Goal: Task Accomplishment & Management: Complete application form

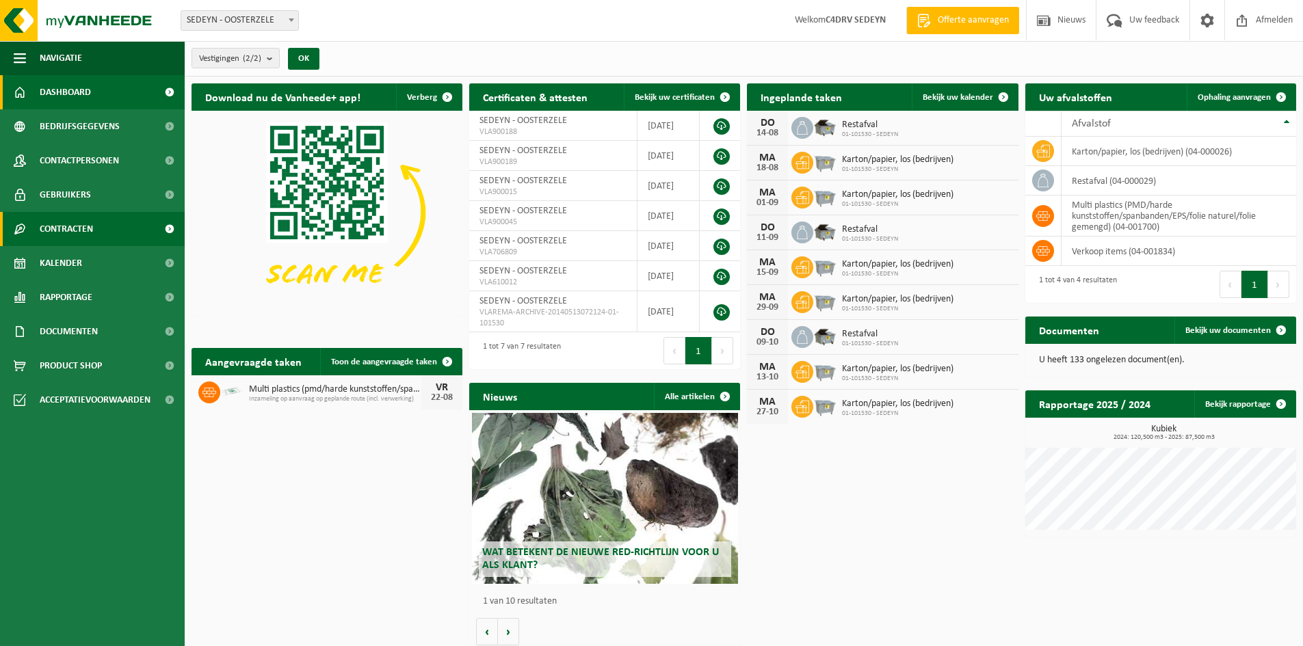
click at [60, 237] on span "Contracten" at bounding box center [66, 229] width 53 height 34
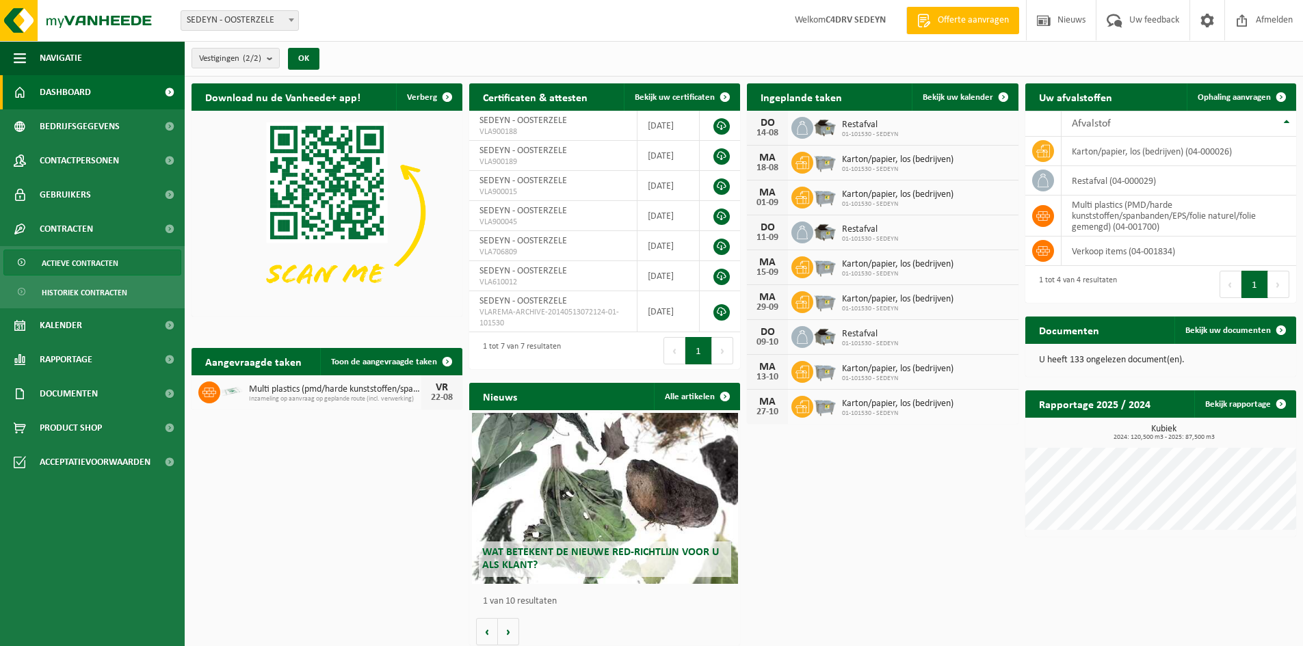
click at [55, 270] on span "Actieve contracten" at bounding box center [80, 263] width 77 height 26
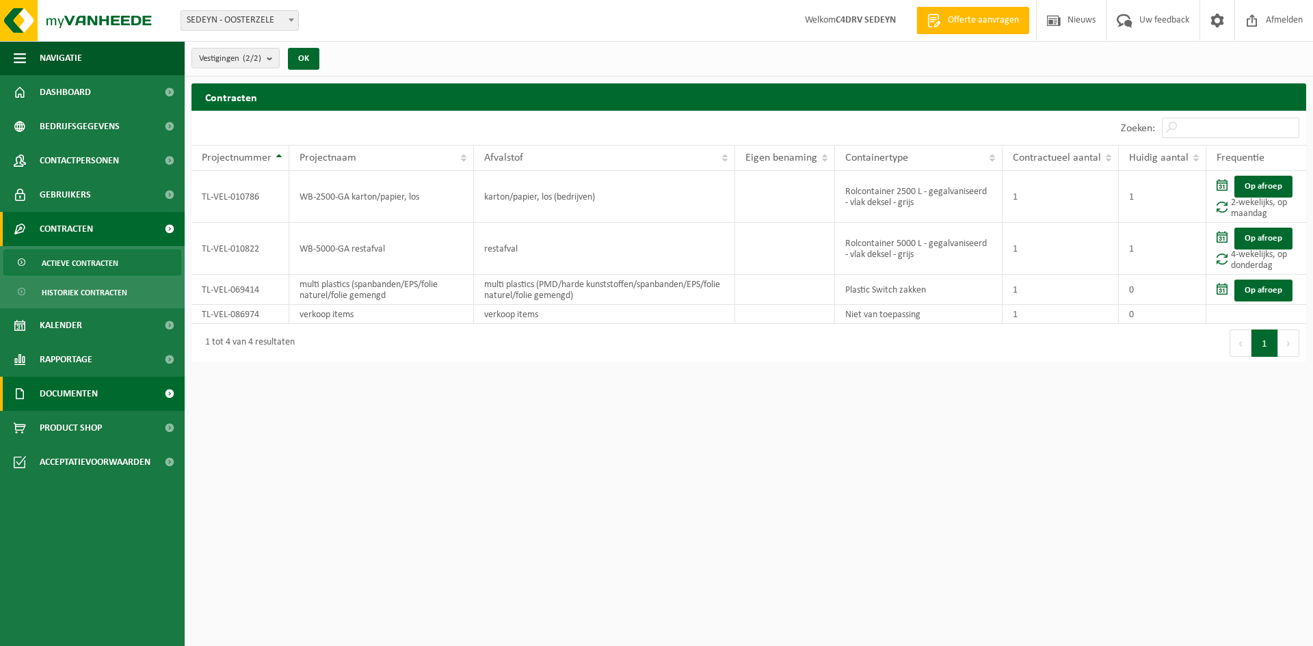
click at [99, 393] on link "Documenten" at bounding box center [92, 394] width 185 height 34
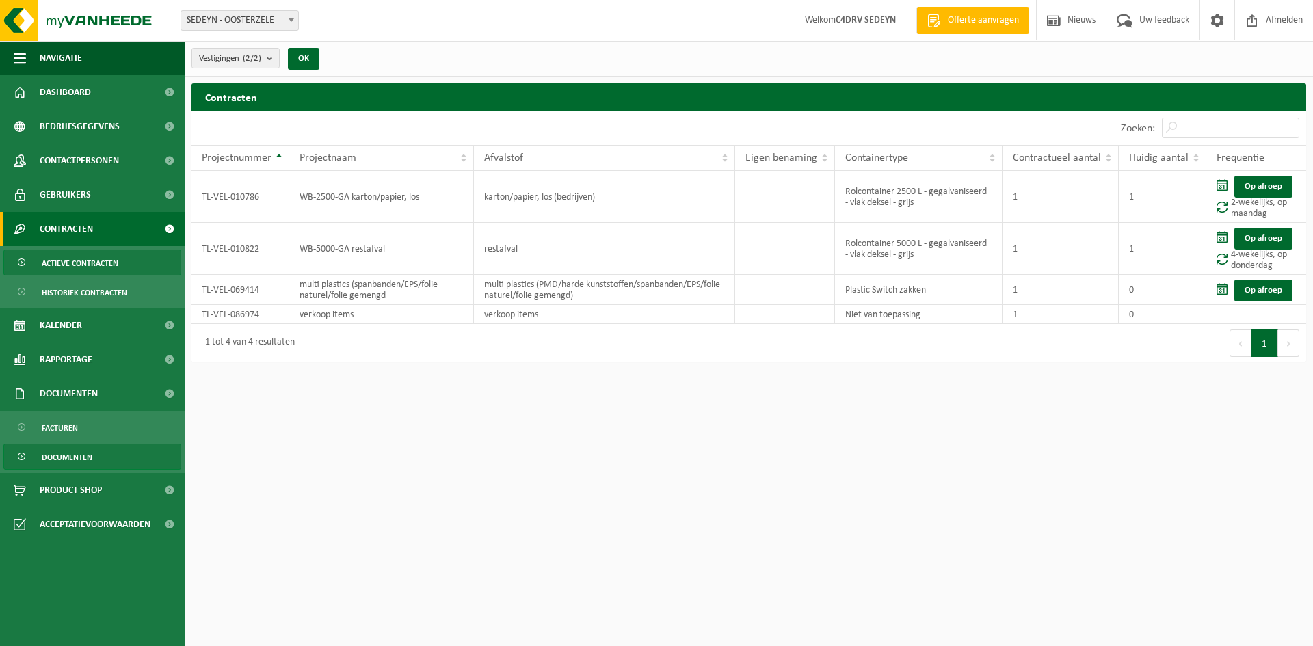
click at [75, 464] on span "Documenten" at bounding box center [67, 458] width 51 height 26
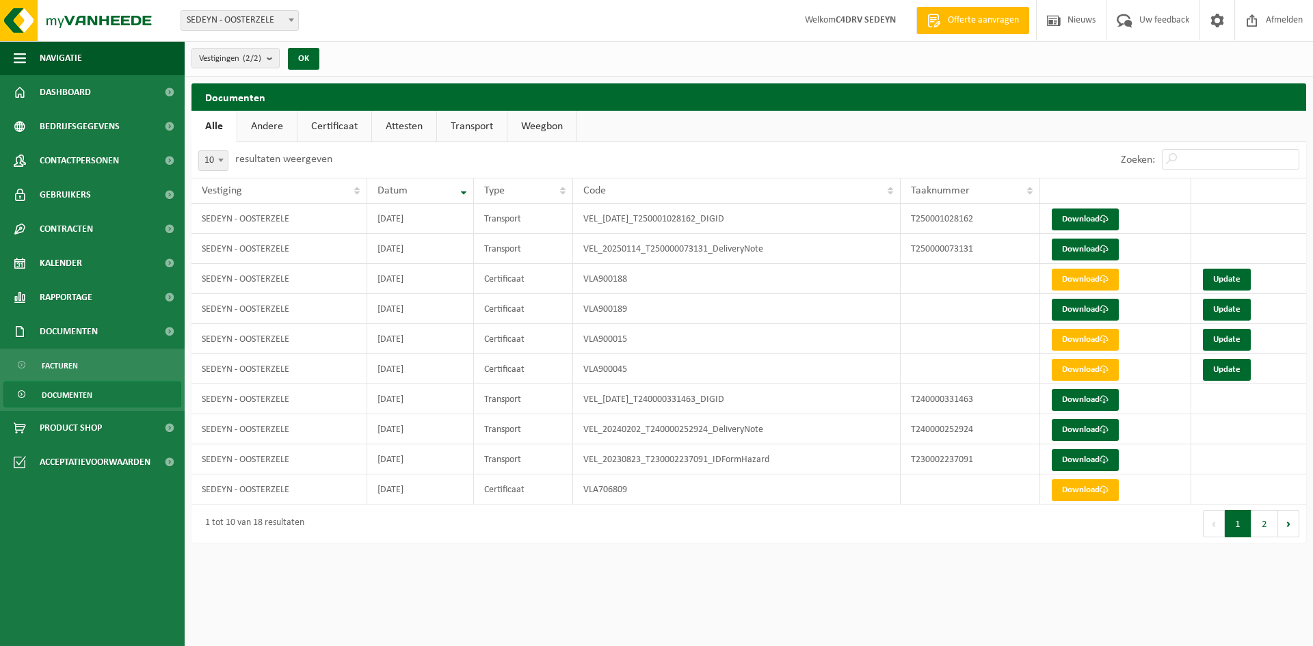
click at [339, 125] on link "Certificaat" at bounding box center [335, 126] width 74 height 31
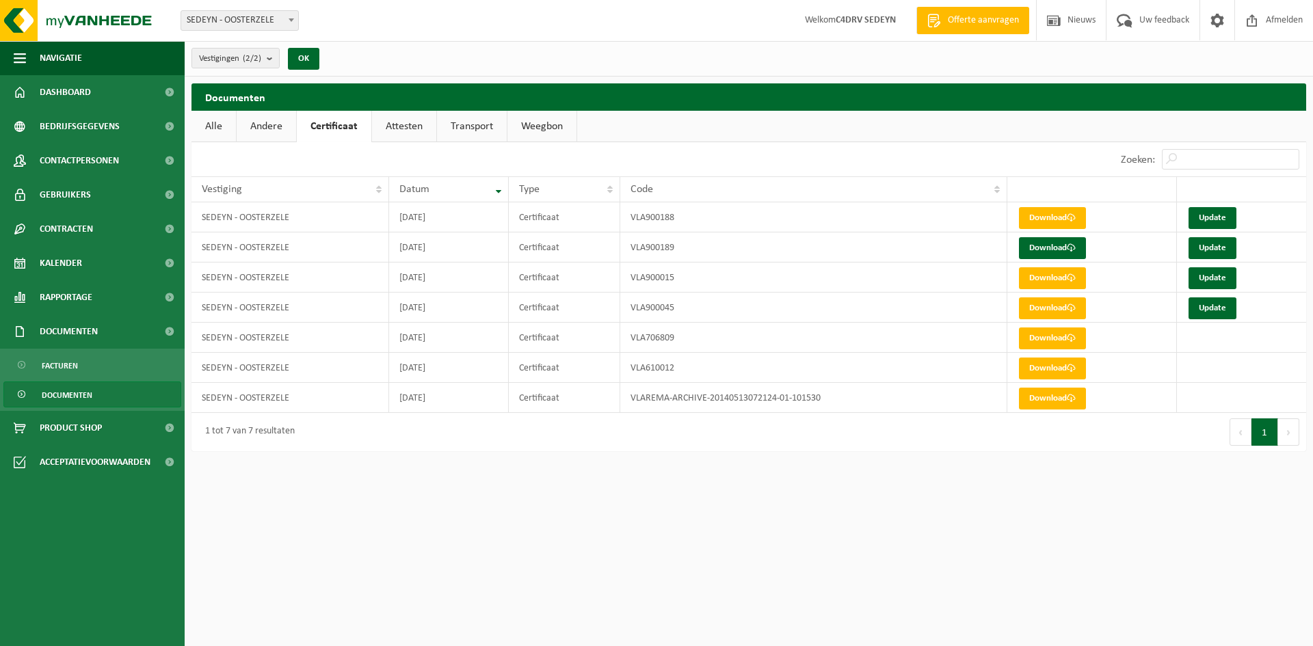
click at [410, 129] on link "Attesten" at bounding box center [404, 126] width 64 height 31
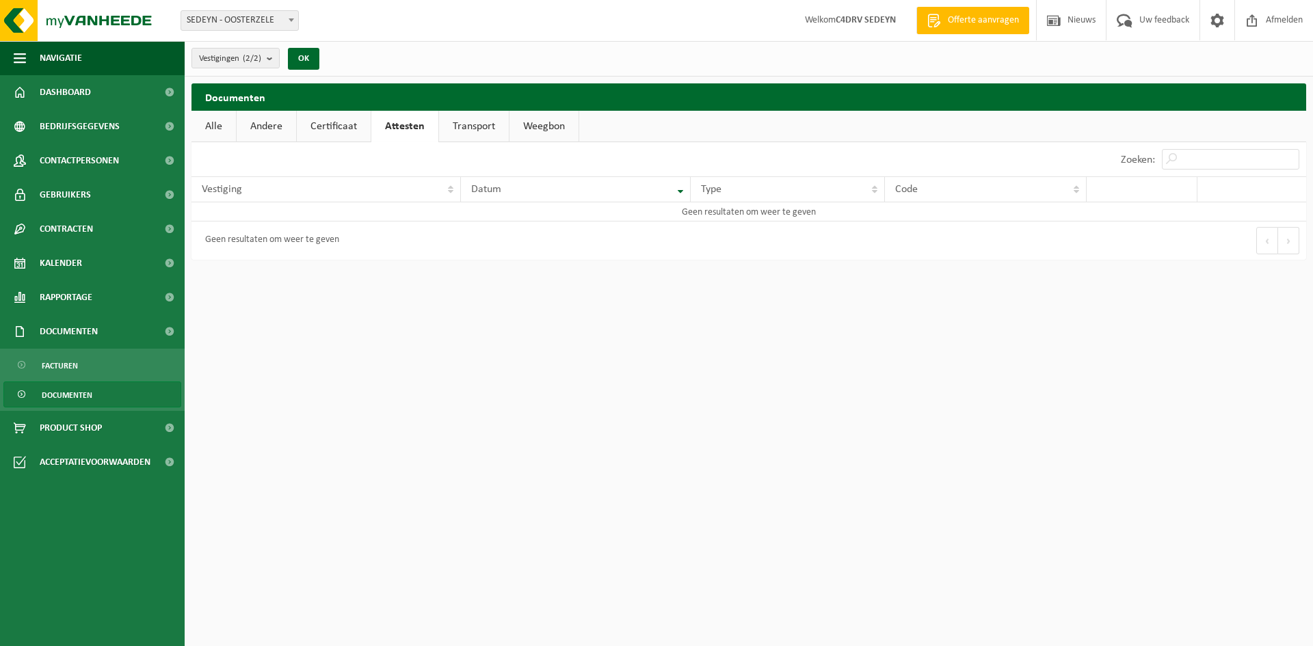
click at [274, 133] on link "Andere" at bounding box center [267, 126] width 60 height 31
click at [215, 131] on link "Alle" at bounding box center [214, 126] width 44 height 31
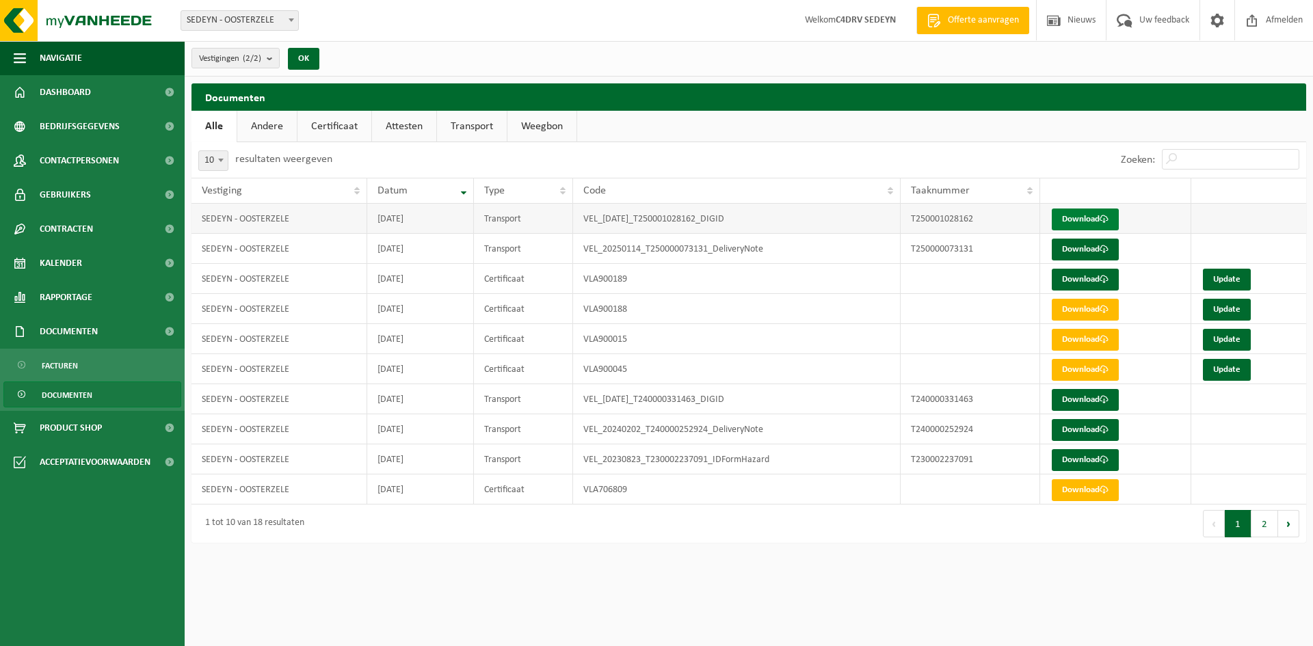
click at [1089, 218] on link "Download" at bounding box center [1085, 220] width 67 height 22
click at [84, 335] on span "Documenten" at bounding box center [69, 332] width 58 height 34
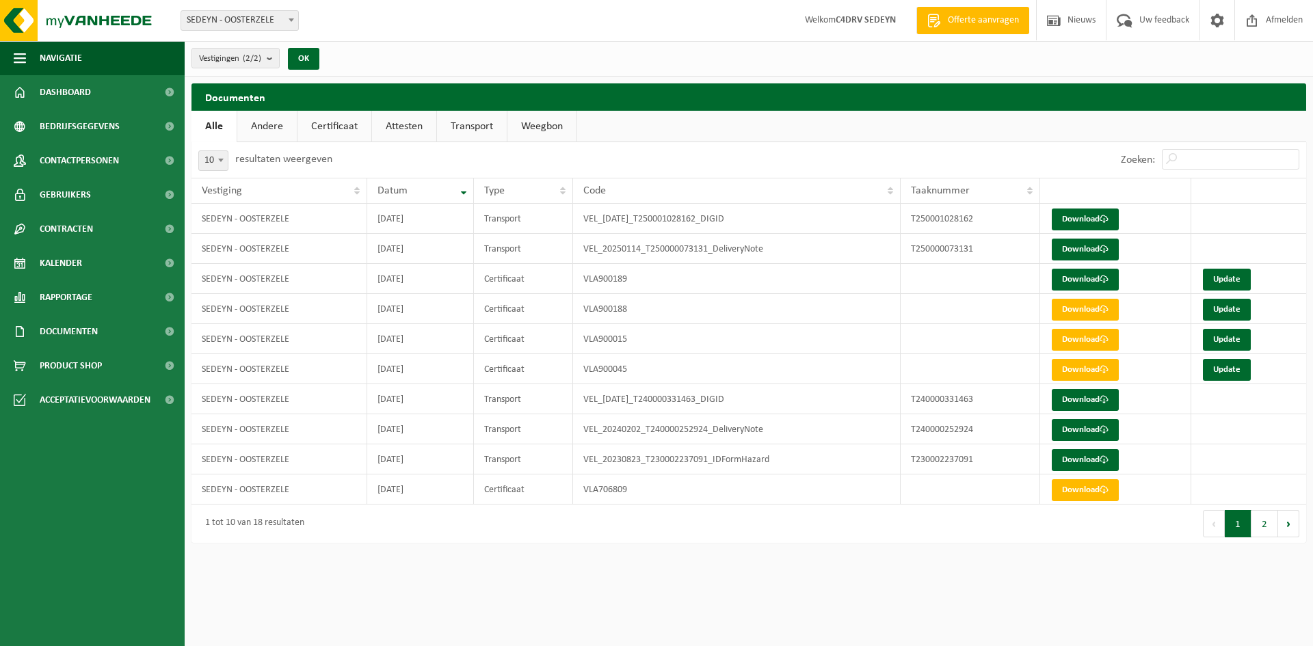
click at [273, 128] on link "Andere" at bounding box center [267, 126] width 60 height 31
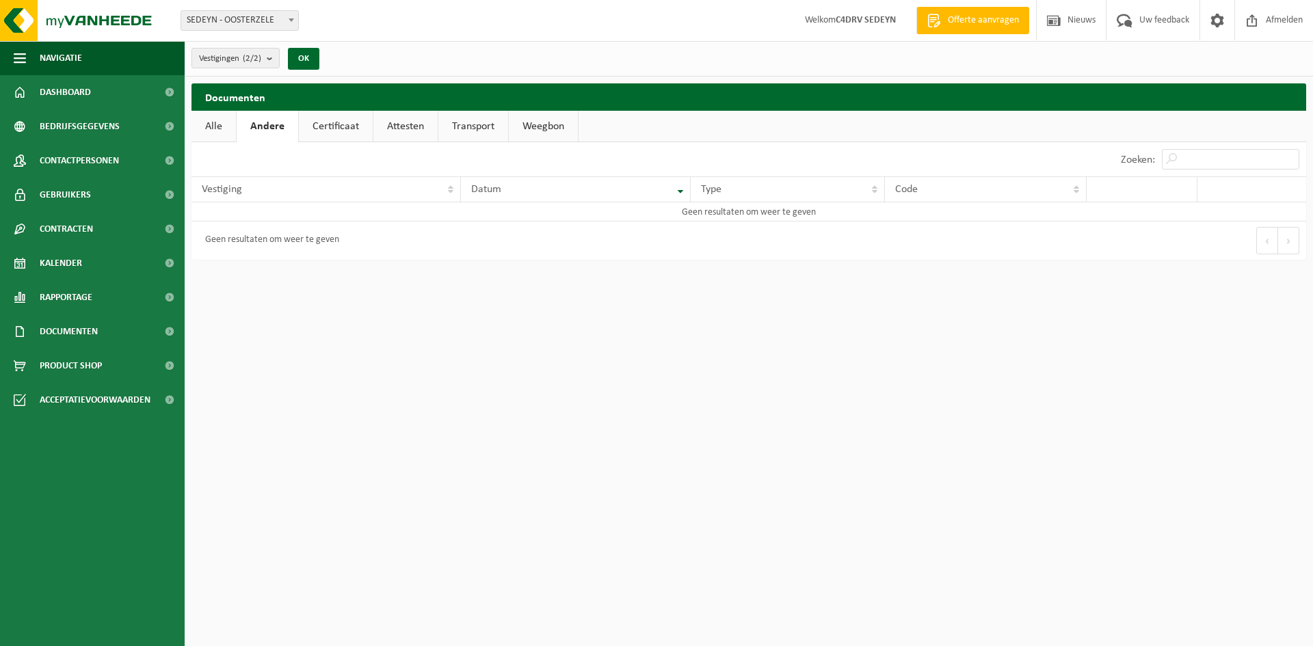
click at [311, 128] on link "Certificaat" at bounding box center [336, 126] width 74 height 31
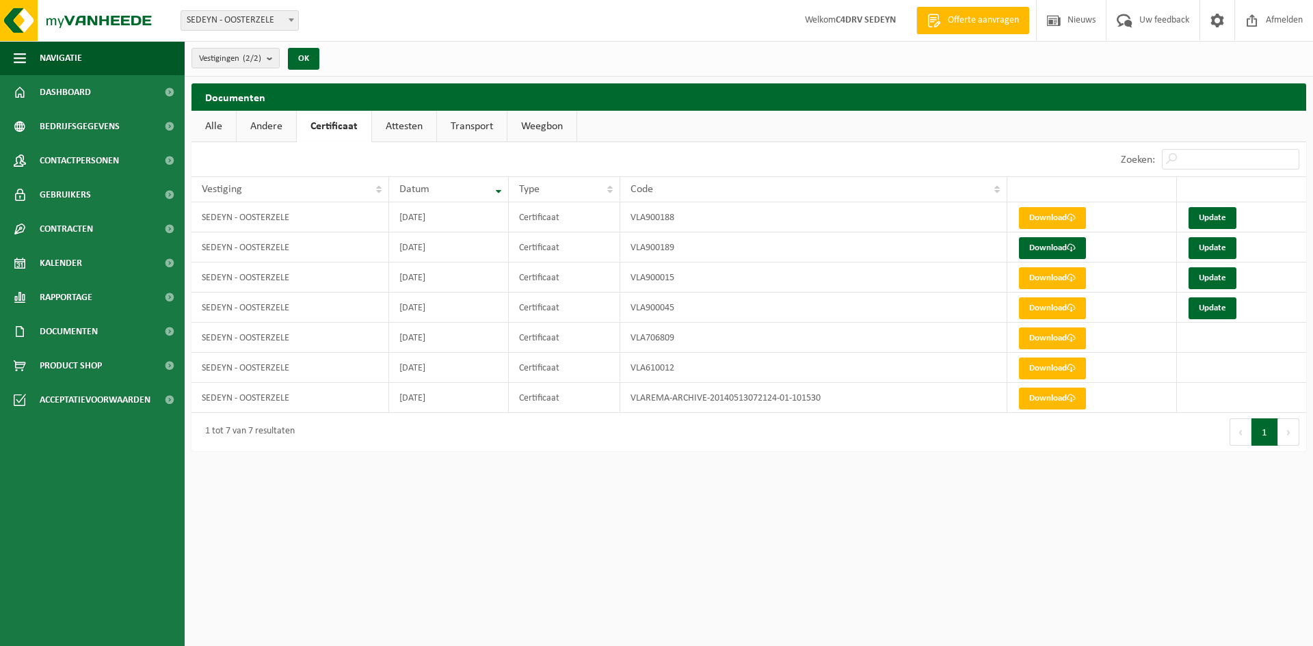
click at [397, 128] on link "Attesten" at bounding box center [404, 126] width 64 height 31
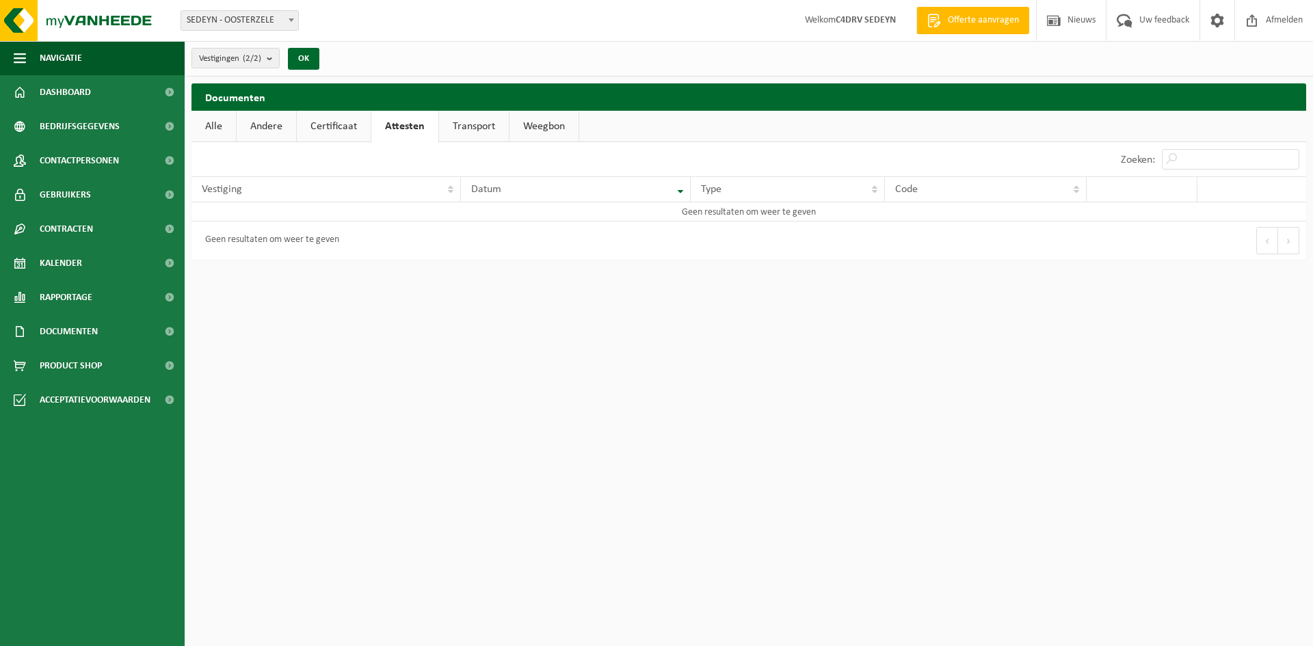
click at [331, 123] on link "Certificaat" at bounding box center [334, 126] width 74 height 31
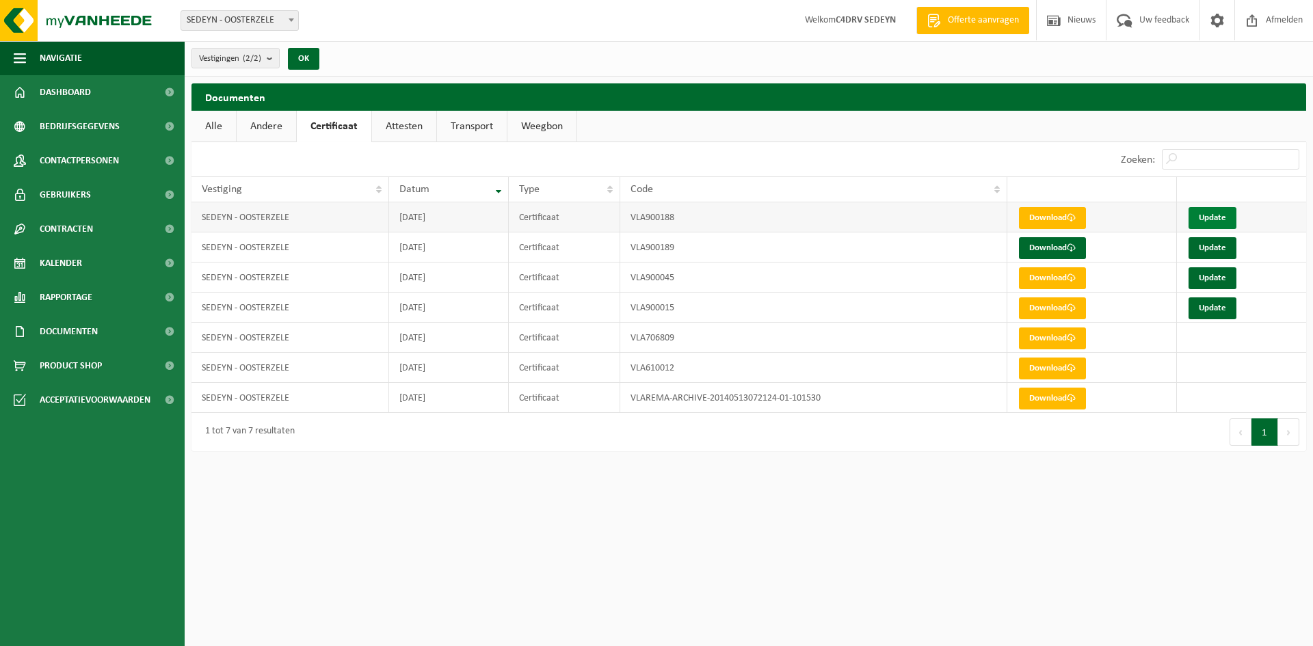
click at [1209, 214] on link "Update" at bounding box center [1213, 218] width 48 height 22
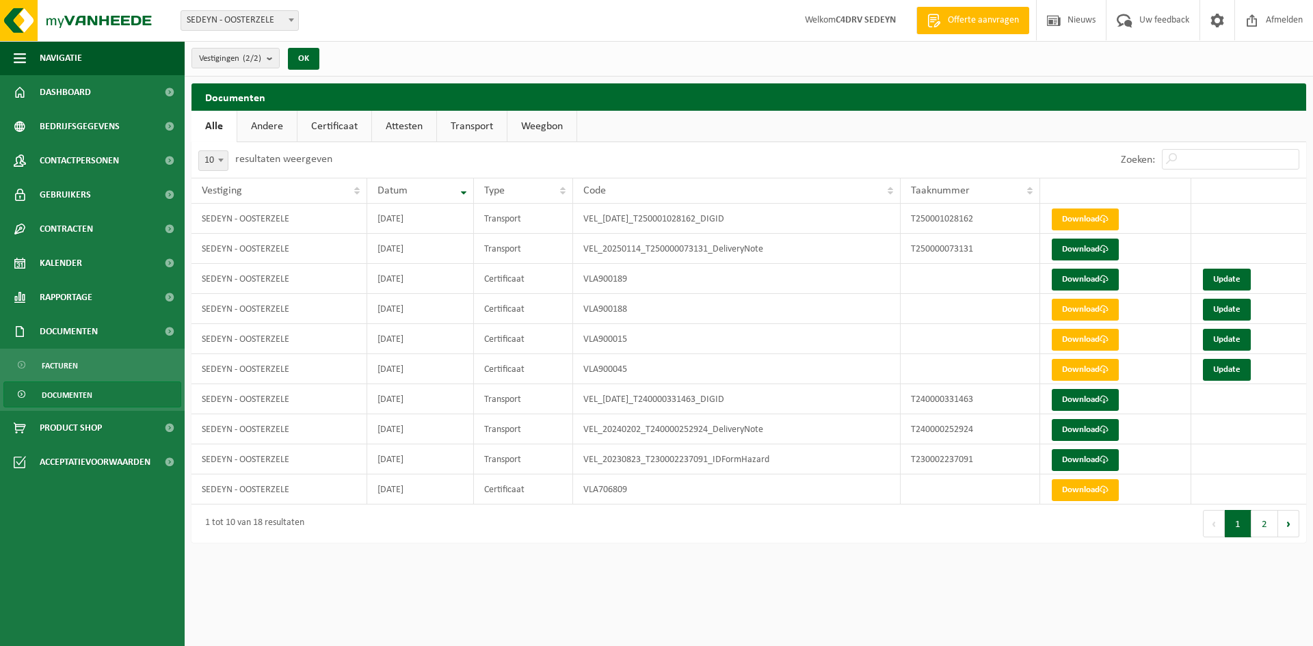
click at [354, 126] on link "Certificaat" at bounding box center [335, 126] width 74 height 31
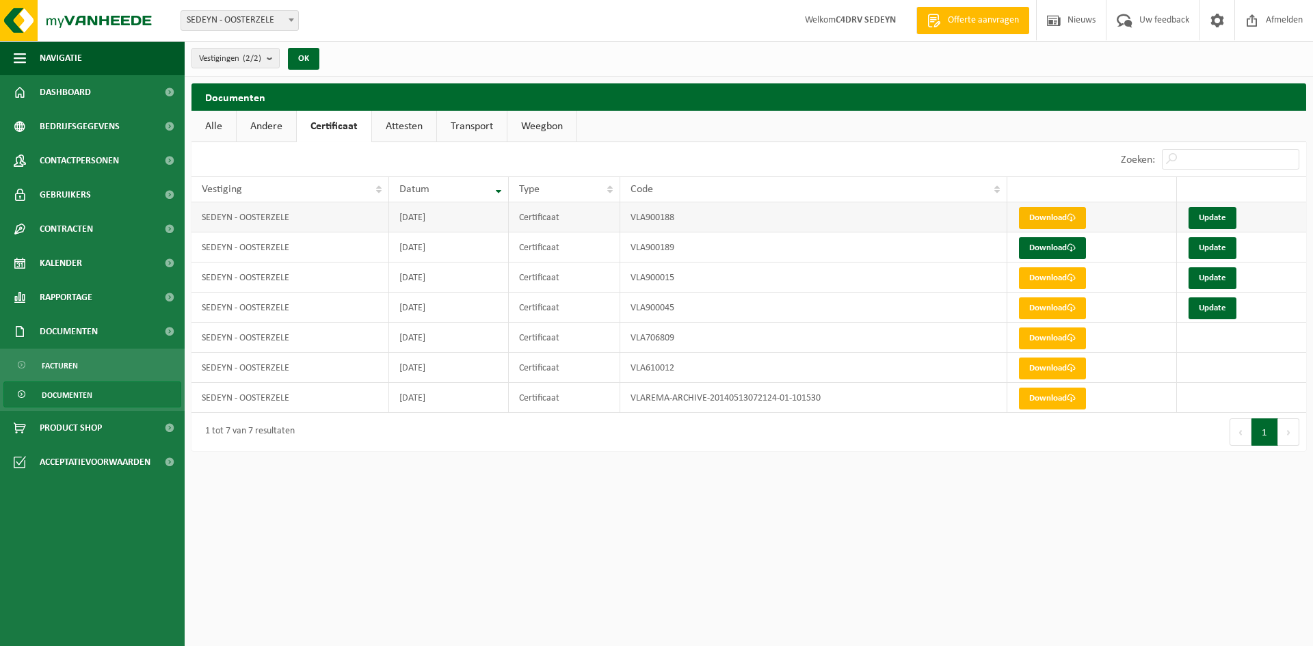
click at [1066, 220] on link "Download" at bounding box center [1052, 218] width 67 height 22
click at [551, 28] on div "Vestiging: SEDEYN - OOSTERZELE SEDEYN NV - IZEGEM SEDEYN - OOSTERZELE [GEOGRAPH…" at bounding box center [656, 21] width 1313 height 42
click at [1131, 27] on span at bounding box center [1125, 20] width 23 height 40
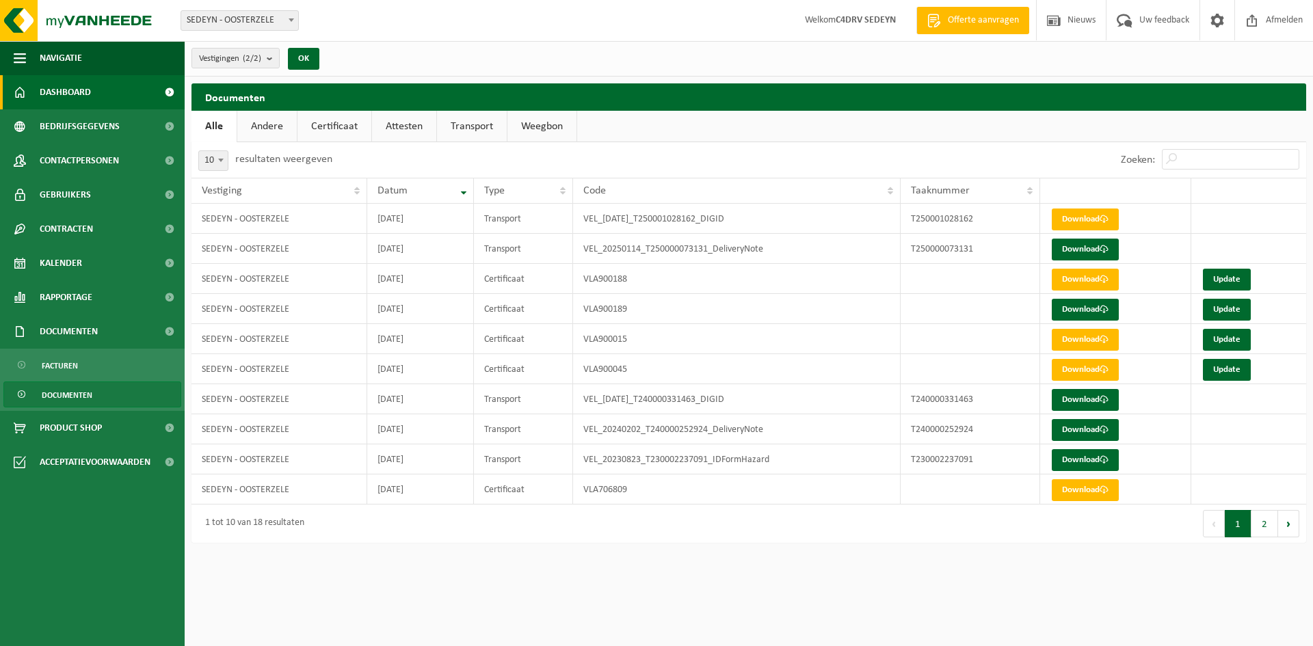
click at [73, 93] on span "Dashboard" at bounding box center [65, 92] width 51 height 34
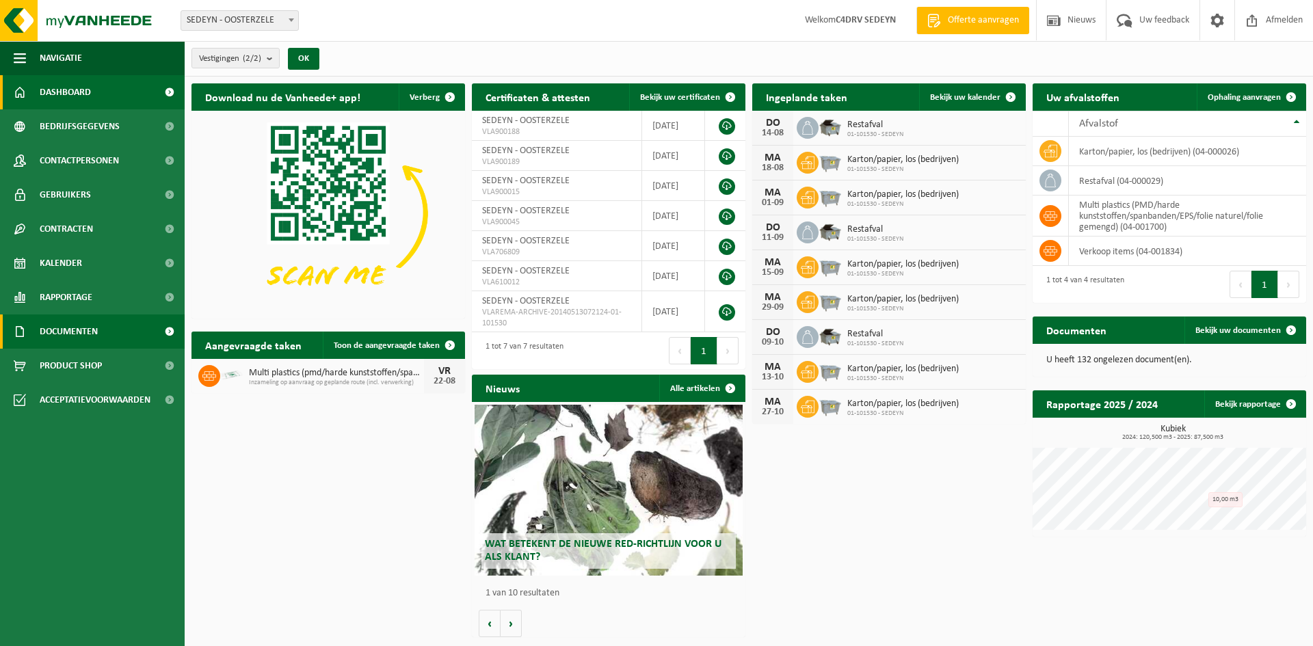
click at [98, 345] on span "Documenten" at bounding box center [69, 332] width 58 height 34
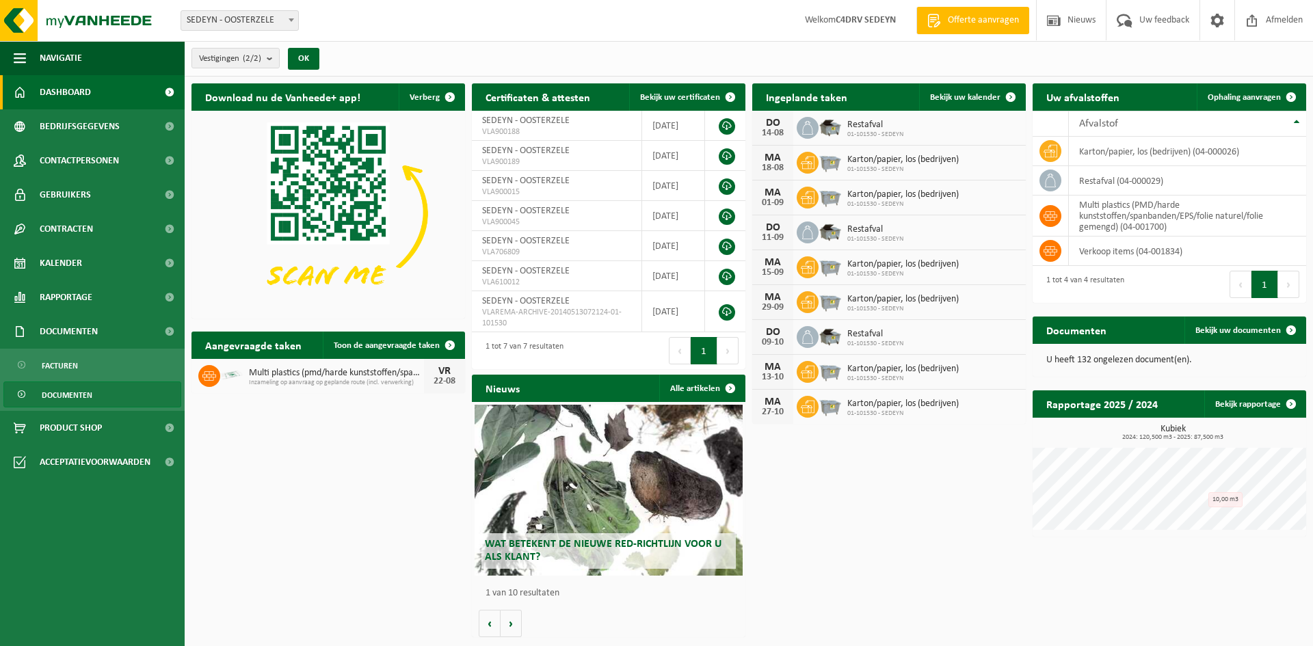
click at [75, 391] on span "Documenten" at bounding box center [67, 395] width 51 height 26
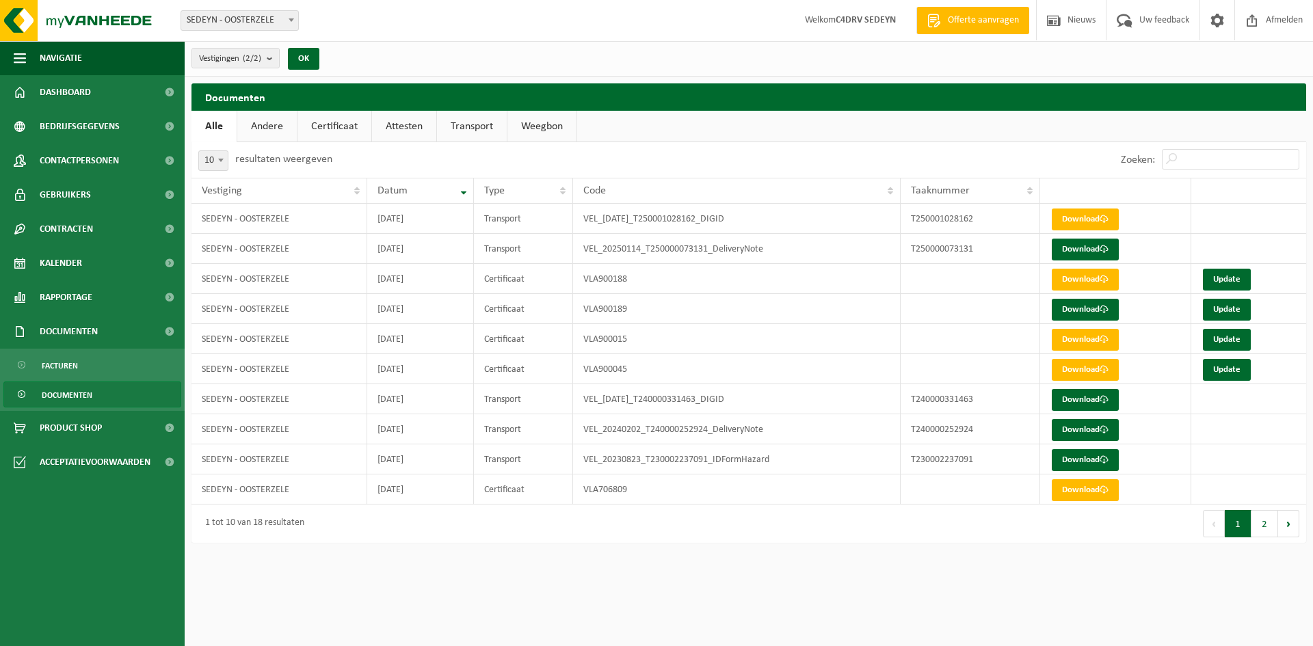
click at [331, 128] on link "Certificaat" at bounding box center [335, 126] width 74 height 31
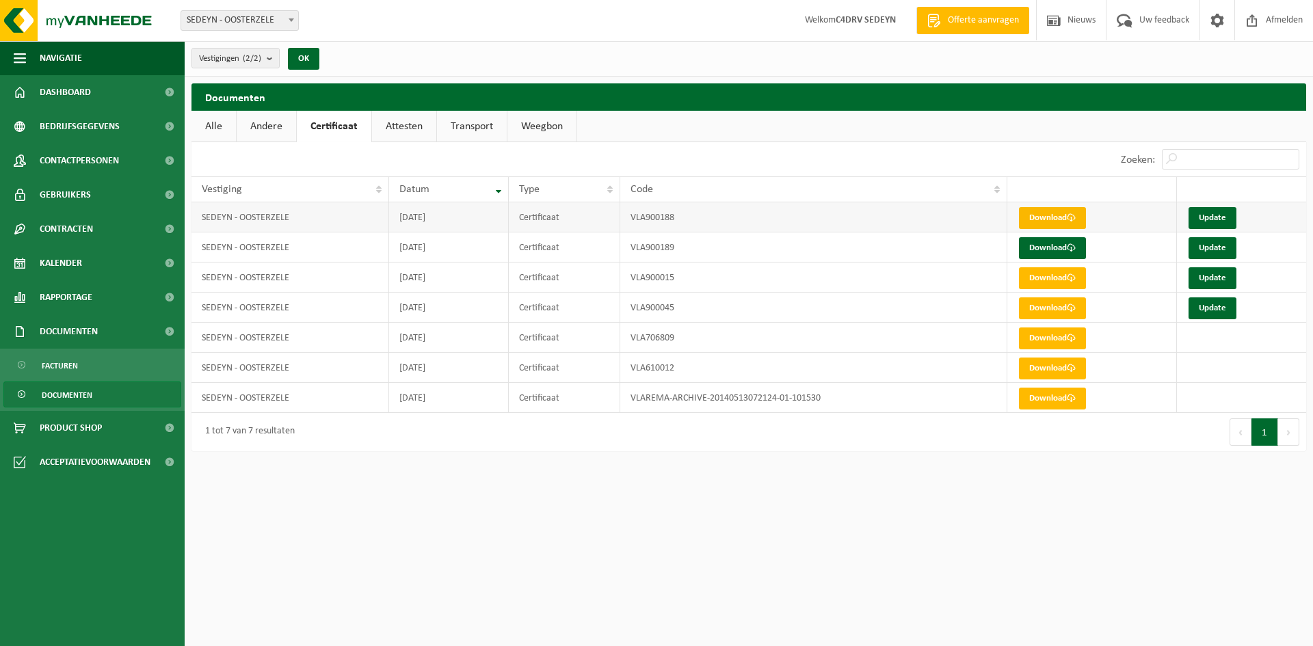
click at [1043, 224] on link "Download" at bounding box center [1052, 218] width 67 height 22
click at [61, 89] on span "Dashboard" at bounding box center [65, 92] width 51 height 34
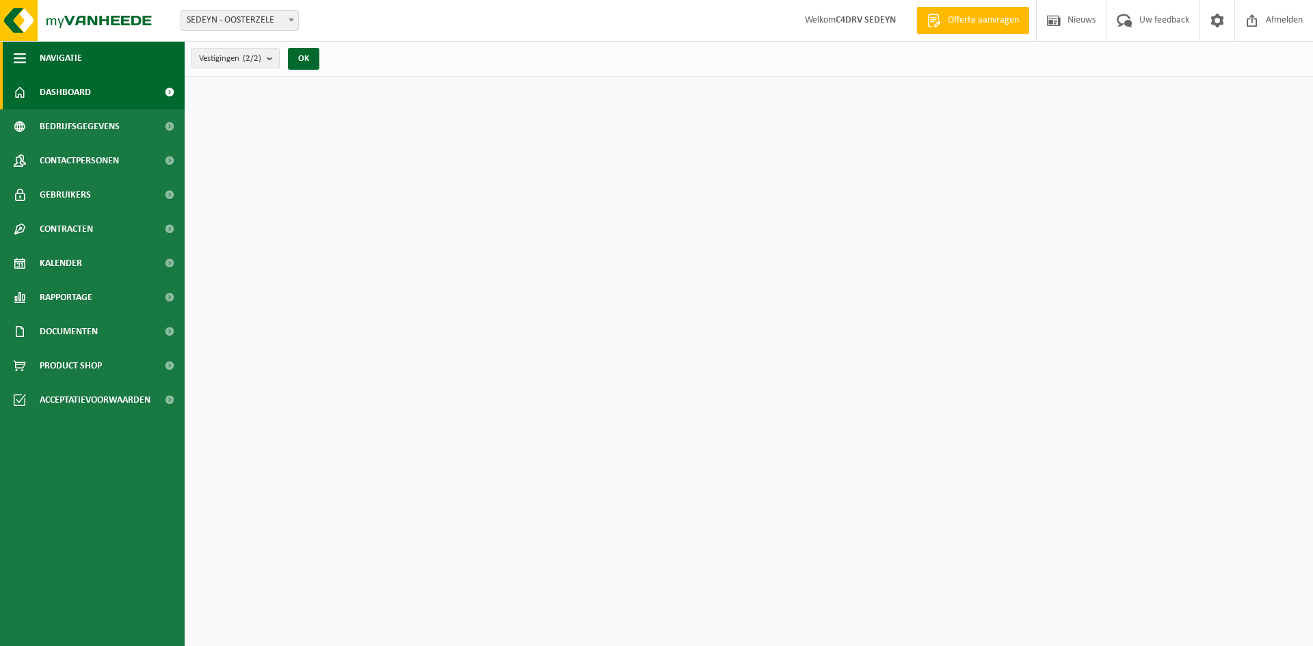
click at [57, 62] on span "Navigatie" at bounding box center [61, 58] width 42 height 34
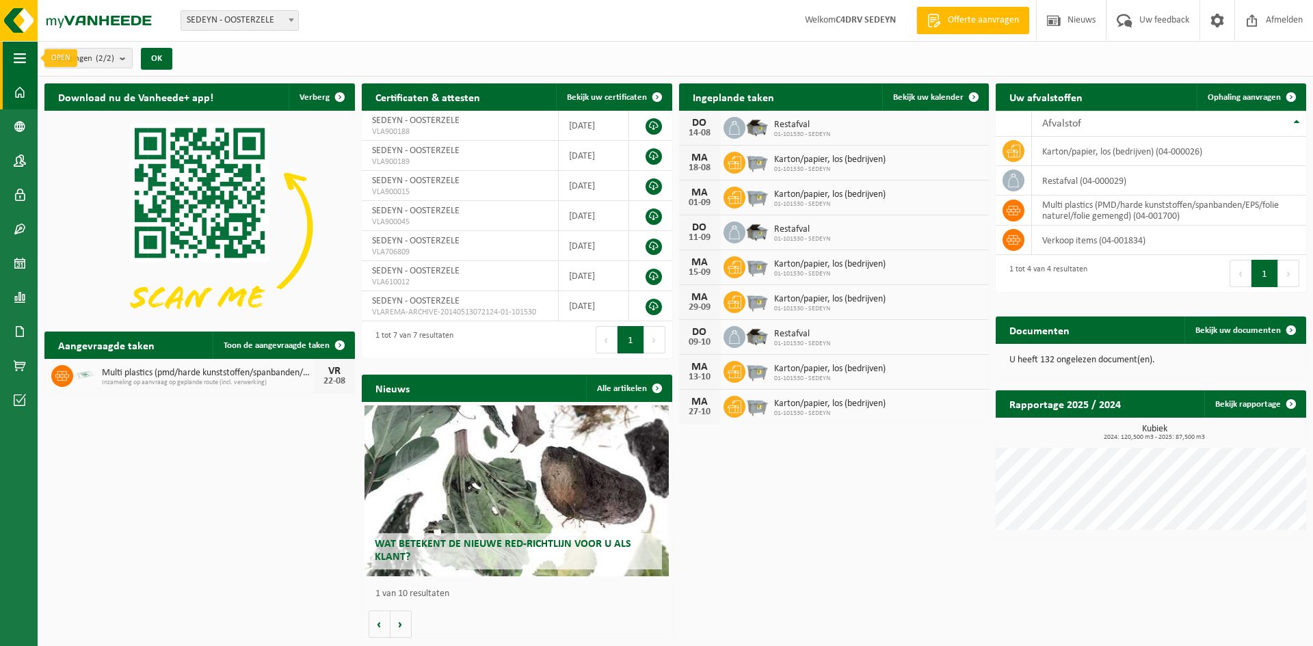
click at [28, 59] on button "Navigatie" at bounding box center [19, 58] width 38 height 34
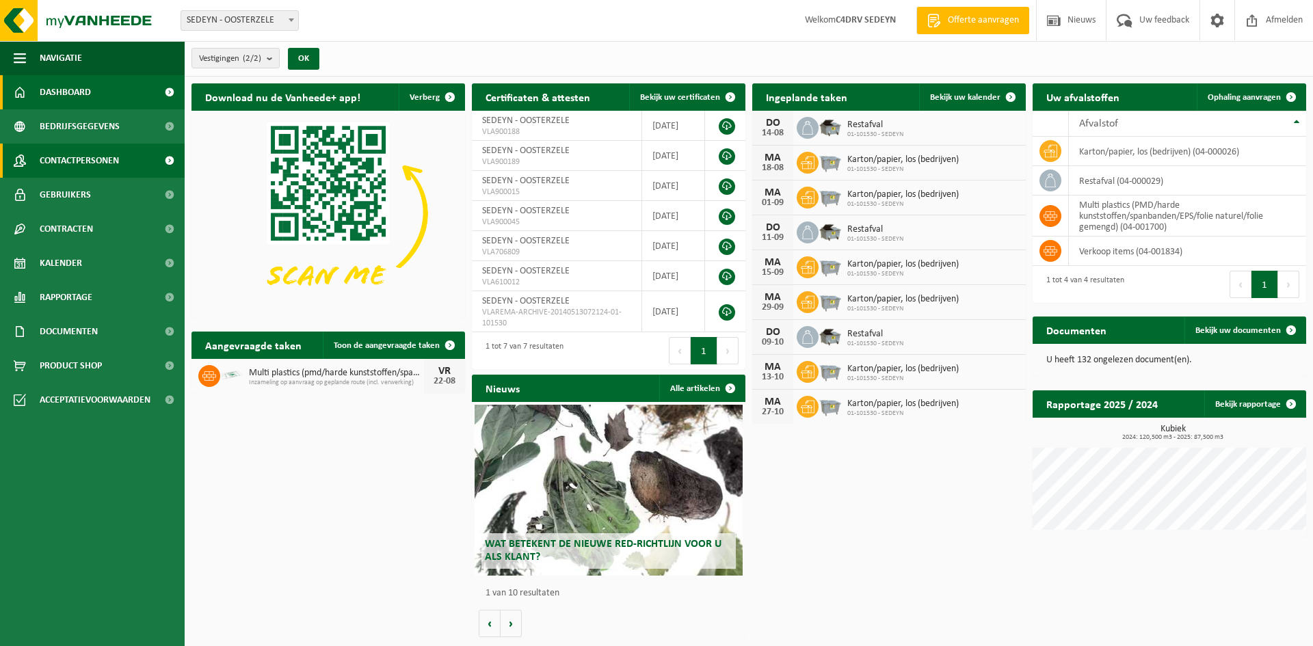
click at [112, 159] on span "Contactpersonen" at bounding box center [79, 161] width 79 height 34
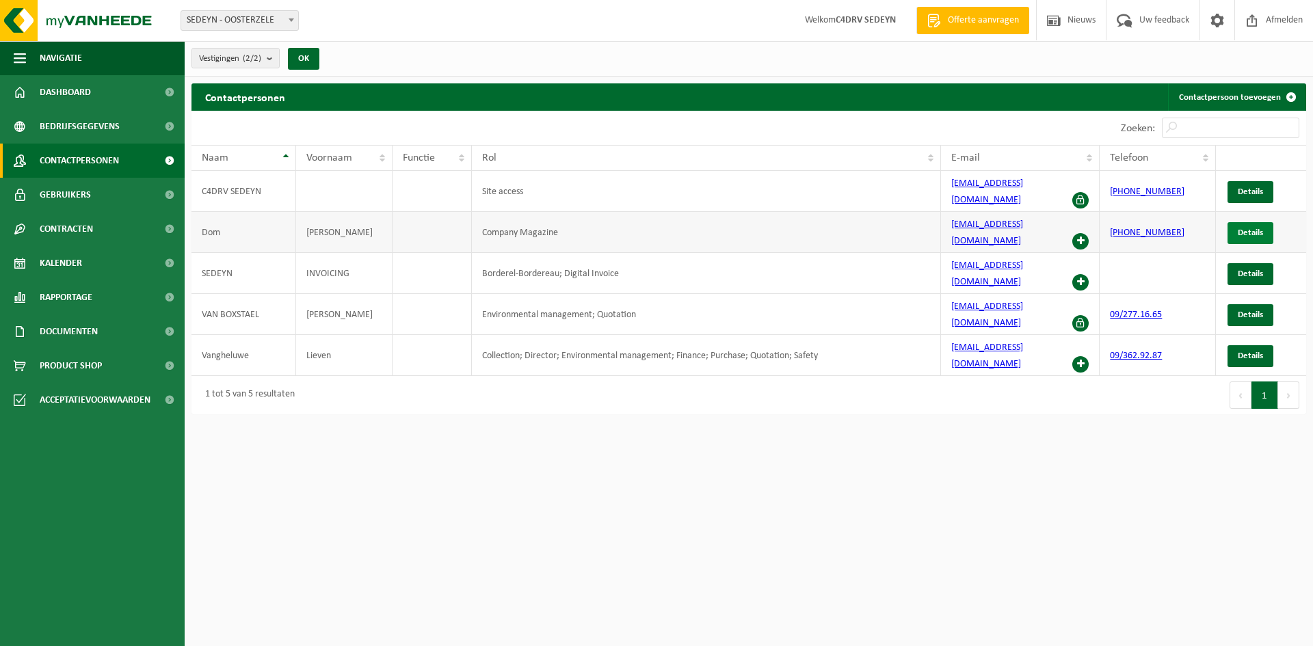
click at [1238, 222] on link "Details" at bounding box center [1251, 233] width 46 height 22
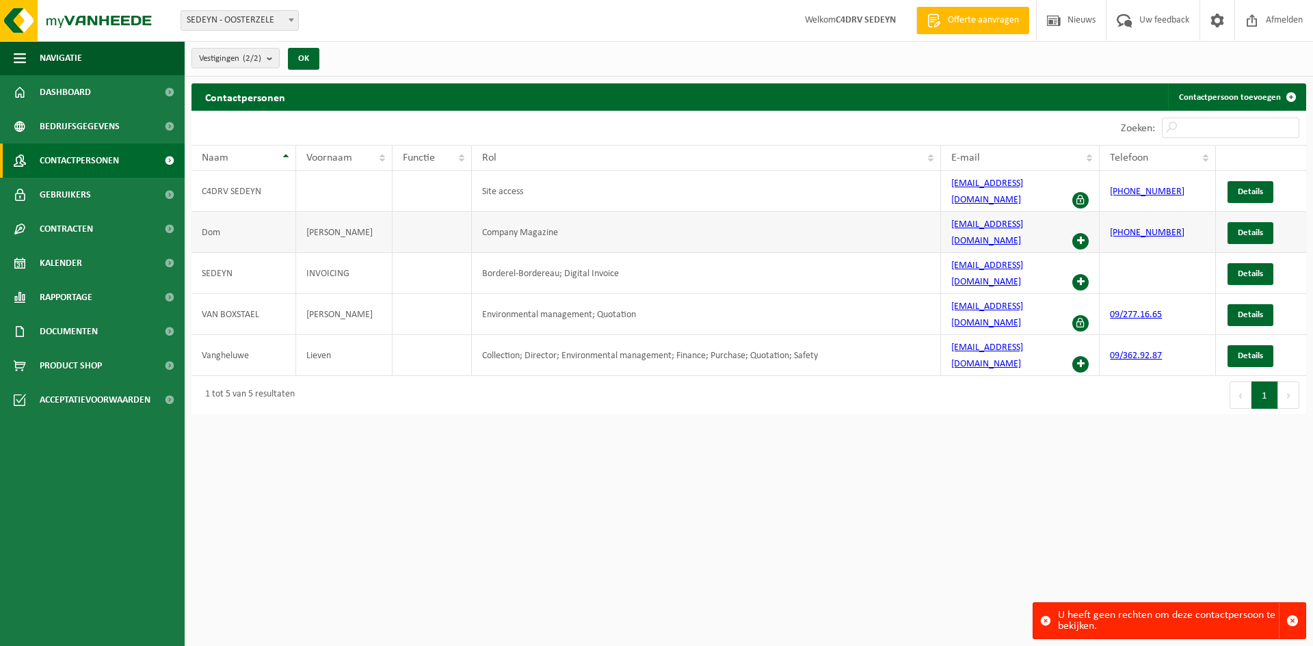
click at [438, 224] on td at bounding box center [432, 232] width 79 height 41
click at [1247, 228] on span "Details" at bounding box center [1250, 232] width 25 height 9
click at [221, 224] on td "Dom" at bounding box center [244, 232] width 105 height 41
drag, startPoint x: 248, startPoint y: 224, endPoint x: 241, endPoint y: 215, distance: 10.7
click at [241, 215] on td "Dom" at bounding box center [244, 232] width 105 height 41
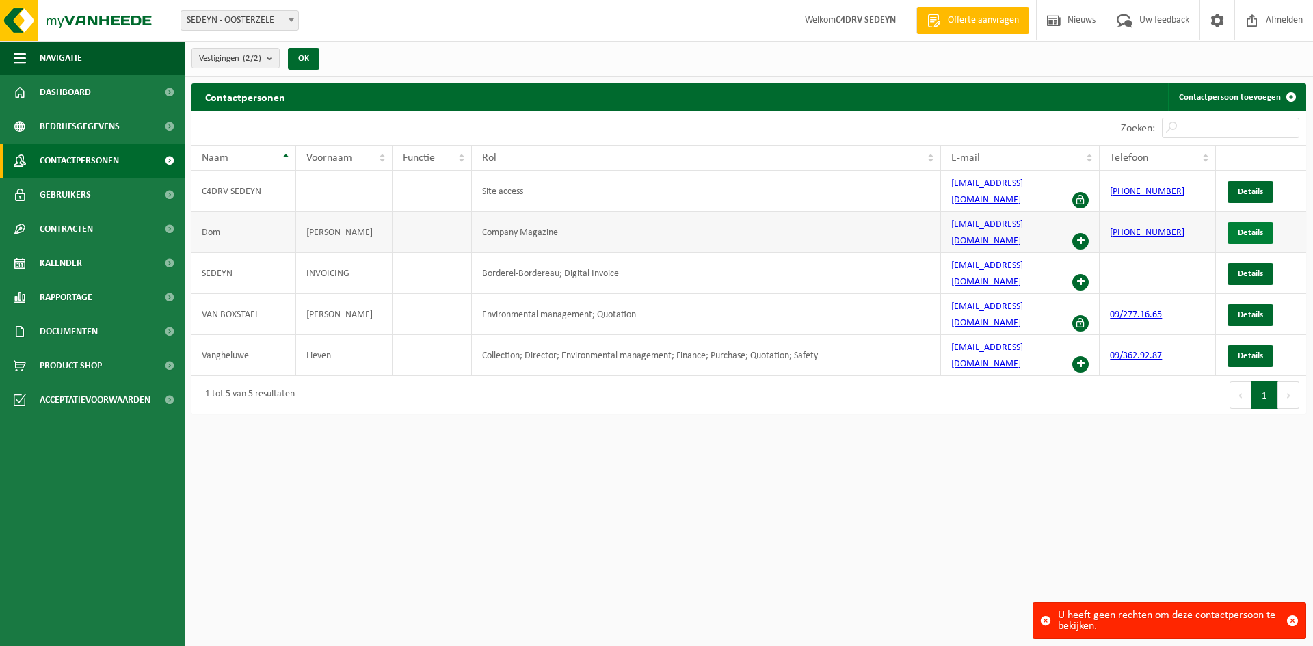
click at [1268, 222] on link "Details" at bounding box center [1251, 233] width 46 height 22
click at [1239, 99] on link "Contactpersoon toevoegen" at bounding box center [1236, 96] width 137 height 27
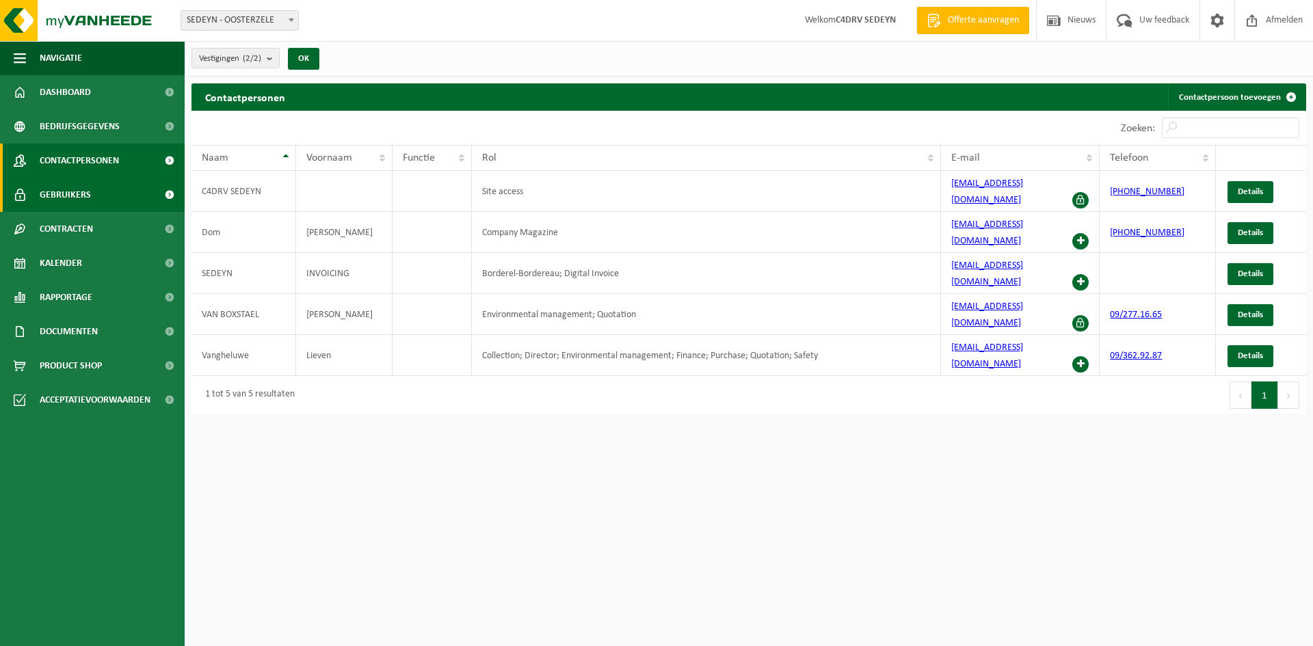
click at [69, 185] on span "Gebruikers" at bounding box center [65, 195] width 51 height 34
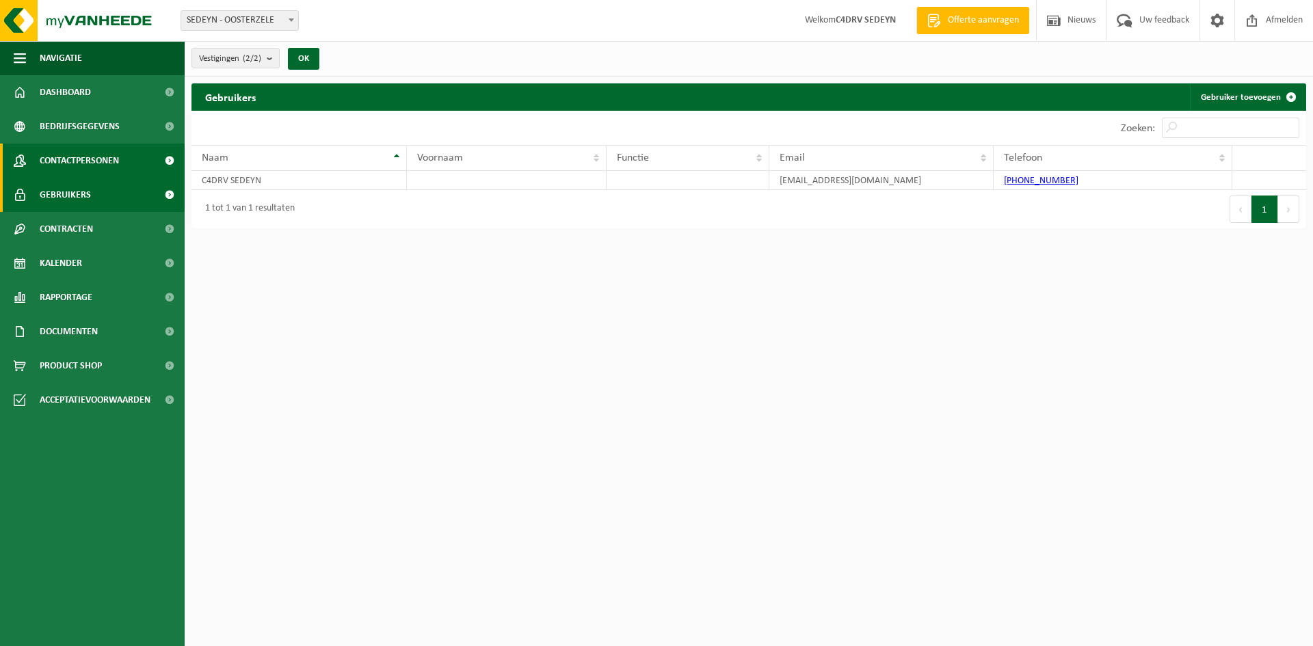
click at [73, 163] on span "Contactpersonen" at bounding box center [79, 161] width 79 height 34
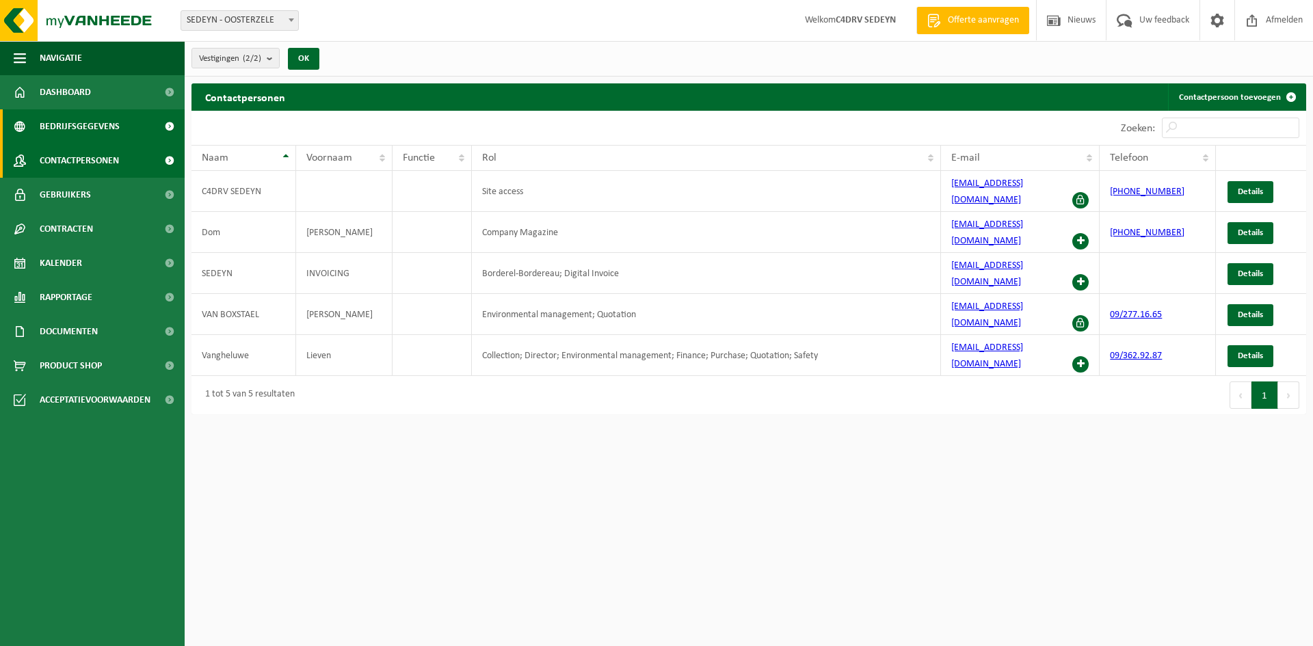
click at [73, 121] on span "Bedrijfsgegevens" at bounding box center [80, 126] width 80 height 34
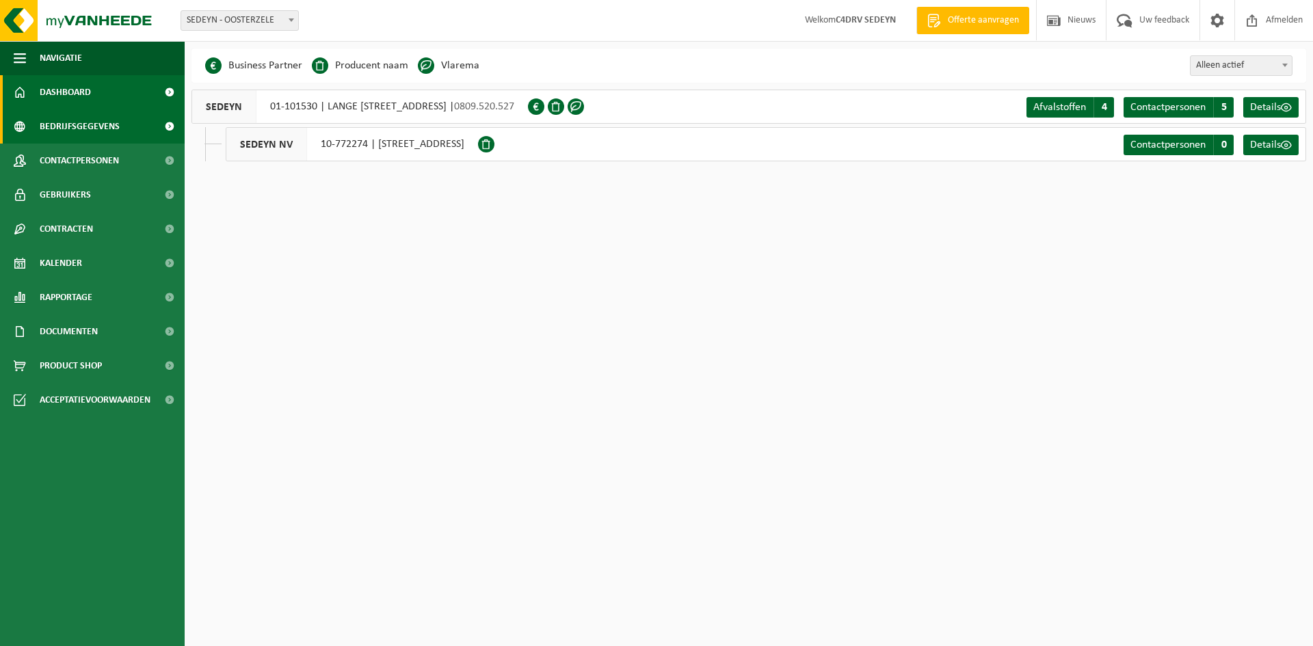
click at [43, 85] on span "Dashboard" at bounding box center [65, 92] width 51 height 34
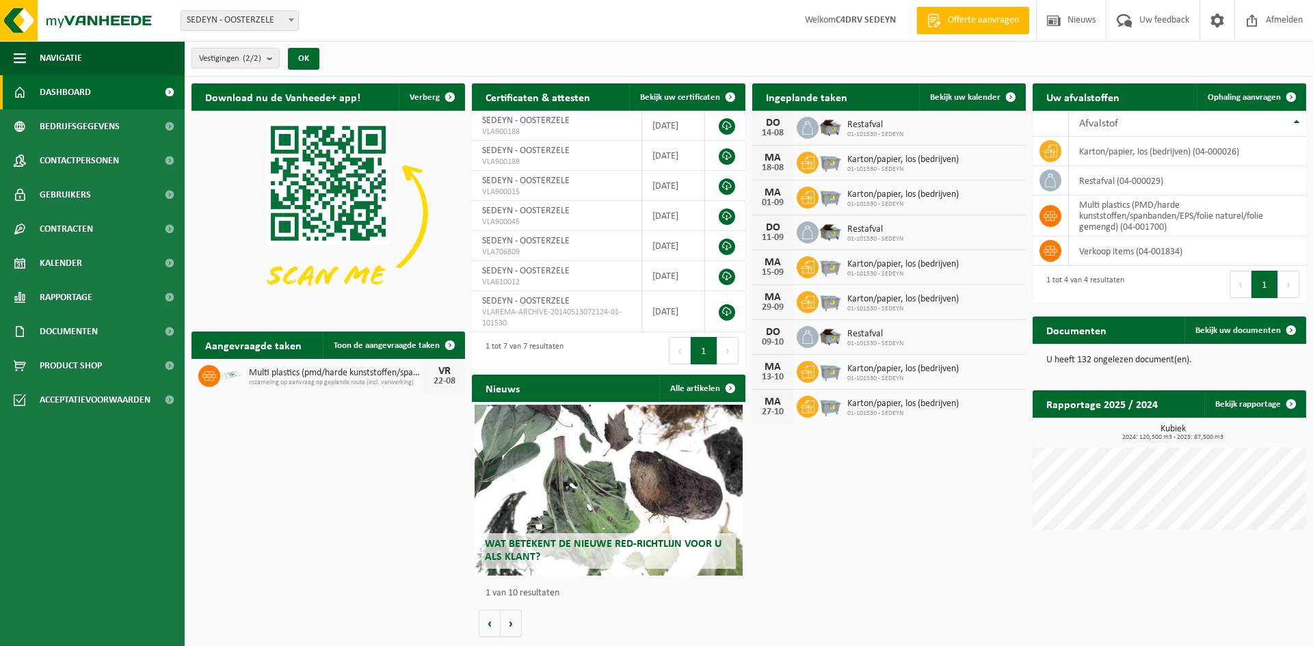
click at [878, 21] on strong "C4DRV SEDEYN" at bounding box center [866, 20] width 60 height 10
click at [1155, 25] on span "Uw feedback" at bounding box center [1164, 20] width 57 height 40
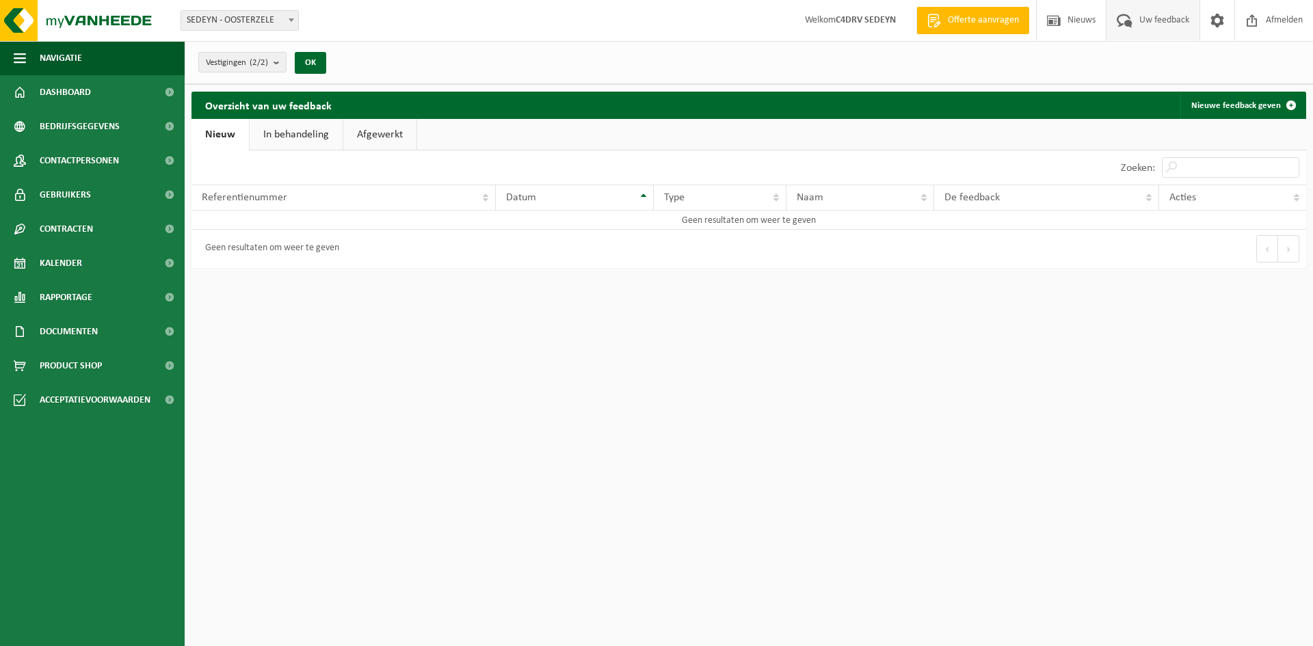
click at [285, 137] on link "In behandeling" at bounding box center [296, 134] width 93 height 31
click at [398, 133] on link "Afgewerkt" at bounding box center [381, 134] width 73 height 31
click at [226, 135] on link "Nieuw" at bounding box center [219, 134] width 55 height 31
click at [51, 108] on span "Dashboard" at bounding box center [65, 92] width 51 height 34
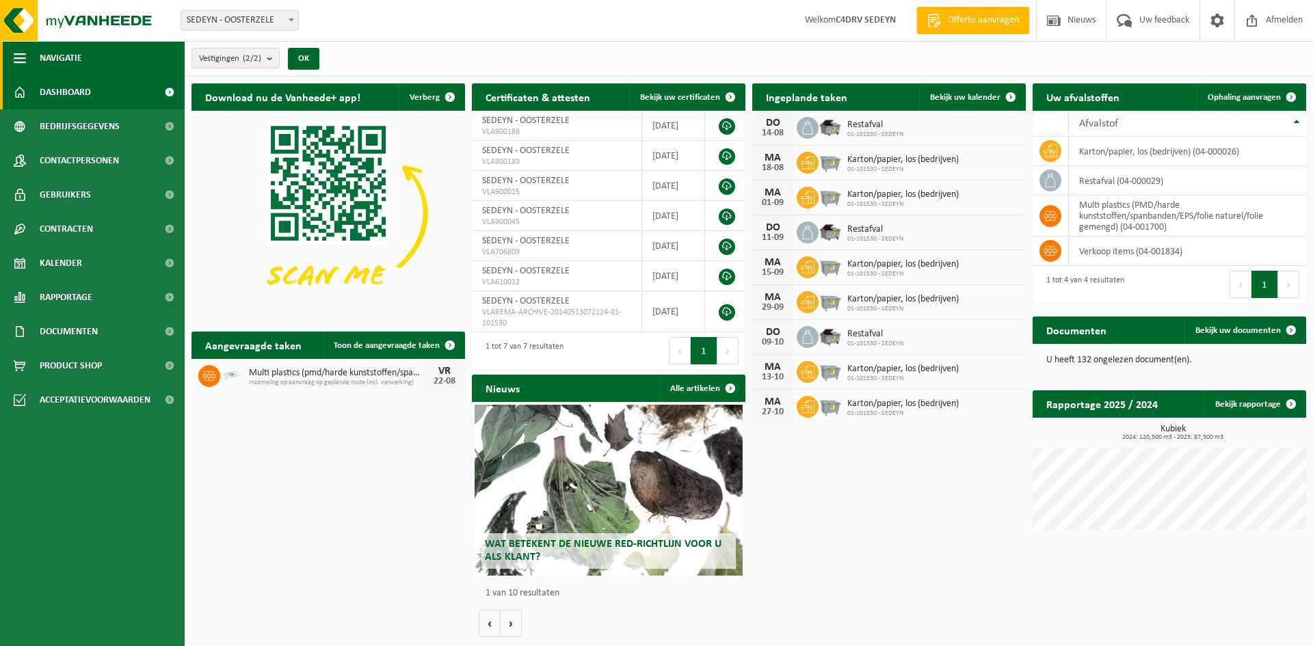
click at [86, 58] on button "Navigatie" at bounding box center [92, 58] width 185 height 34
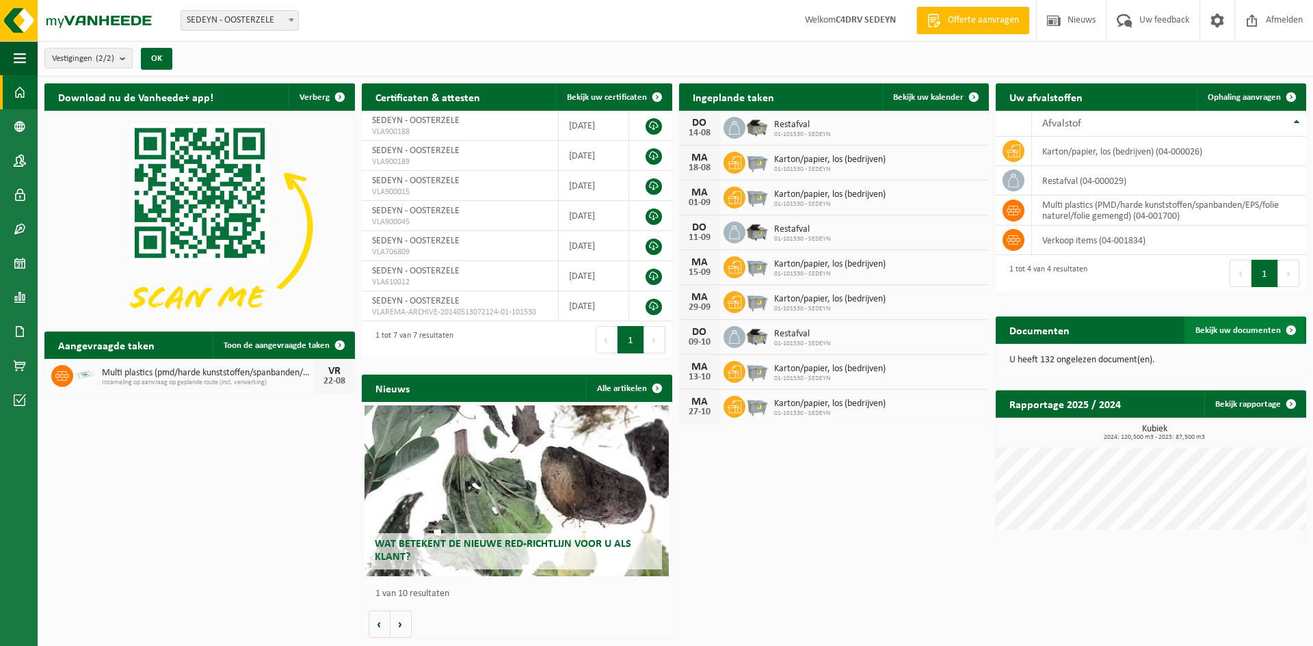
click at [1242, 334] on span "Bekijk uw documenten" at bounding box center [1239, 330] width 86 height 9
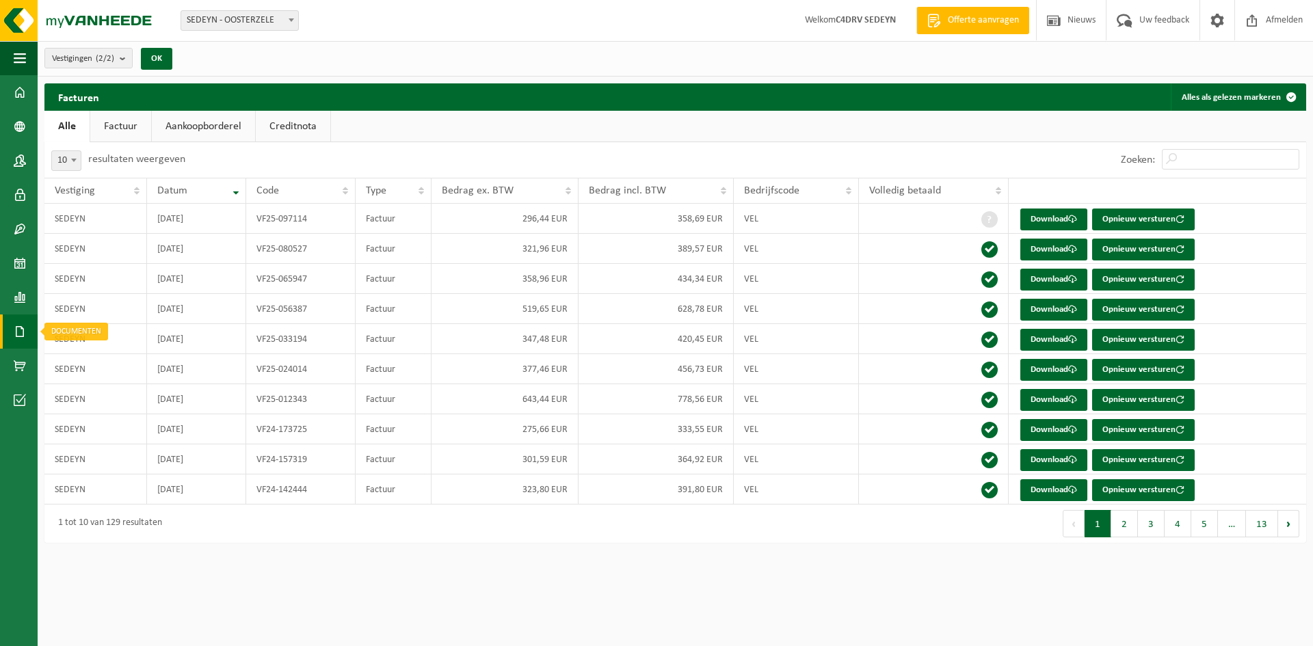
click at [27, 327] on link "Documenten" at bounding box center [19, 332] width 38 height 34
click at [78, 361] on link "Documenten" at bounding box center [94, 361] width 107 height 26
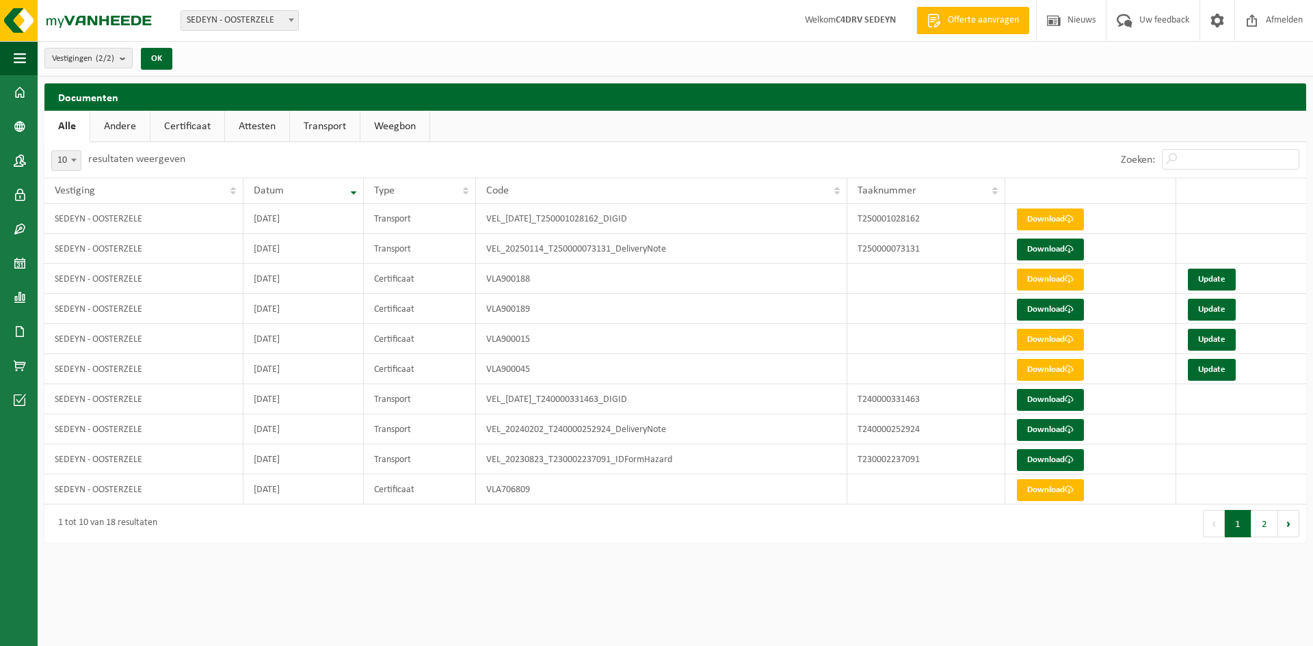
click at [191, 130] on link "Certificaat" at bounding box center [187, 126] width 74 height 31
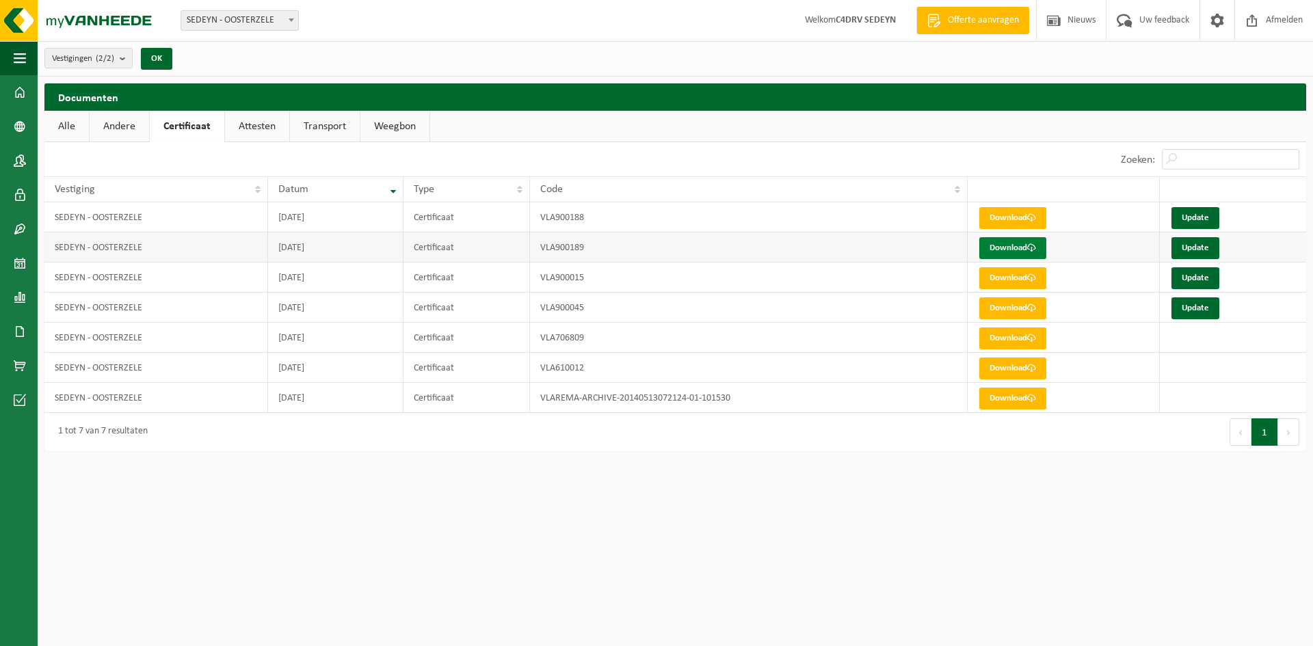
click at [1030, 257] on link "Download" at bounding box center [1013, 248] width 67 height 22
click at [1216, 213] on link "Update" at bounding box center [1196, 218] width 48 height 22
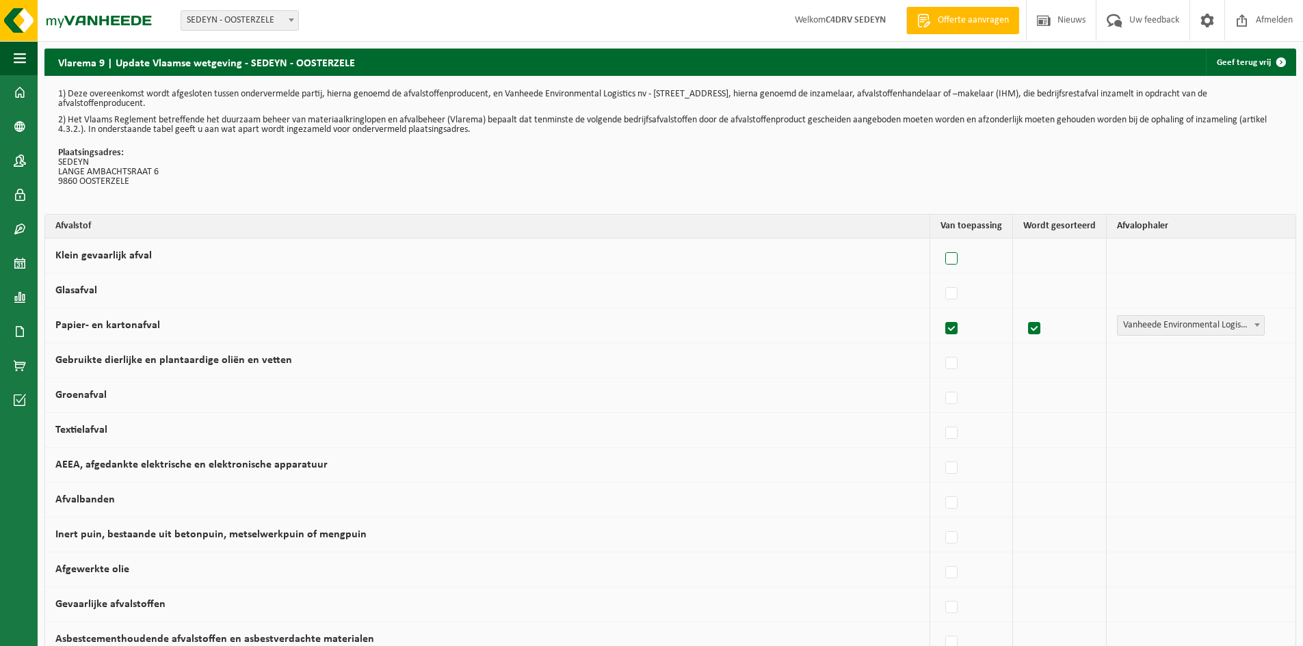
click at [952, 258] on label at bounding box center [952, 259] width 19 height 21
click at [941, 242] on input "Klein gevaarlijk afval" at bounding box center [940, 241] width 1 height 1
checkbox input "true"
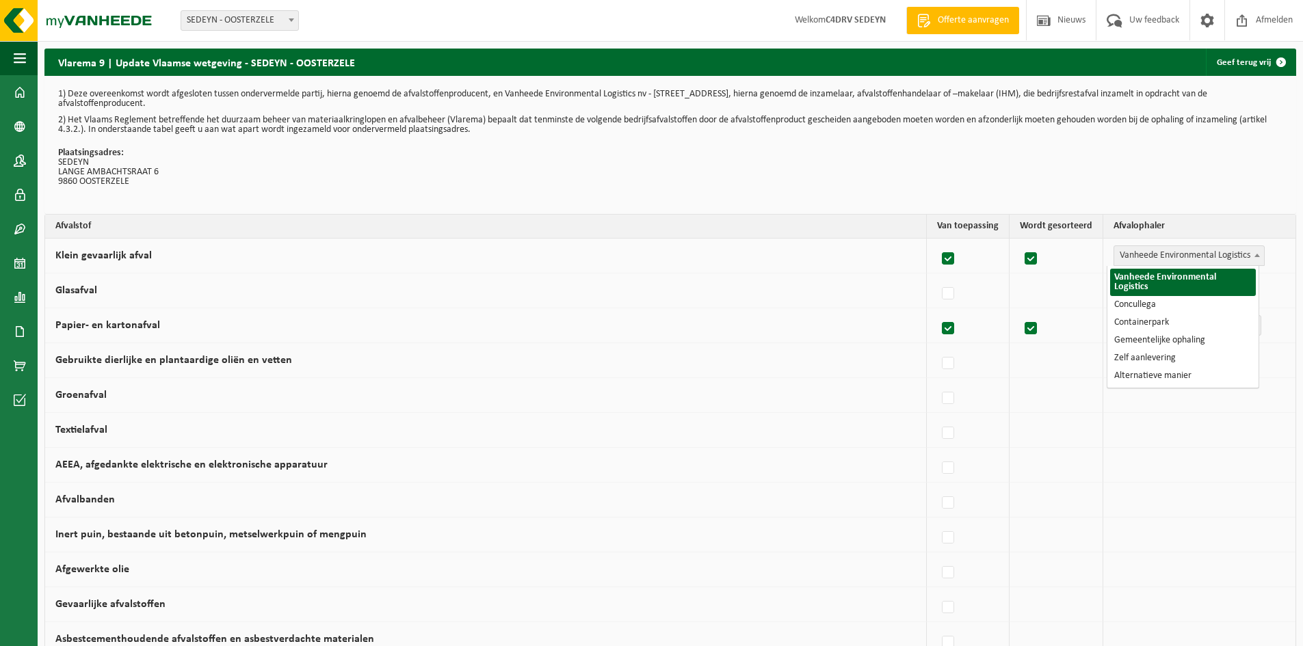
click at [1255, 259] on span at bounding box center [1257, 255] width 14 height 18
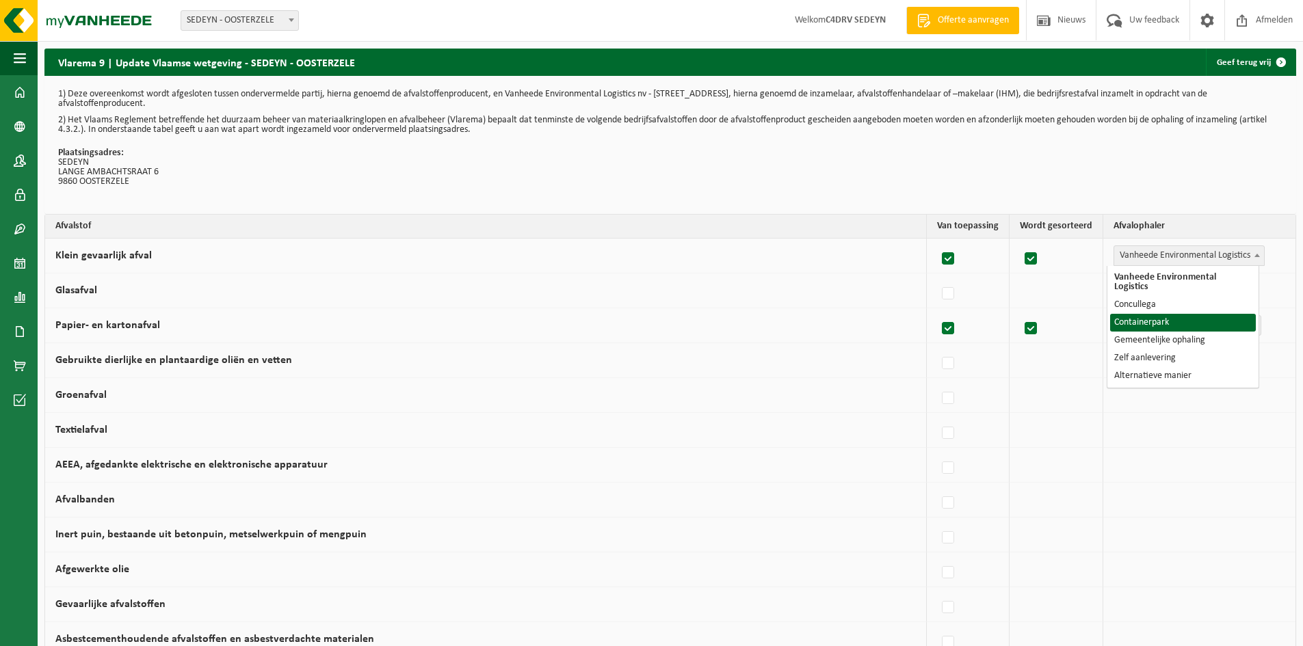
drag, startPoint x: 1224, startPoint y: 306, endPoint x: 1124, endPoint y: 320, distance: 101.5
select select "Containerpark"
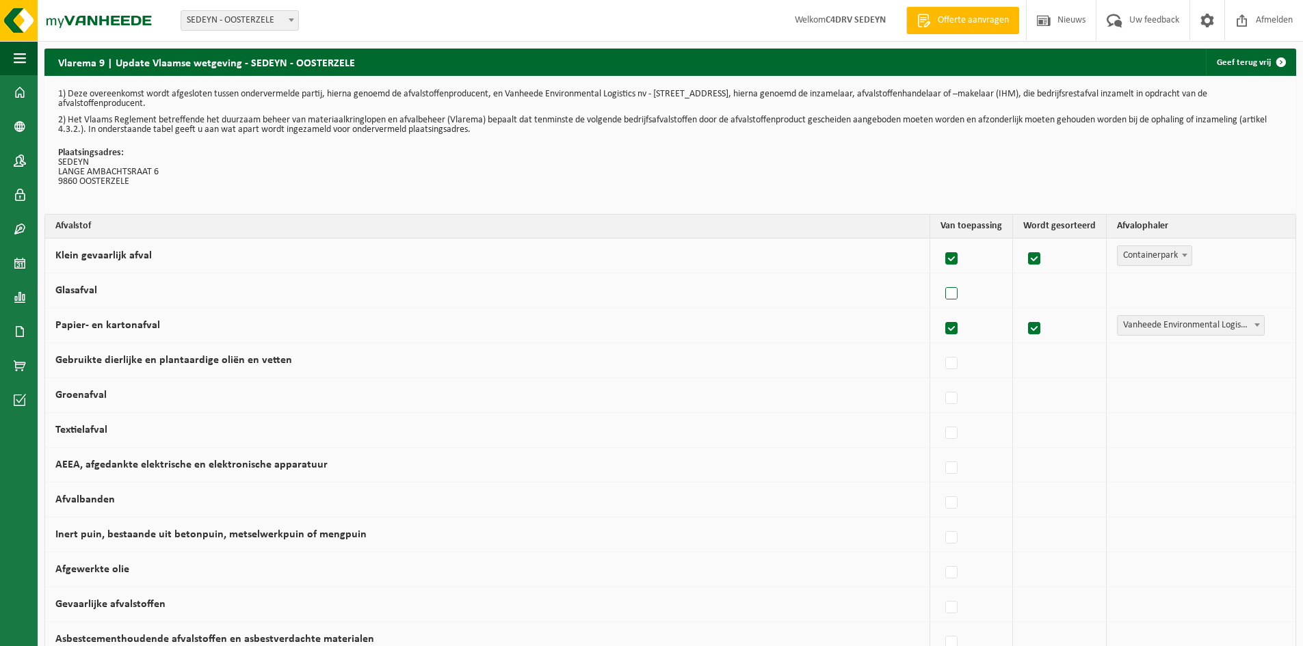
click at [949, 296] on label at bounding box center [952, 294] width 19 height 21
click at [941, 277] on input "Glasafval" at bounding box center [940, 276] width 1 height 1
checkbox input "true"
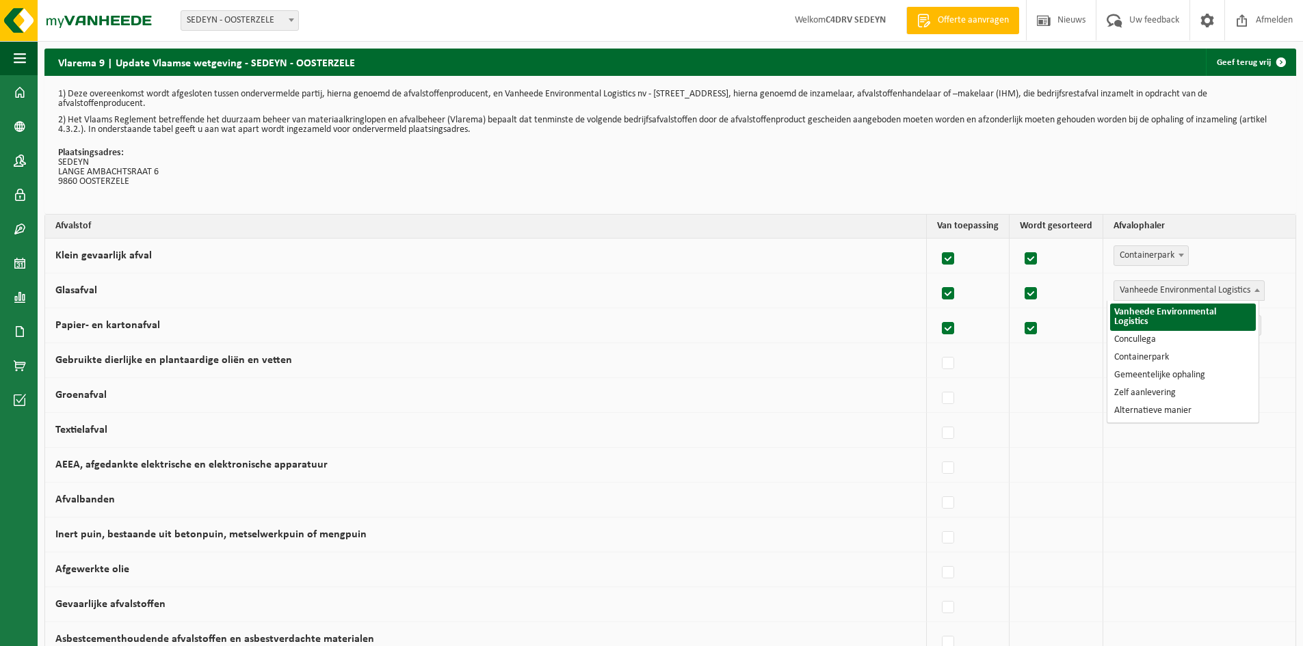
click at [1231, 289] on span "Vanheede Environmental Logistics" at bounding box center [1189, 290] width 150 height 19
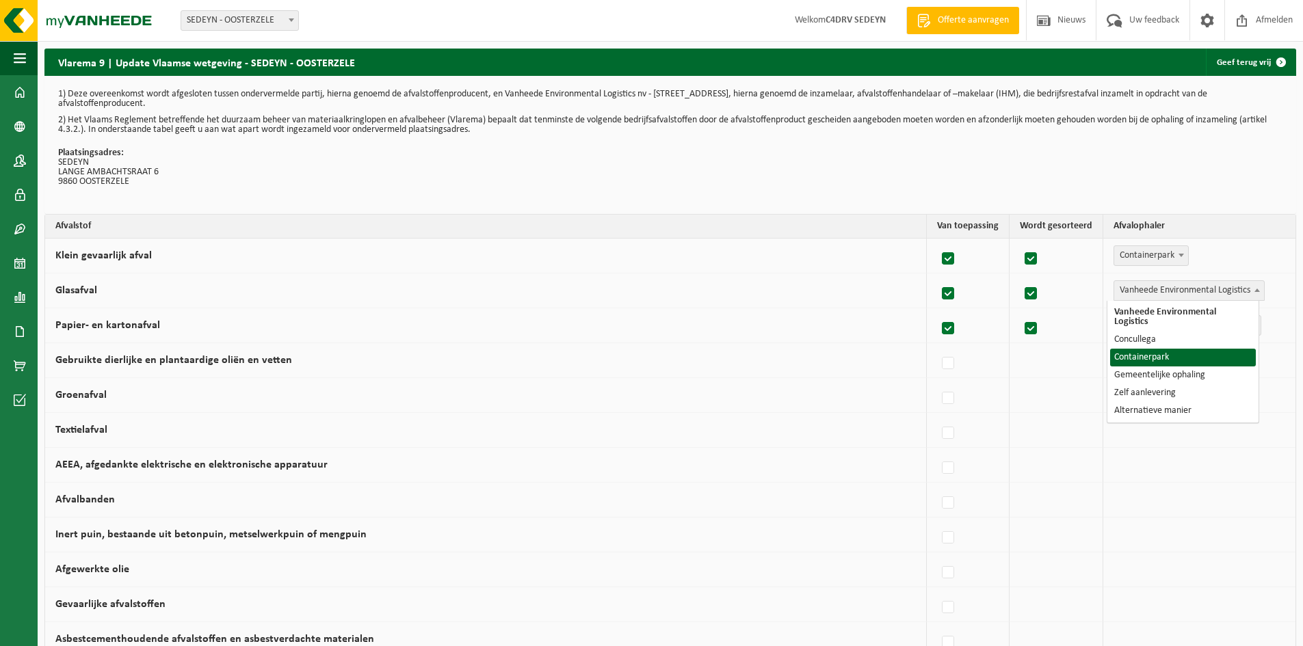
select select "Containerpark"
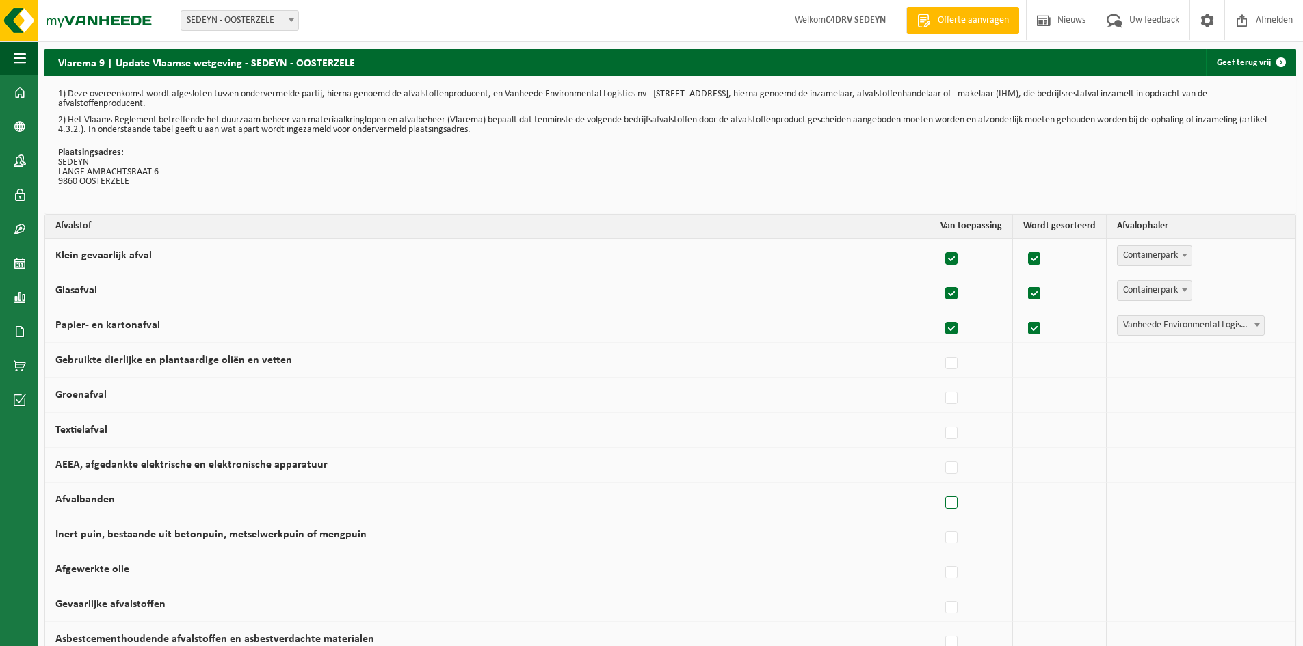
click at [949, 509] on label at bounding box center [952, 503] width 19 height 21
click at [941, 486] on input "Afvalbanden" at bounding box center [940, 486] width 1 height 1
checkbox input "true"
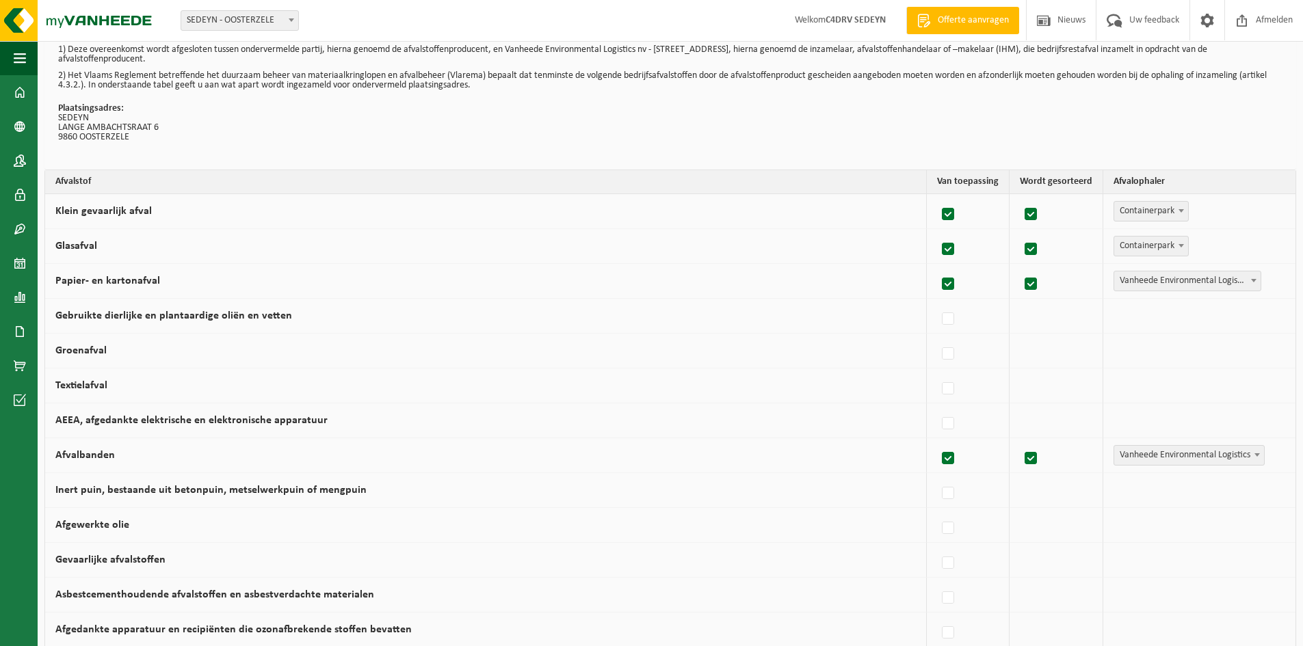
scroll to position [68, 0]
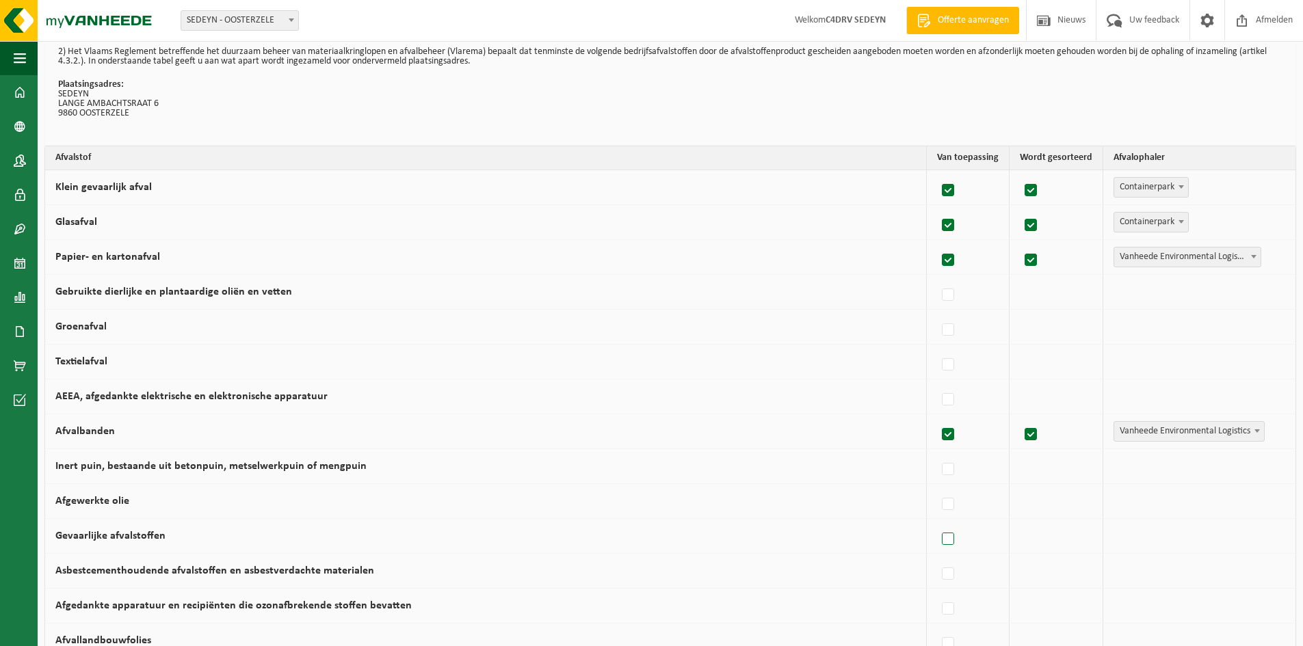
click at [949, 545] on label at bounding box center [948, 539] width 19 height 21
click at [937, 523] on input "Gevaarlijke afvalstoffen" at bounding box center [936, 522] width 1 height 1
checkbox input "true"
click at [939, 473] on label at bounding box center [948, 470] width 19 height 21
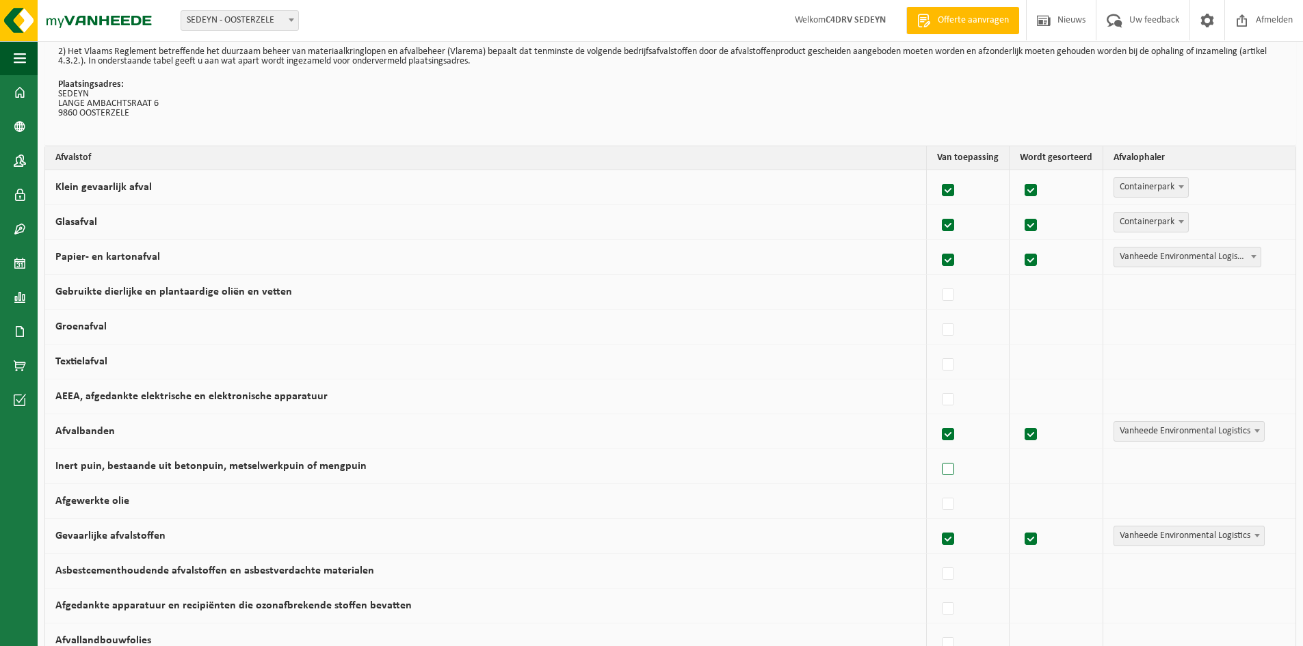
click at [936, 453] on input "Inert puin, bestaande uit betonpuin, metselwerkpuin of mengpuin" at bounding box center [936, 452] width 1 height 1
checkbox input "true"
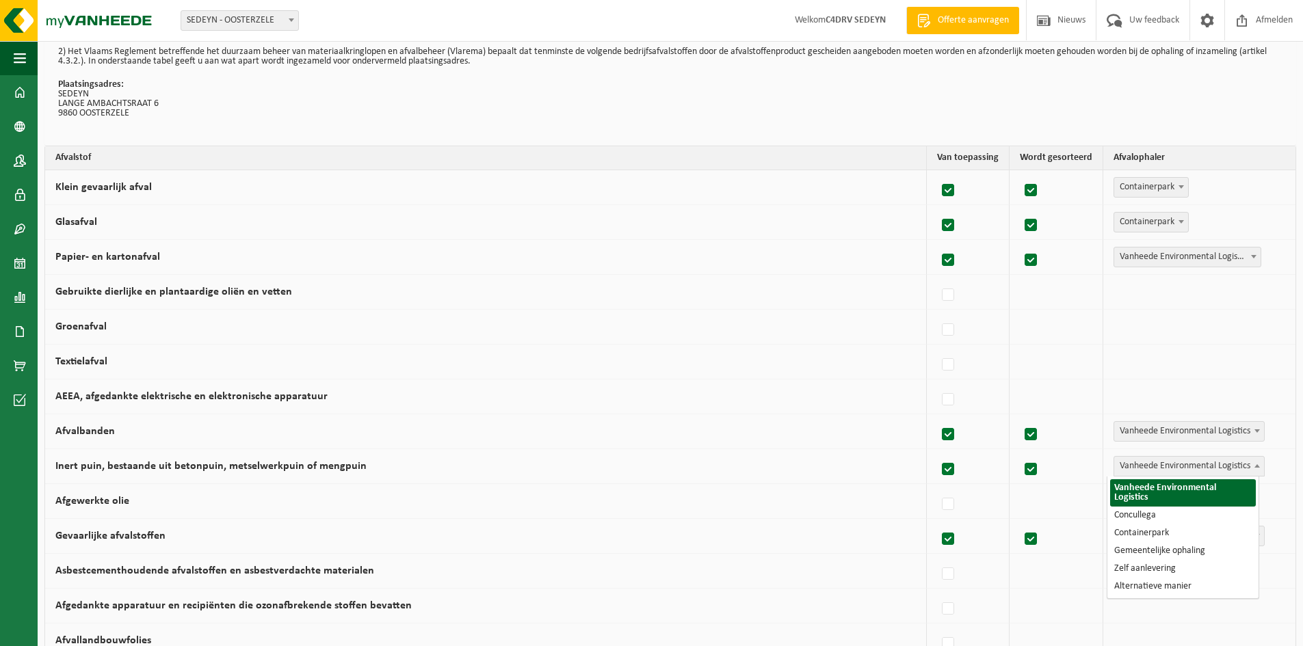
click at [1183, 462] on span "Vanheede Environmental Logistics" at bounding box center [1189, 466] width 150 height 19
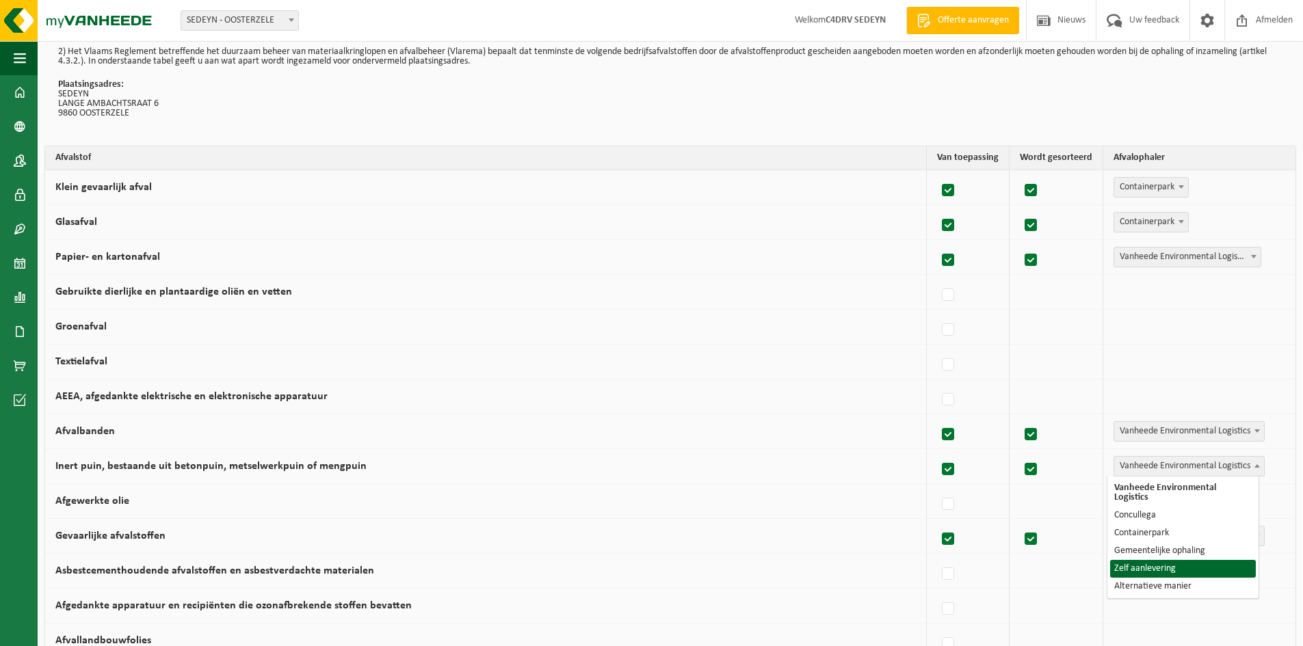
select select "Zelf aanlevering"
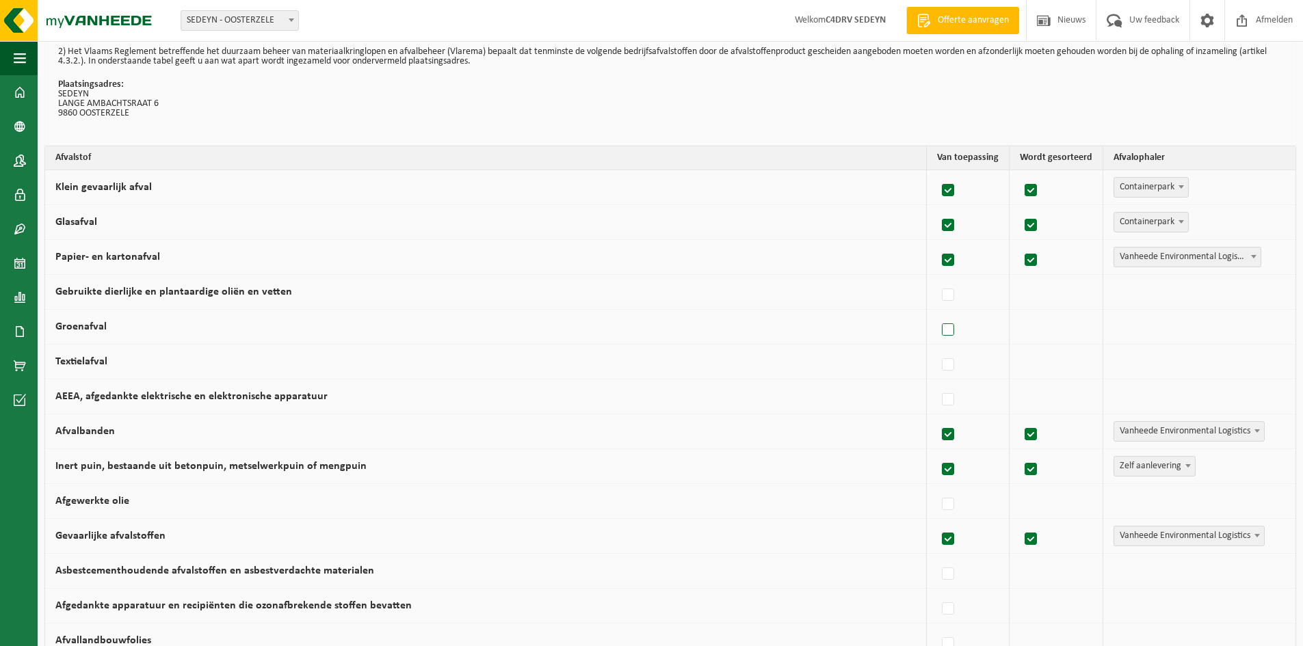
click at [945, 330] on label at bounding box center [948, 330] width 19 height 21
click at [937, 313] on input "Groenafval" at bounding box center [936, 313] width 1 height 1
checkbox input "true"
click at [1170, 326] on span "Vanheede Environmental Logistics" at bounding box center [1189, 326] width 150 height 19
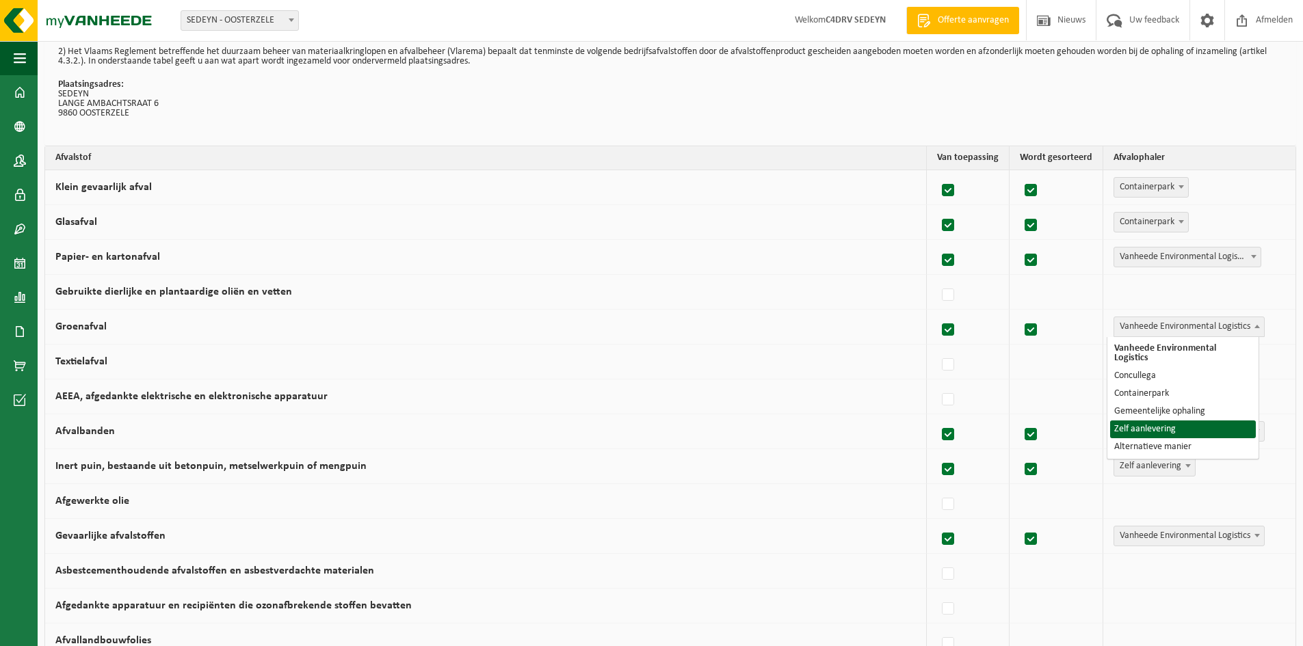
select select "Zelf aanlevering"
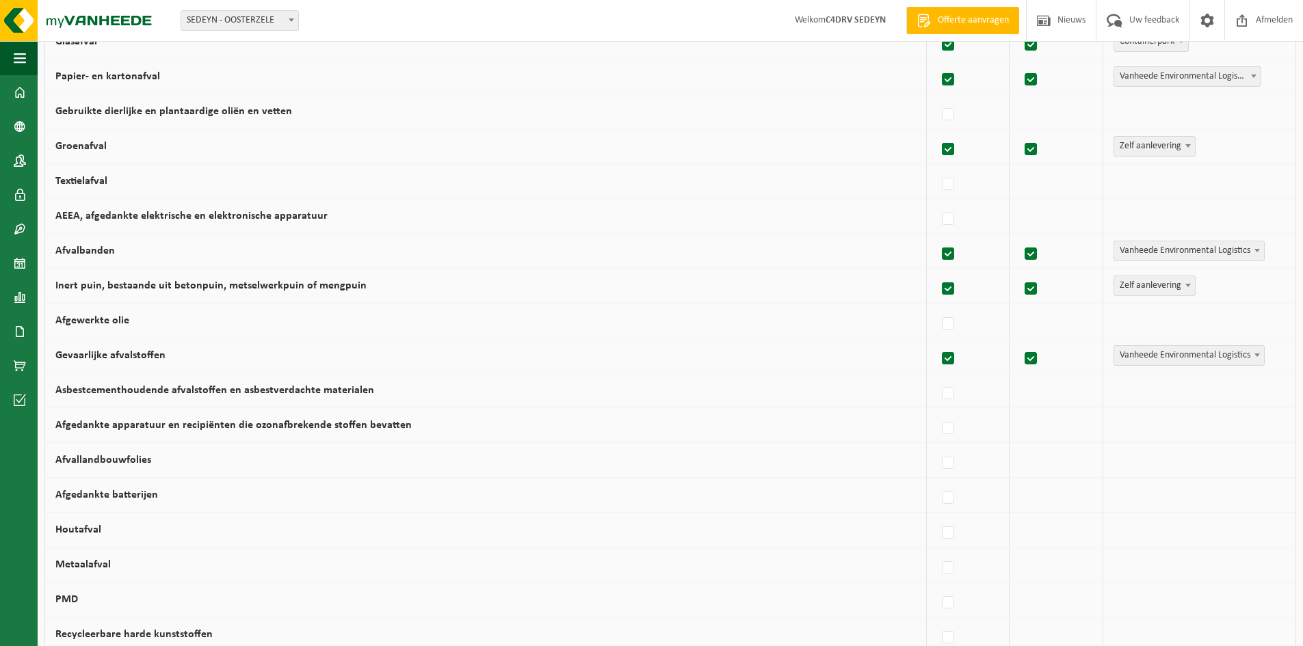
scroll to position [274, 0]
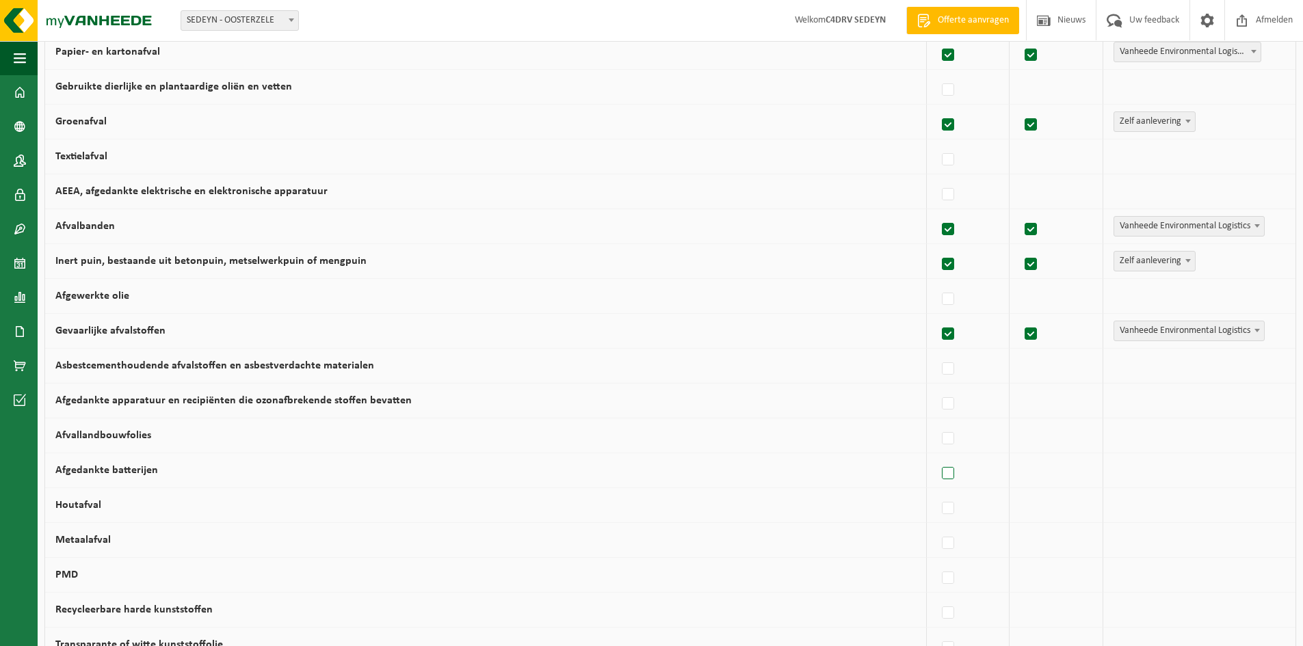
click at [943, 475] on label at bounding box center [948, 474] width 19 height 21
click at [937, 457] on input "Afgedankte batterijen" at bounding box center [936, 456] width 1 height 1
checkbox input "true"
click at [1121, 471] on span "Vanheede Environmental Logistics" at bounding box center [1189, 470] width 150 height 19
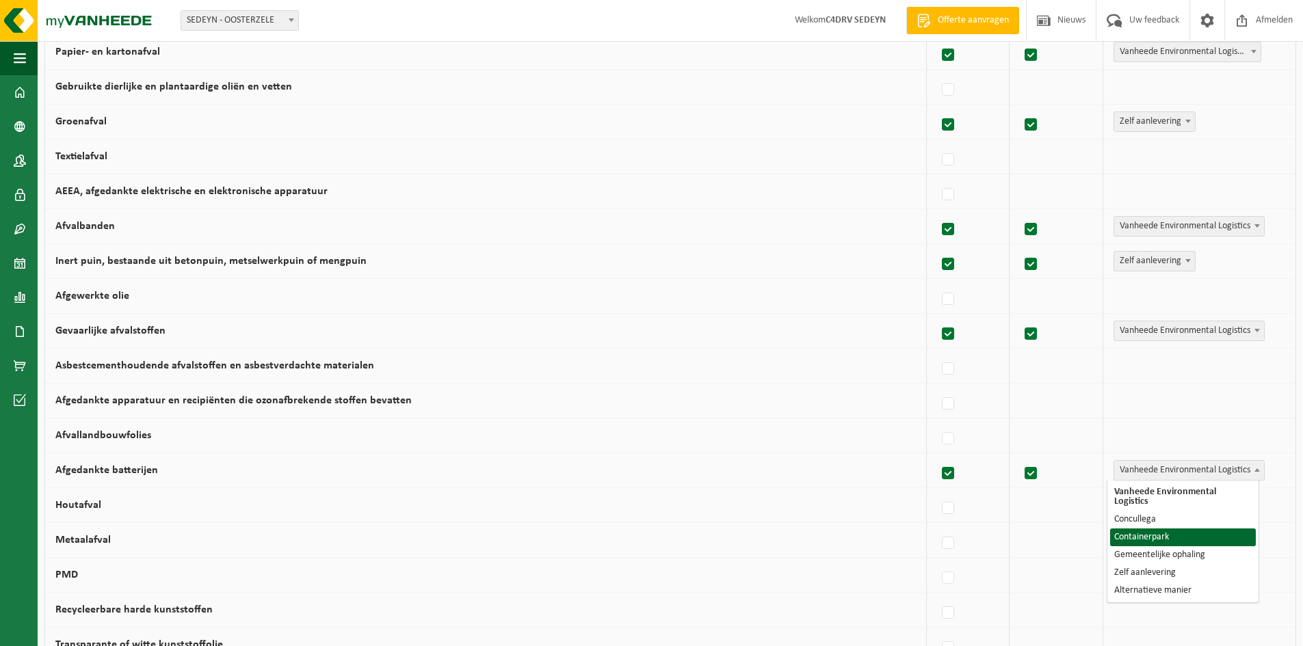
select select "Containerpark"
click at [945, 507] on label at bounding box center [948, 509] width 19 height 21
click at [937, 492] on input "Houtafval" at bounding box center [936, 491] width 1 height 1
checkbox input "true"
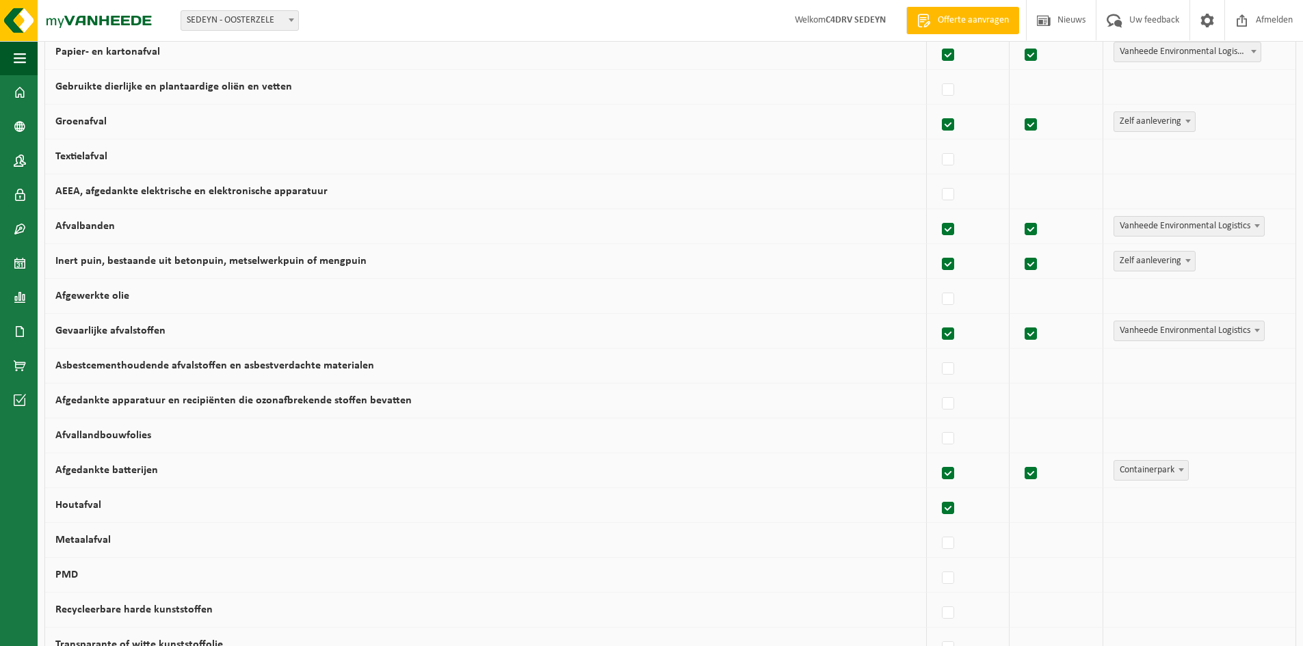
checkbox input "true"
click at [1140, 513] on span "Vanheede Environmental Logistics" at bounding box center [1189, 505] width 150 height 19
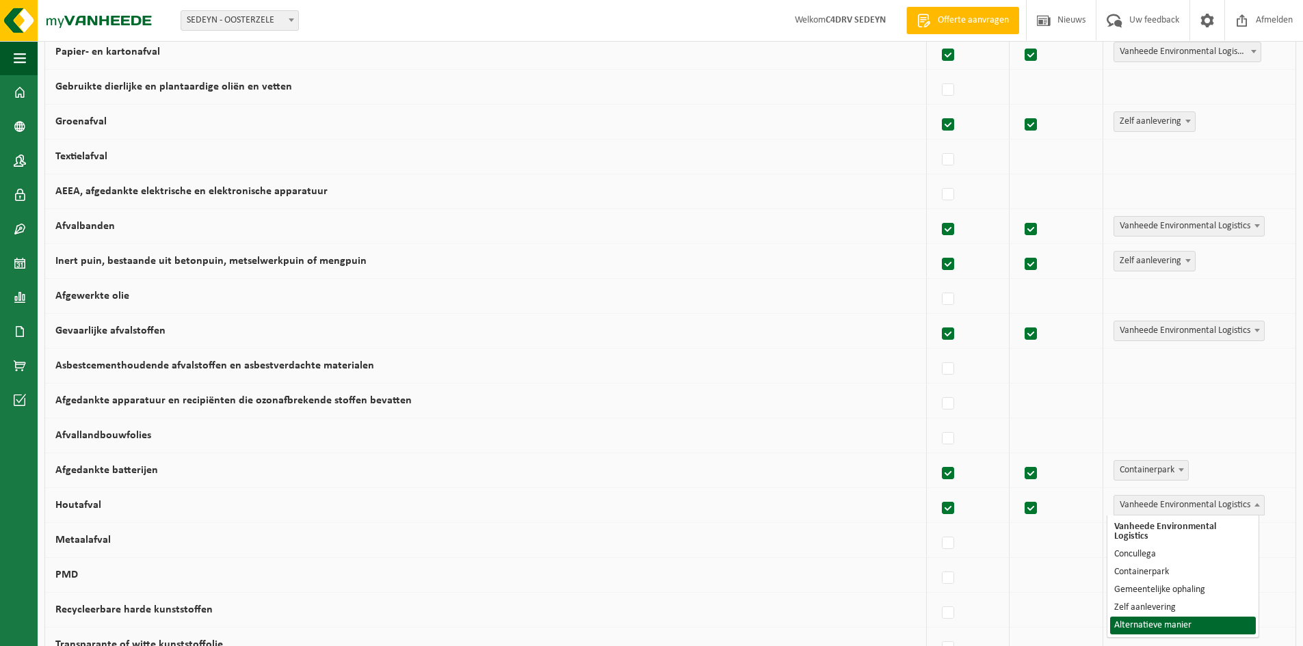
select select "Alternatieve manier"
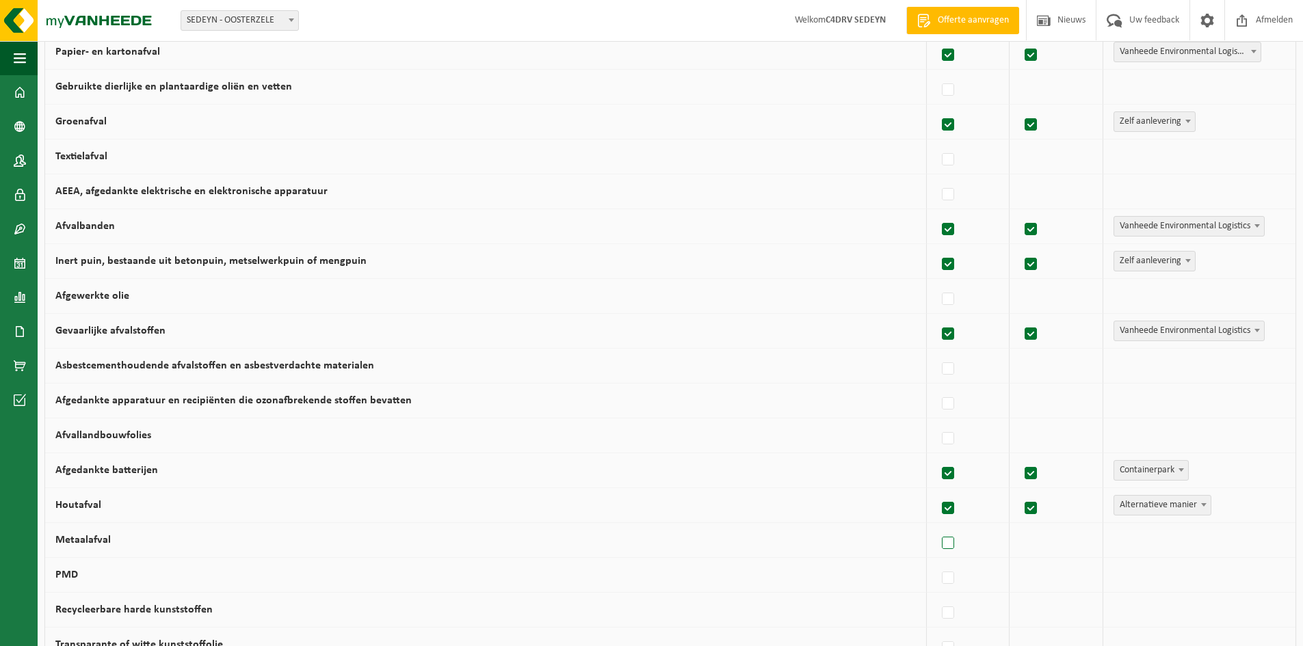
click at [945, 538] on label at bounding box center [948, 544] width 19 height 21
click at [937, 527] on input "Metaalafval" at bounding box center [936, 526] width 1 height 1
checkbox input "true"
click at [1123, 550] on span "Vanheede Environmental Logistics" at bounding box center [1189, 540] width 151 height 21
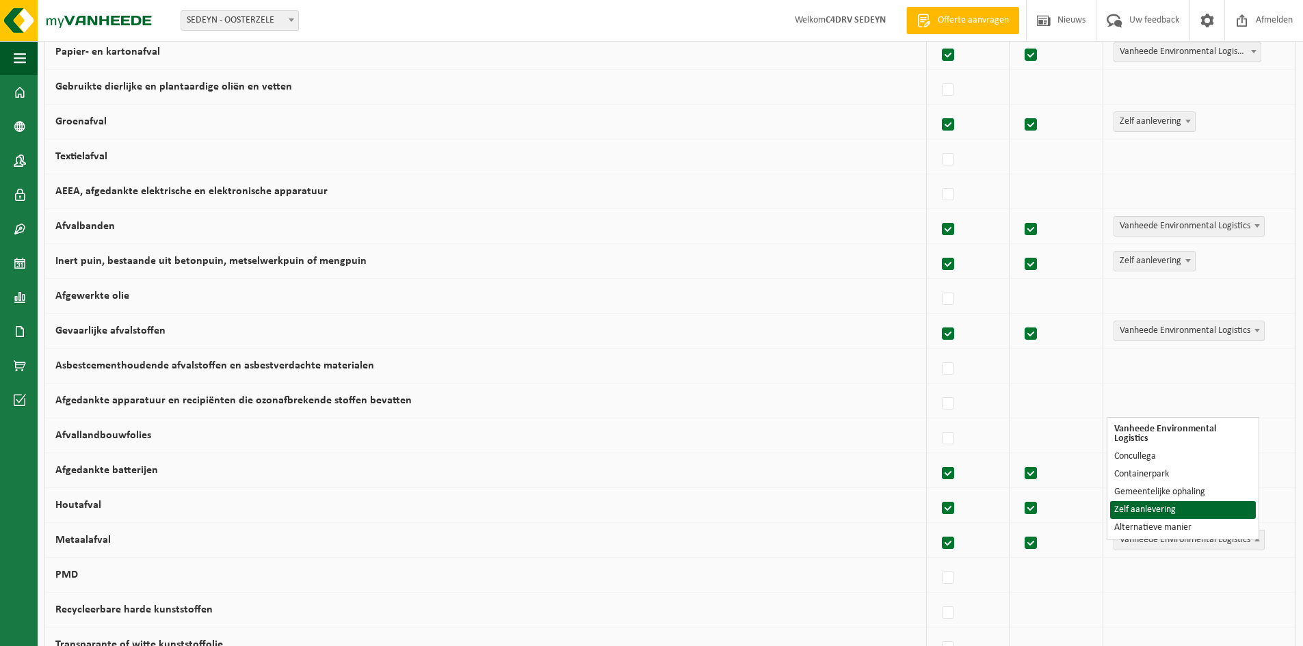
select select "Zelf aanlevering"
click at [947, 574] on label at bounding box center [948, 578] width 19 height 21
click at [937, 562] on input "PMD" at bounding box center [936, 561] width 1 height 1
checkbox input "true"
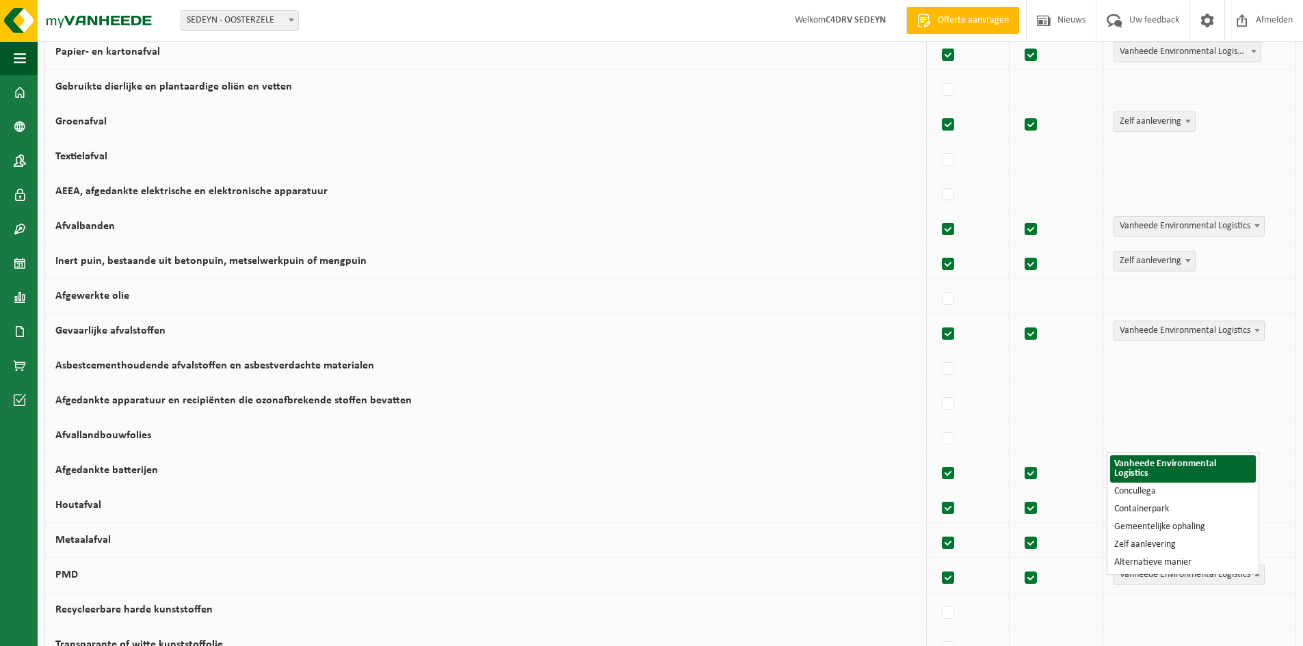
click at [1132, 584] on span "Vanheede Environmental Logistics" at bounding box center [1189, 575] width 150 height 19
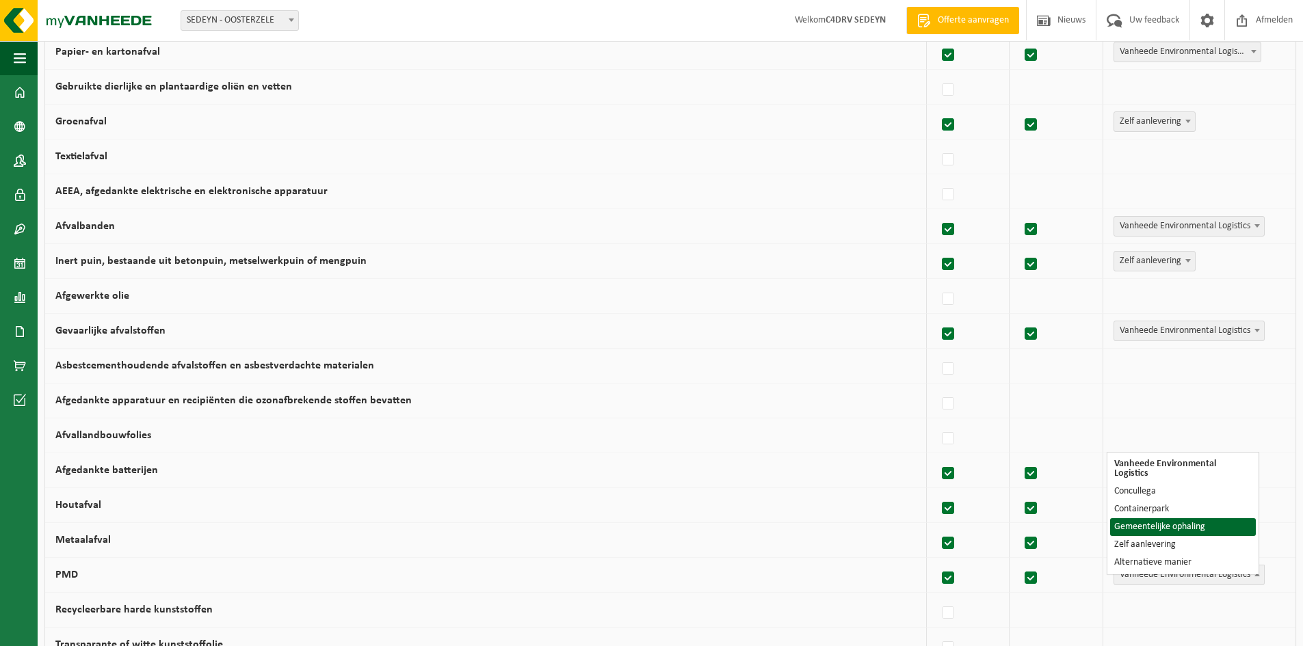
select select "Gemeentelijke ophaling"
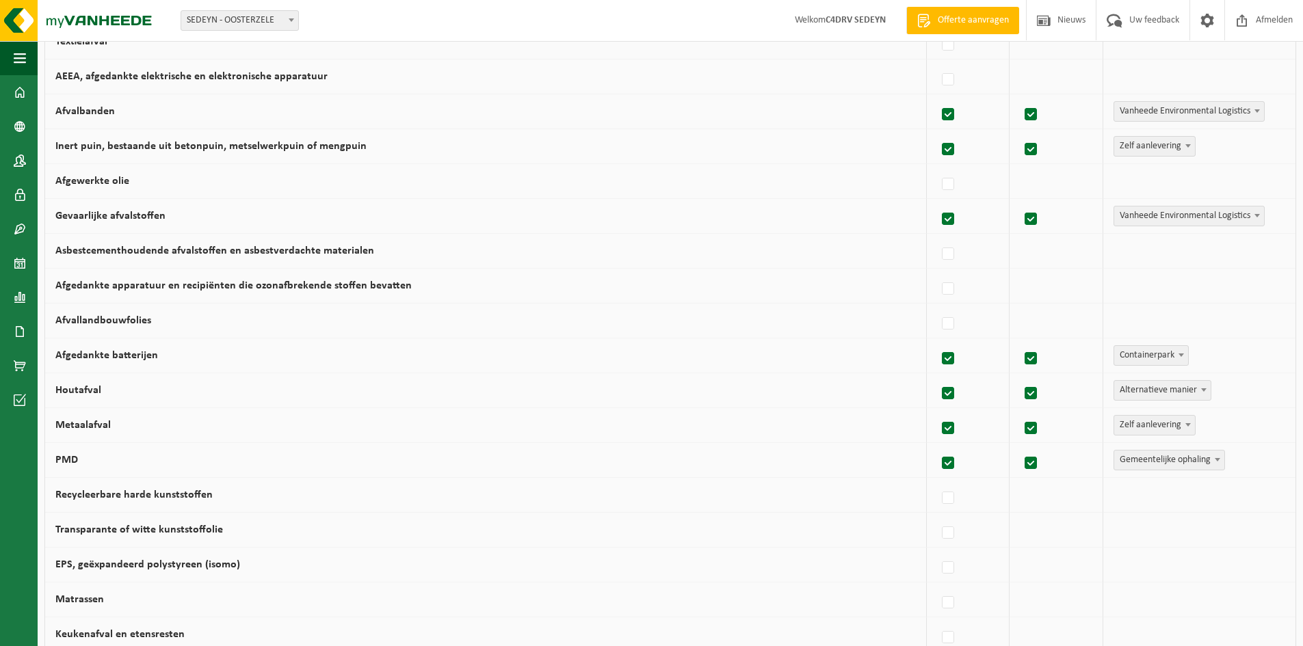
scroll to position [410, 0]
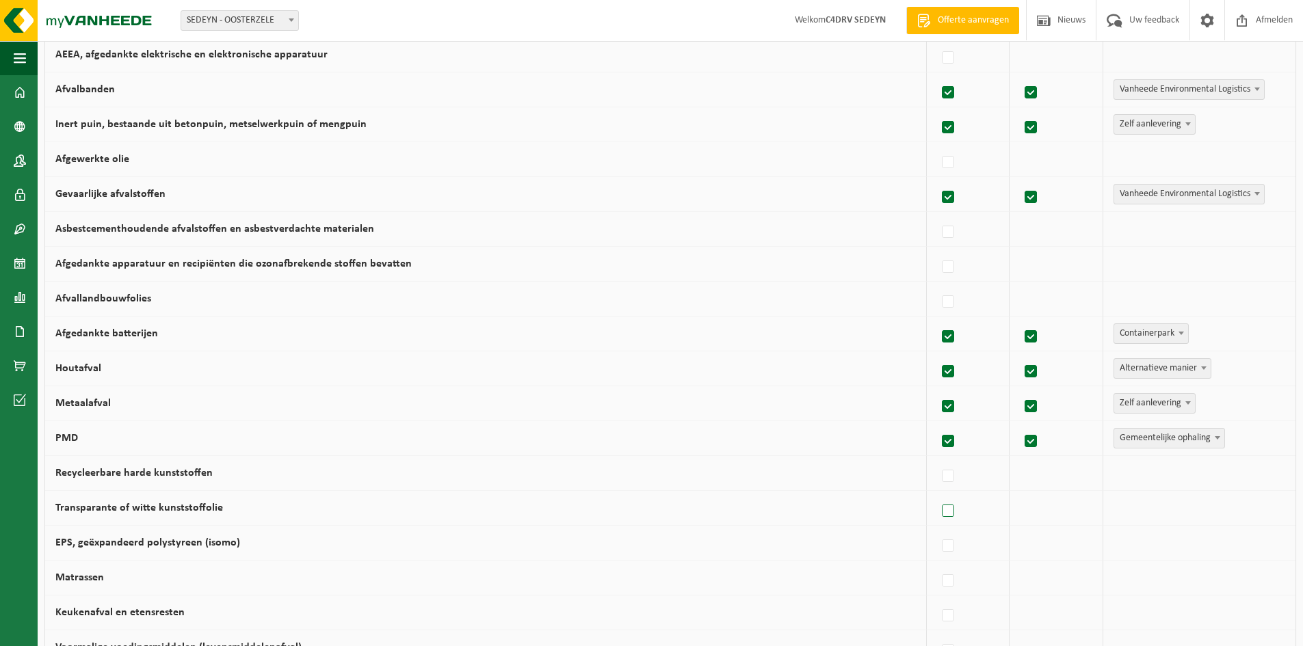
click at [941, 518] on label at bounding box center [948, 511] width 19 height 21
click at [937, 495] on input "Transparante of witte kunststoffolie" at bounding box center [936, 494] width 1 height 1
checkbox input "true"
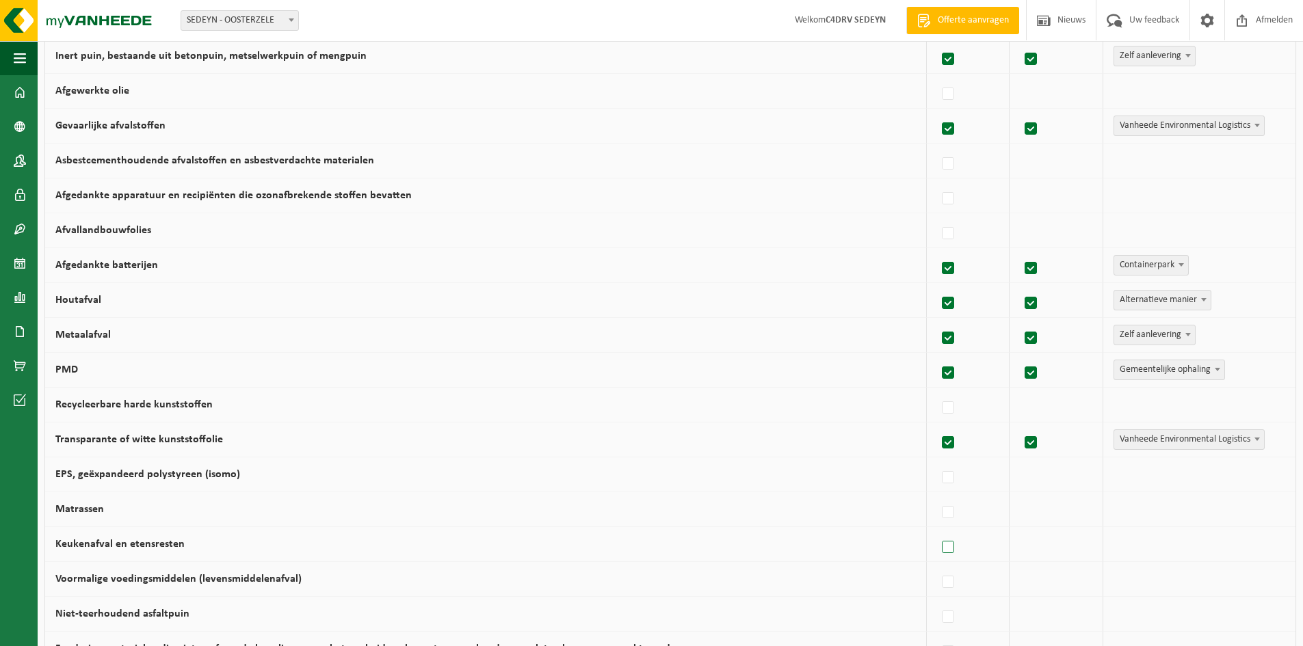
click at [939, 552] on label at bounding box center [948, 548] width 19 height 21
click at [937, 531] on input "Keukenafval en etensresten" at bounding box center [936, 530] width 1 height 1
checkbox input "true"
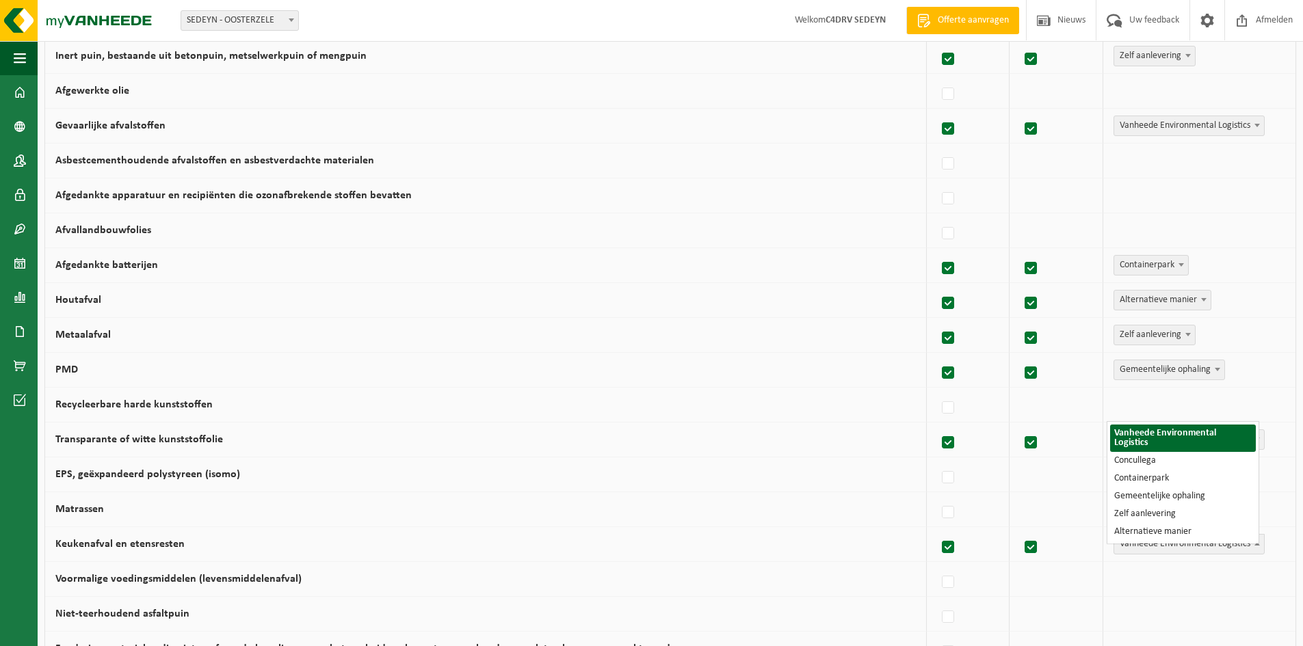
click at [1144, 548] on span "Vanheede Environmental Logistics" at bounding box center [1189, 544] width 150 height 19
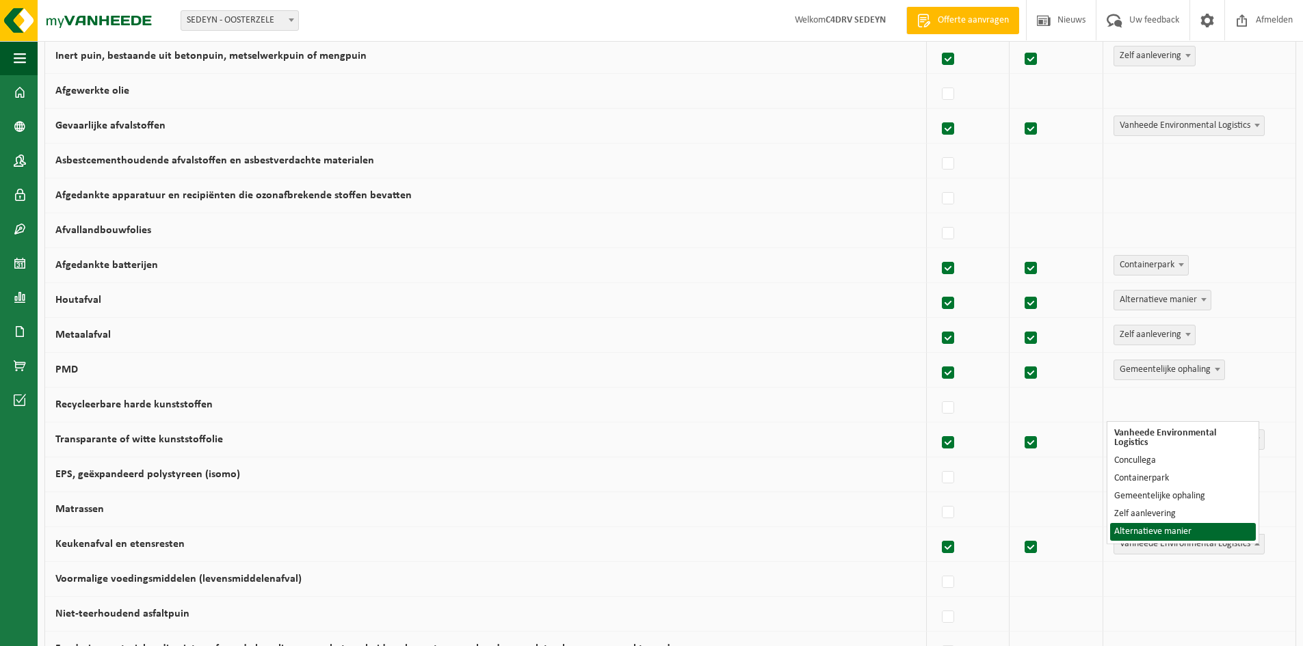
select select "Alternatieve manier"
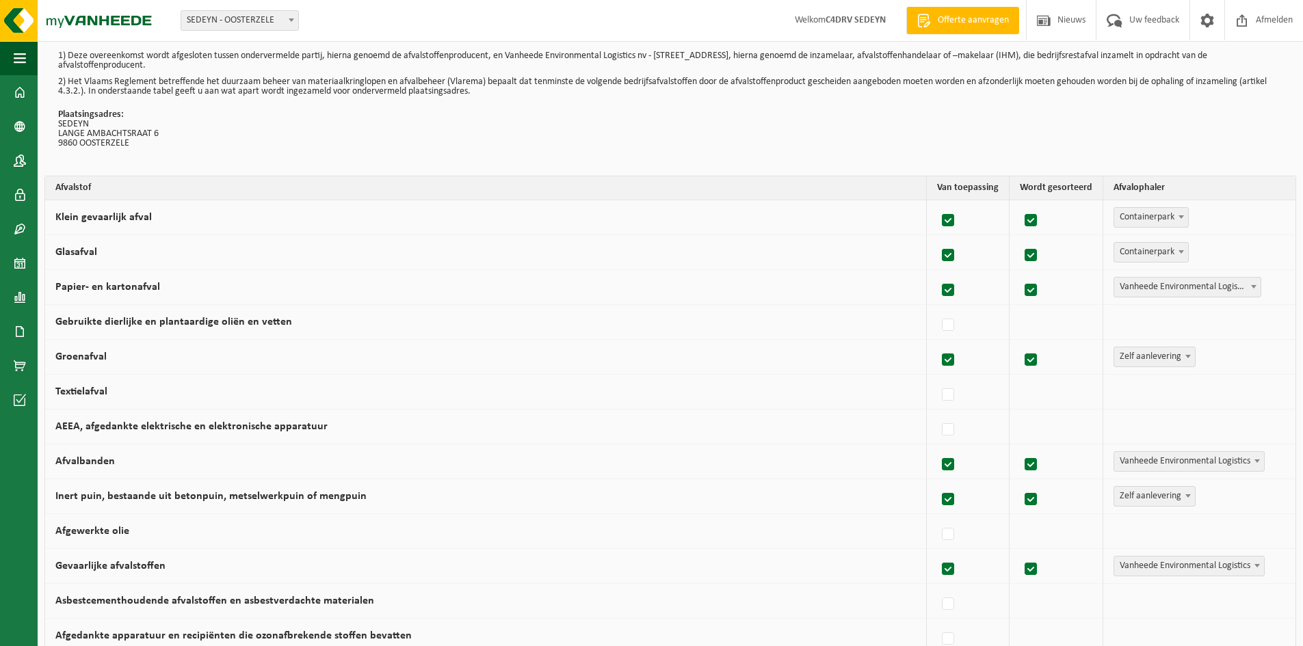
scroll to position [68, 0]
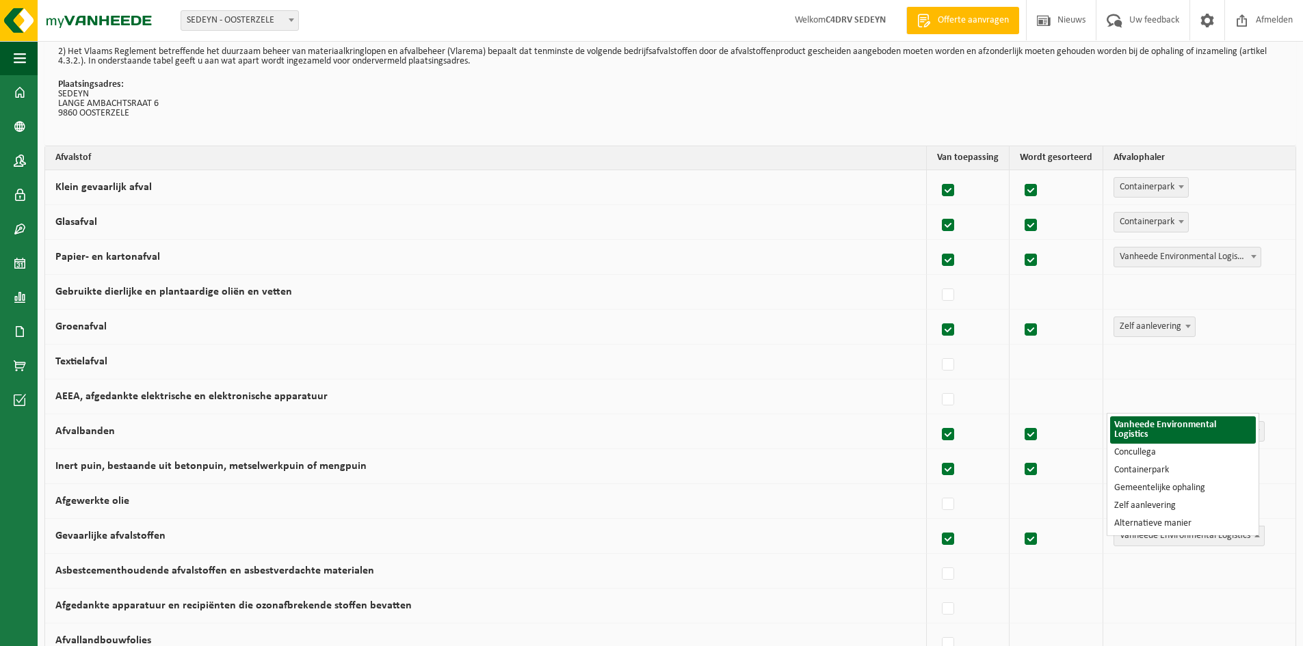
click at [1203, 536] on span "Vanheede Environmental Logistics" at bounding box center [1189, 536] width 150 height 19
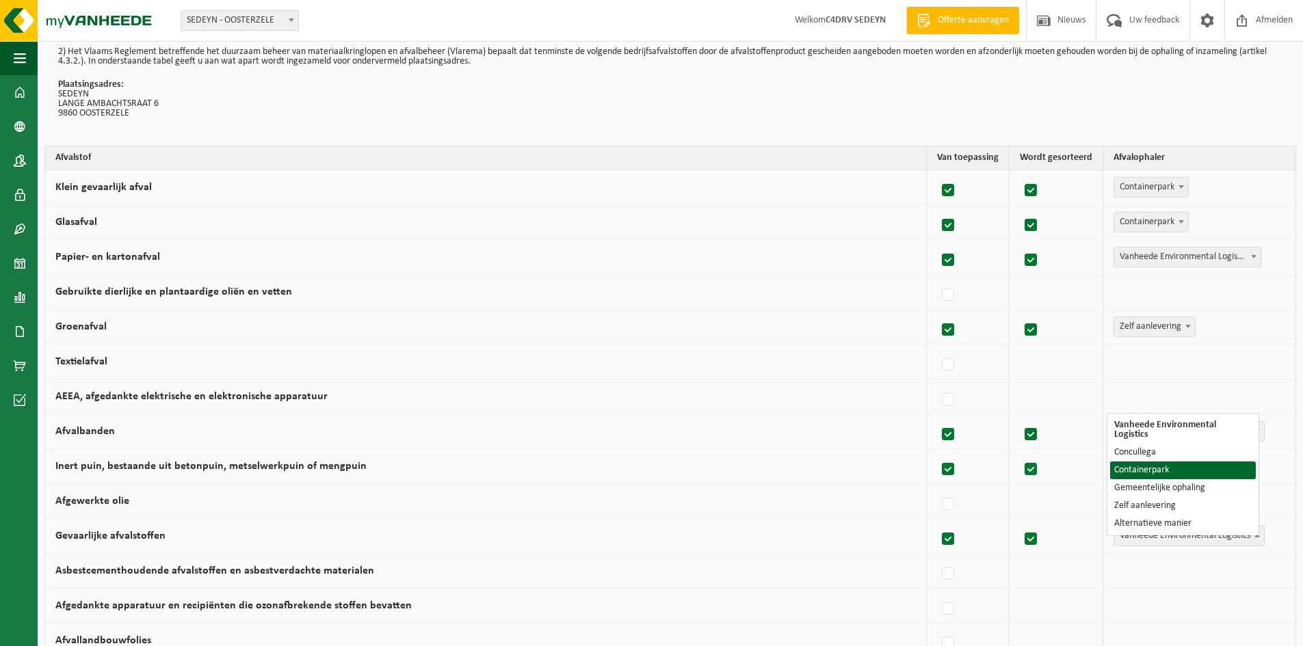
select select "Containerpark"
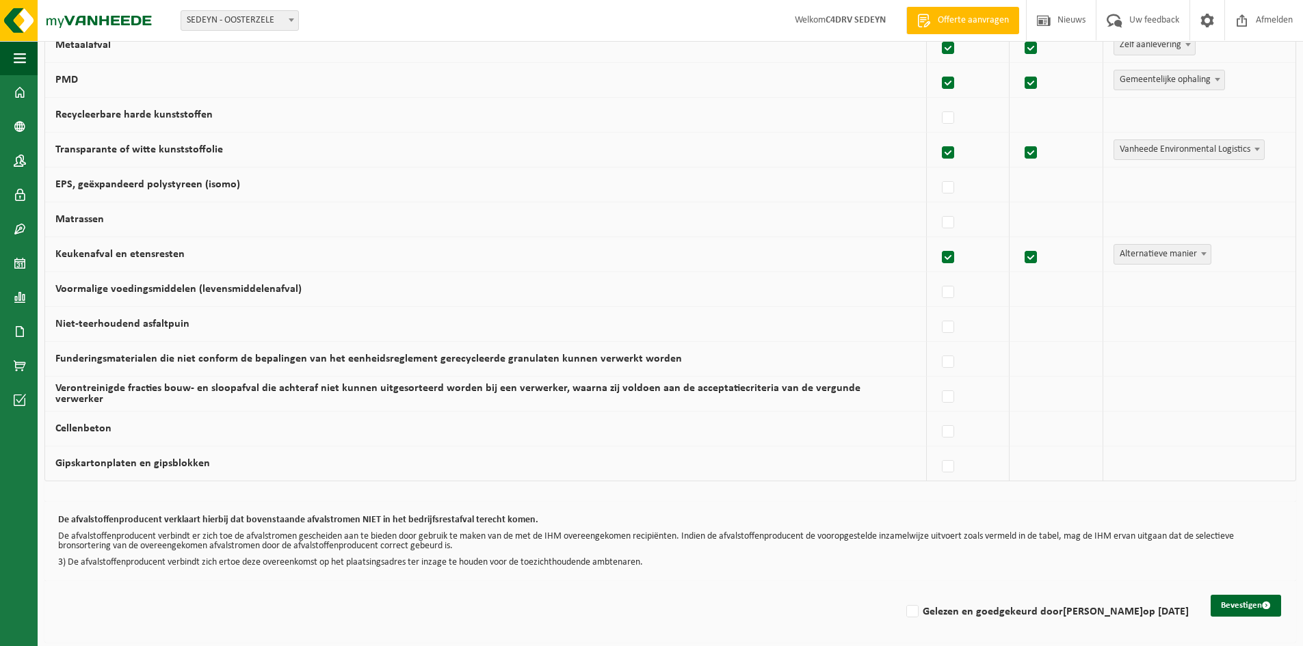
scroll to position [772, 0]
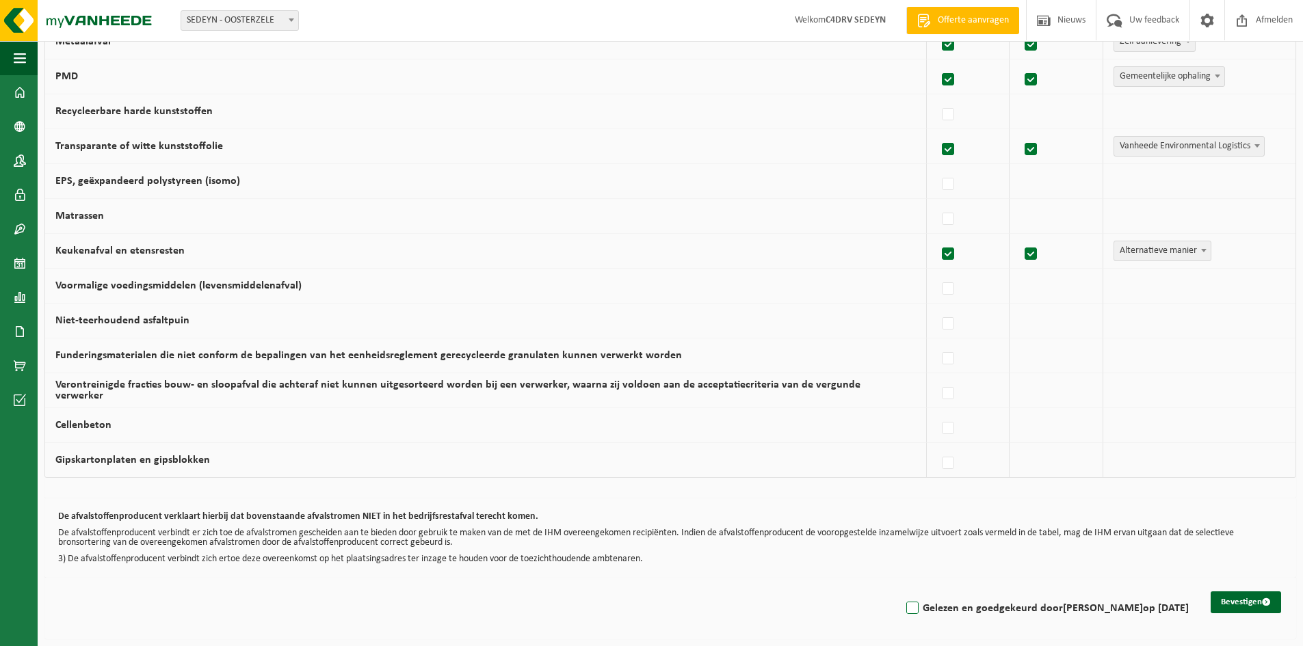
click at [904, 612] on label "Gelezen en goedgekeurd door KATHLEEN VAN BOXSTAEL op 14/08/25" at bounding box center [1046, 609] width 285 height 21
click at [901, 592] on input "Gelezen en goedgekeurd door KATHLEEN VAN BOXSTAEL op 14/08/25" at bounding box center [901, 591] width 1 height 1
checkbox input "true"
click at [1221, 595] on button "Bevestigen" at bounding box center [1246, 603] width 70 height 22
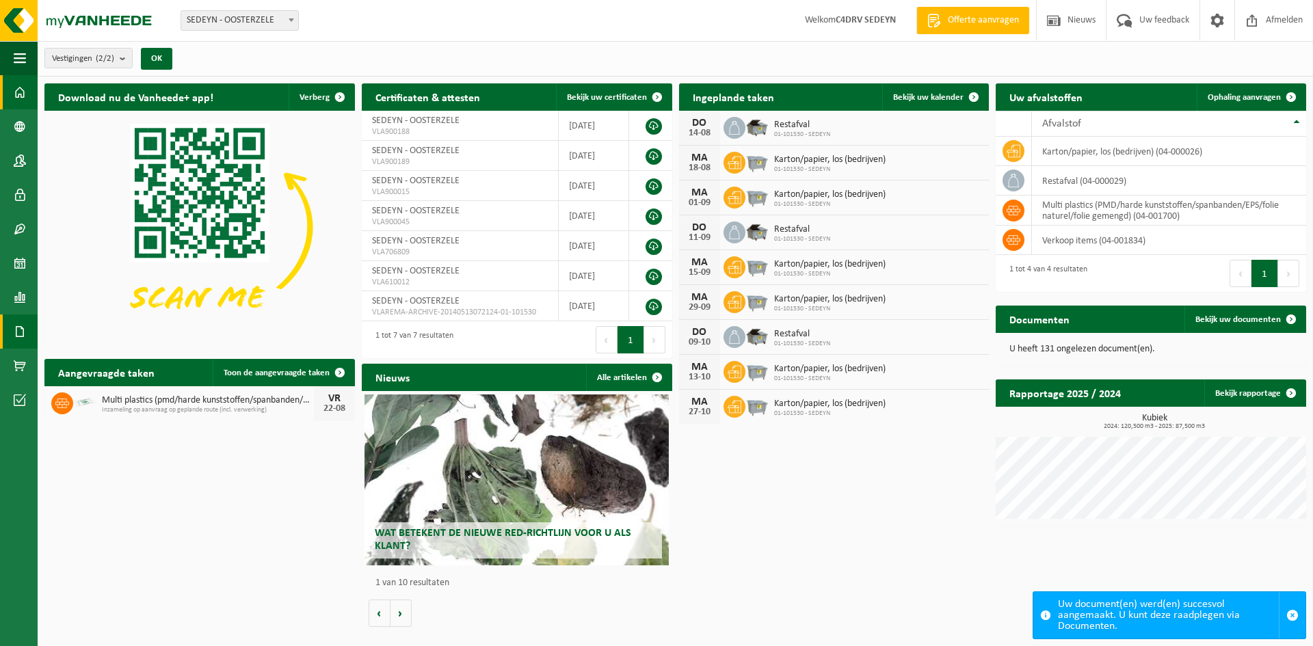
click at [16, 334] on span at bounding box center [20, 332] width 12 height 34
click at [86, 365] on span "Documenten" at bounding box center [104, 361] width 51 height 26
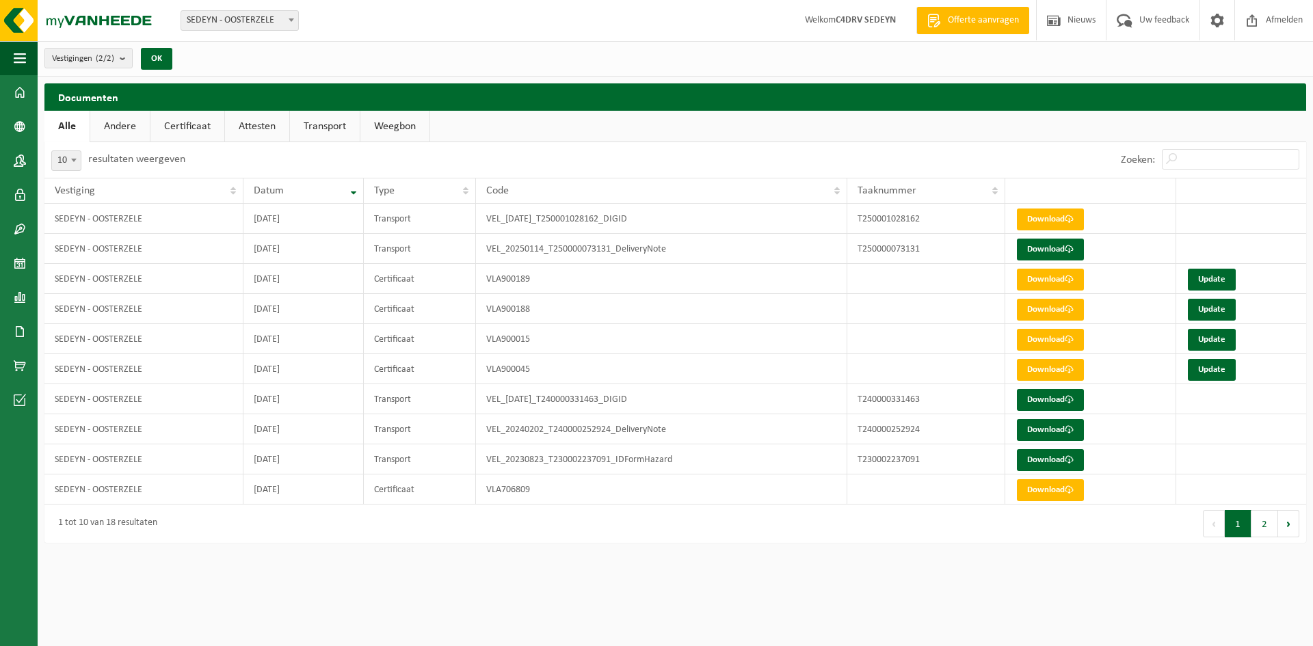
click at [189, 128] on link "Certificaat" at bounding box center [187, 126] width 74 height 31
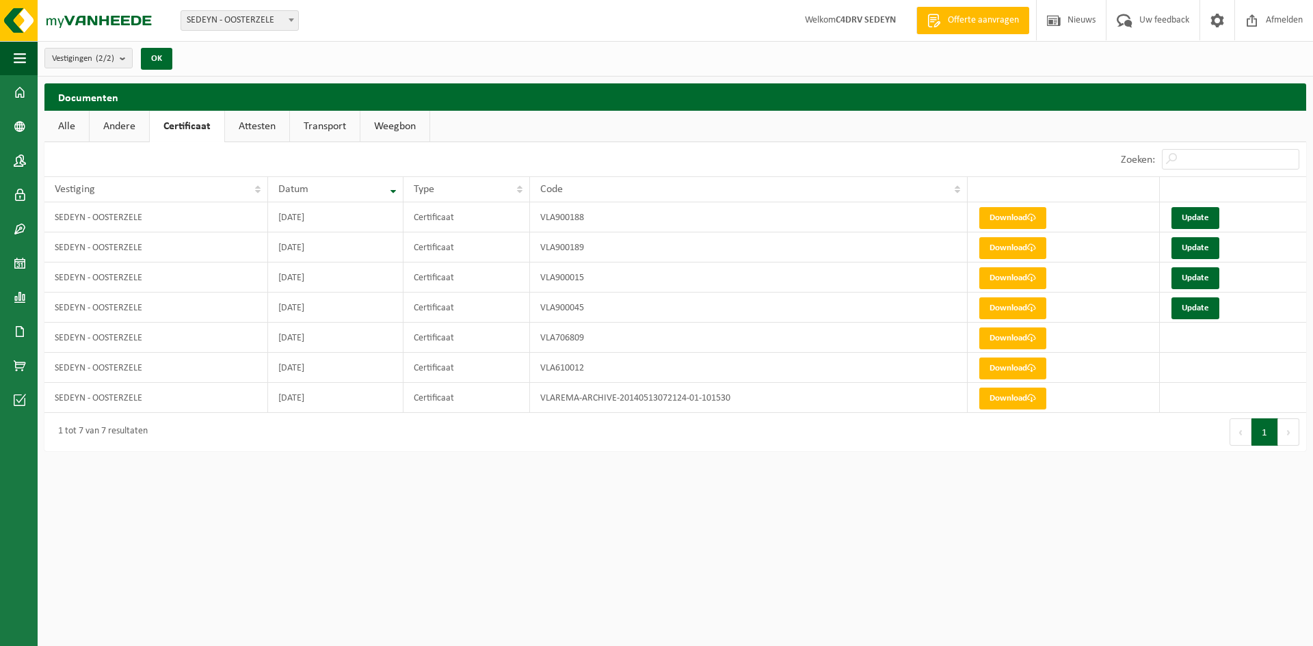
click at [252, 127] on link "Attesten" at bounding box center [257, 126] width 64 height 31
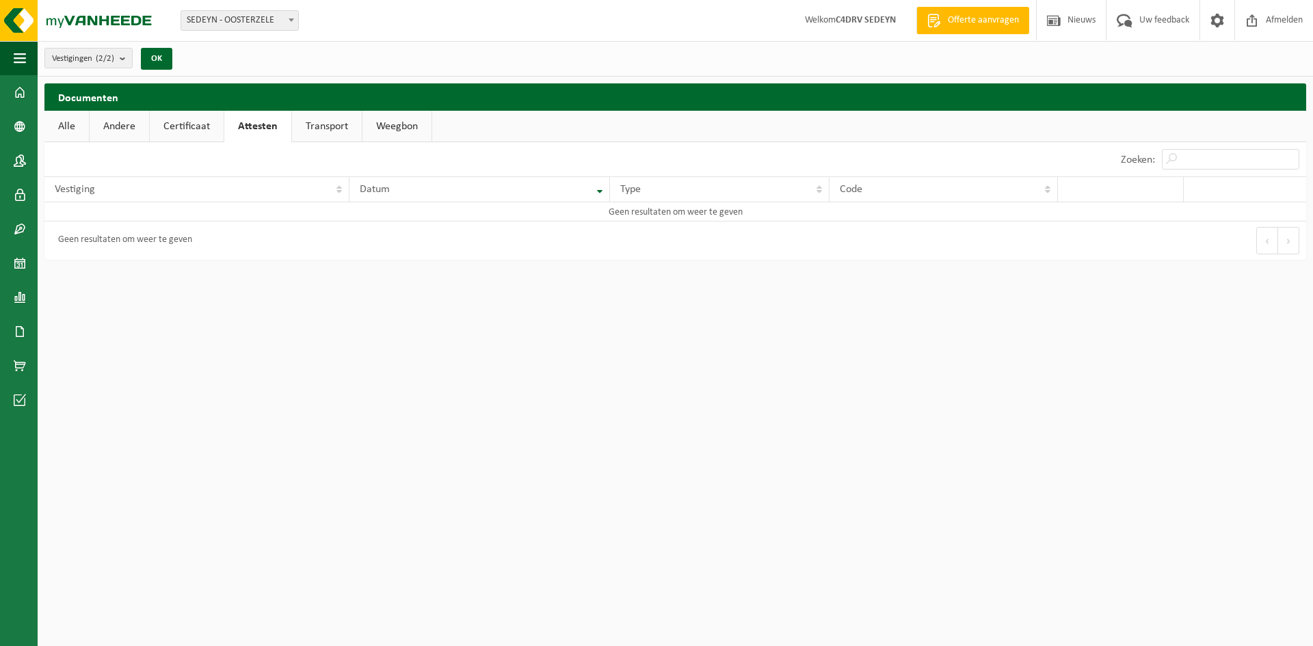
click at [173, 133] on link "Certificaat" at bounding box center [187, 126] width 74 height 31
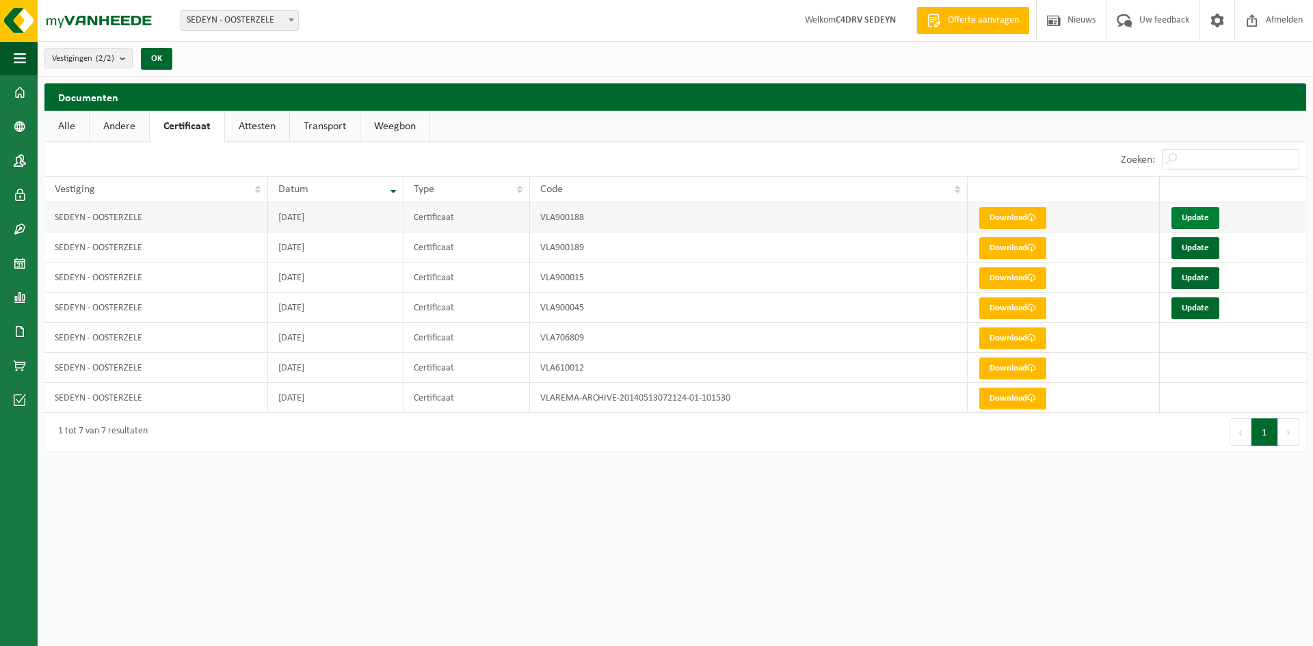
click at [1209, 218] on link "Update" at bounding box center [1196, 218] width 48 height 22
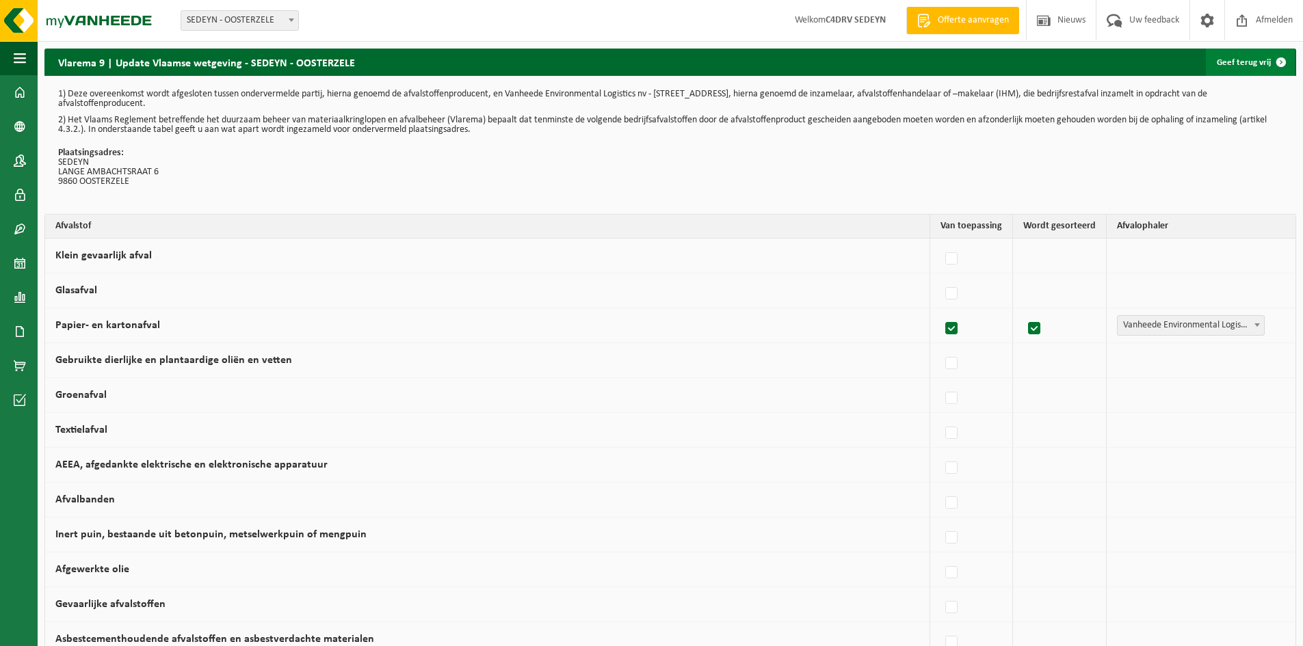
click at [1272, 67] on span at bounding box center [1281, 62] width 27 height 27
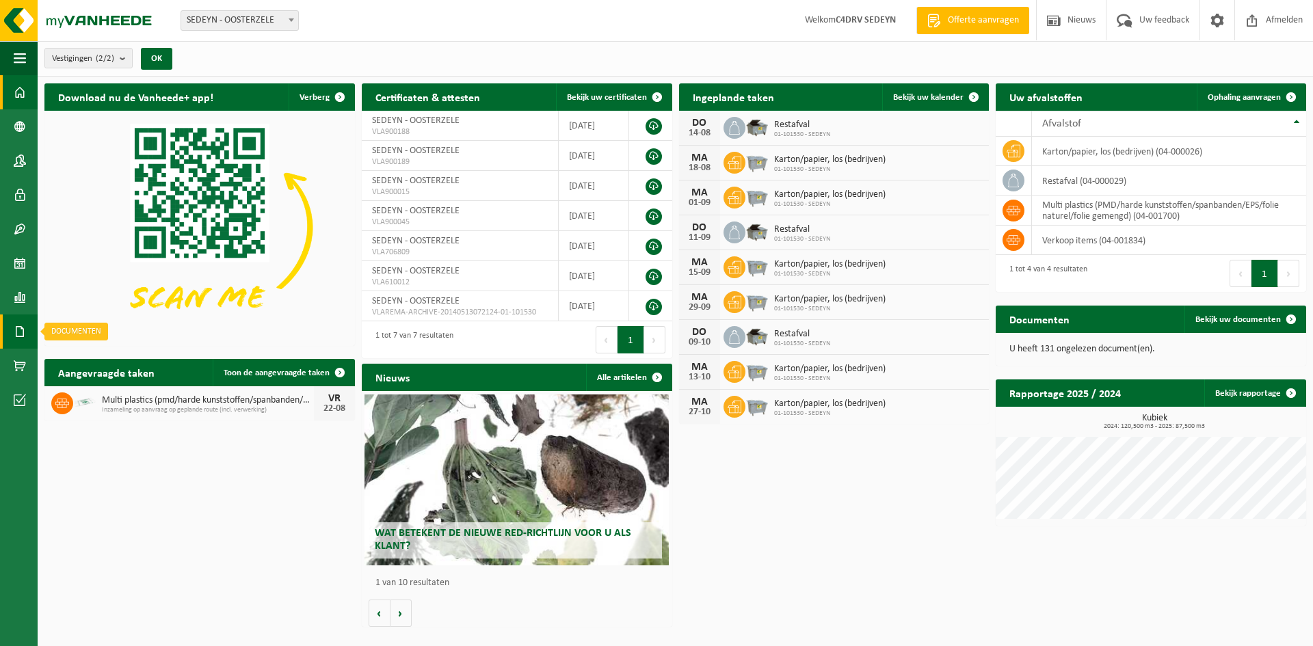
click at [25, 328] on span at bounding box center [20, 332] width 12 height 34
click at [85, 365] on span "Documenten" at bounding box center [104, 361] width 51 height 26
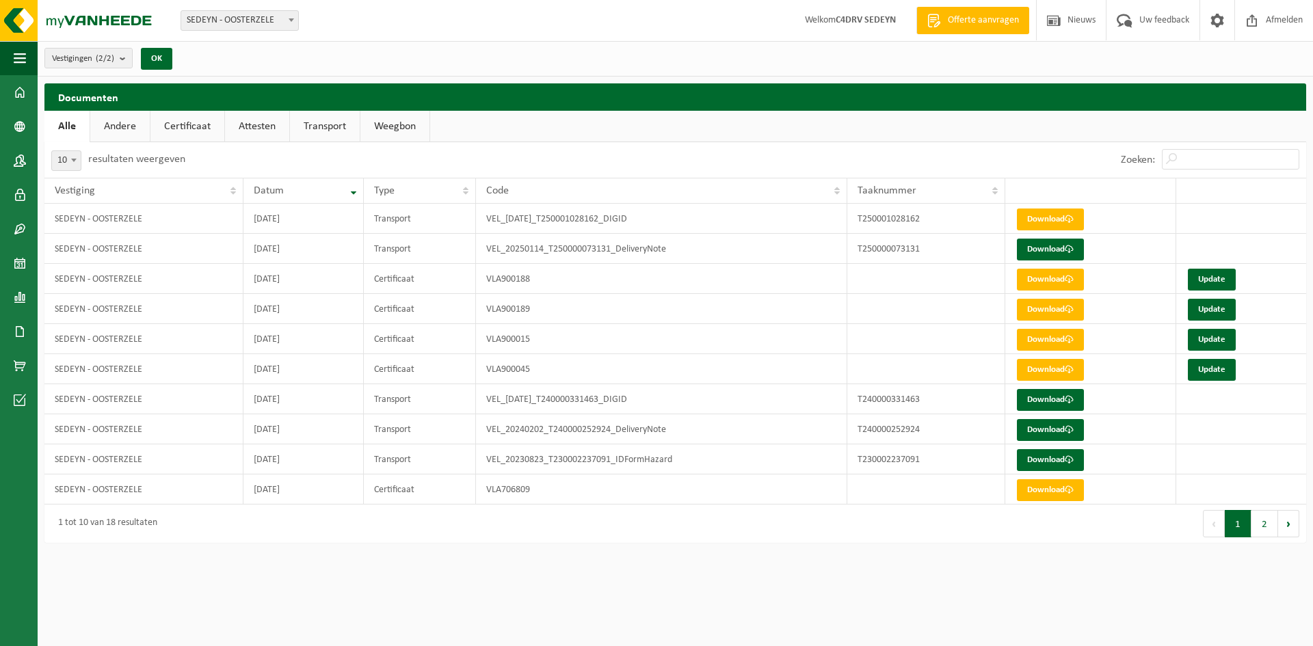
click at [185, 122] on link "Certificaat" at bounding box center [187, 126] width 74 height 31
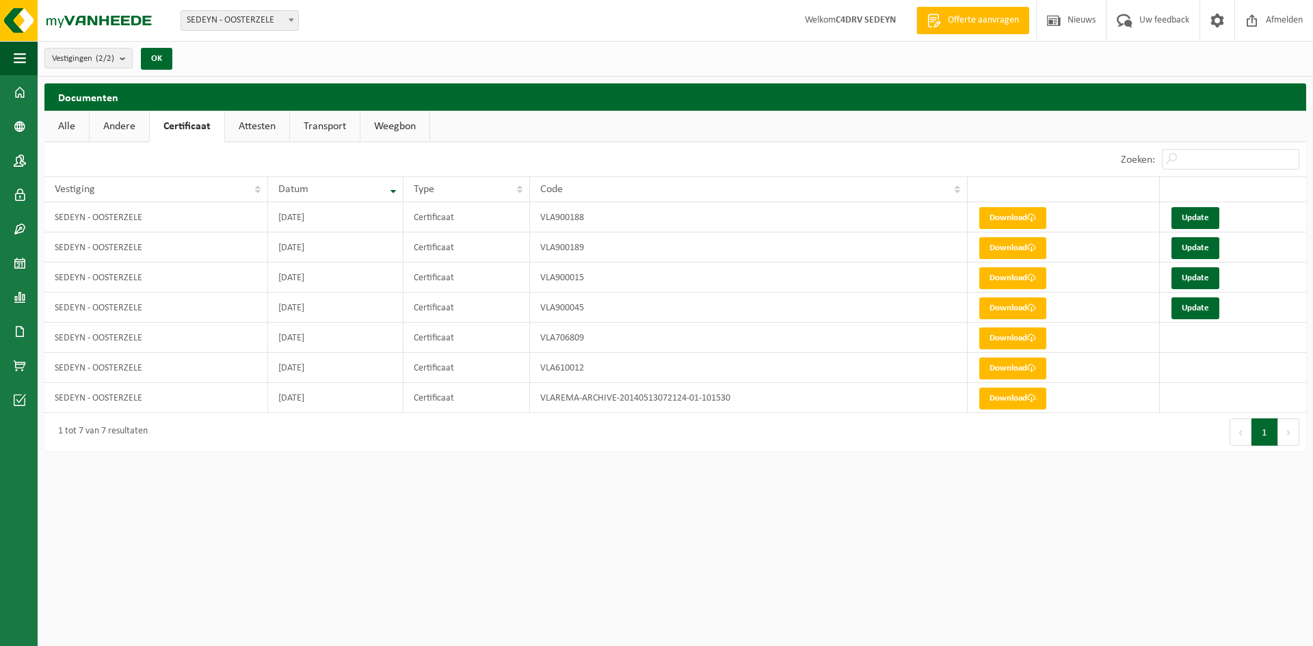
click at [237, 125] on link "Attesten" at bounding box center [257, 126] width 64 height 31
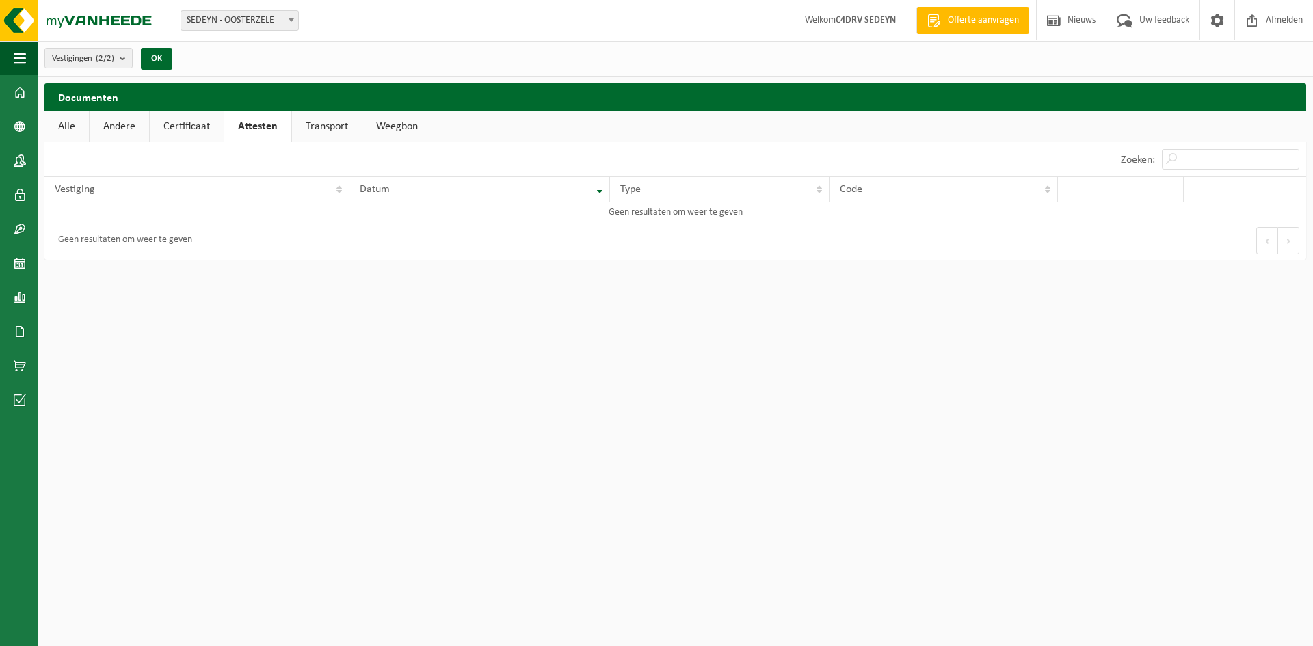
click at [186, 138] on link "Certificaat" at bounding box center [187, 126] width 74 height 31
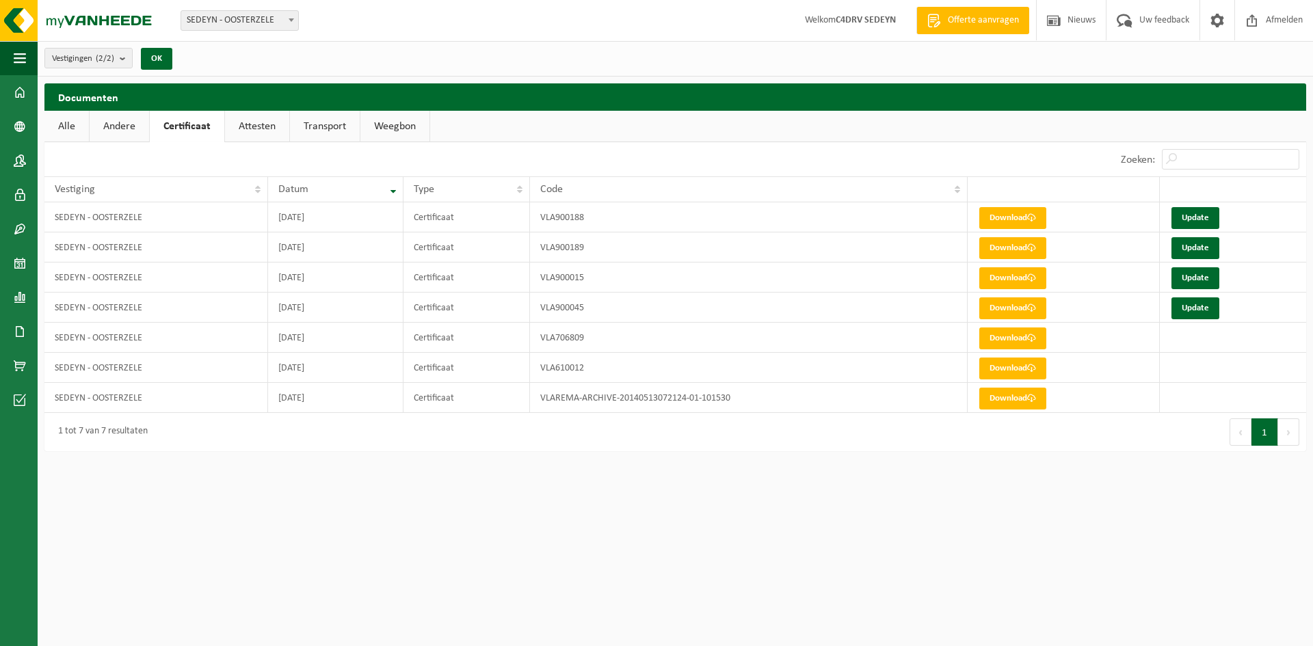
click at [115, 125] on link "Andere" at bounding box center [120, 126] width 60 height 31
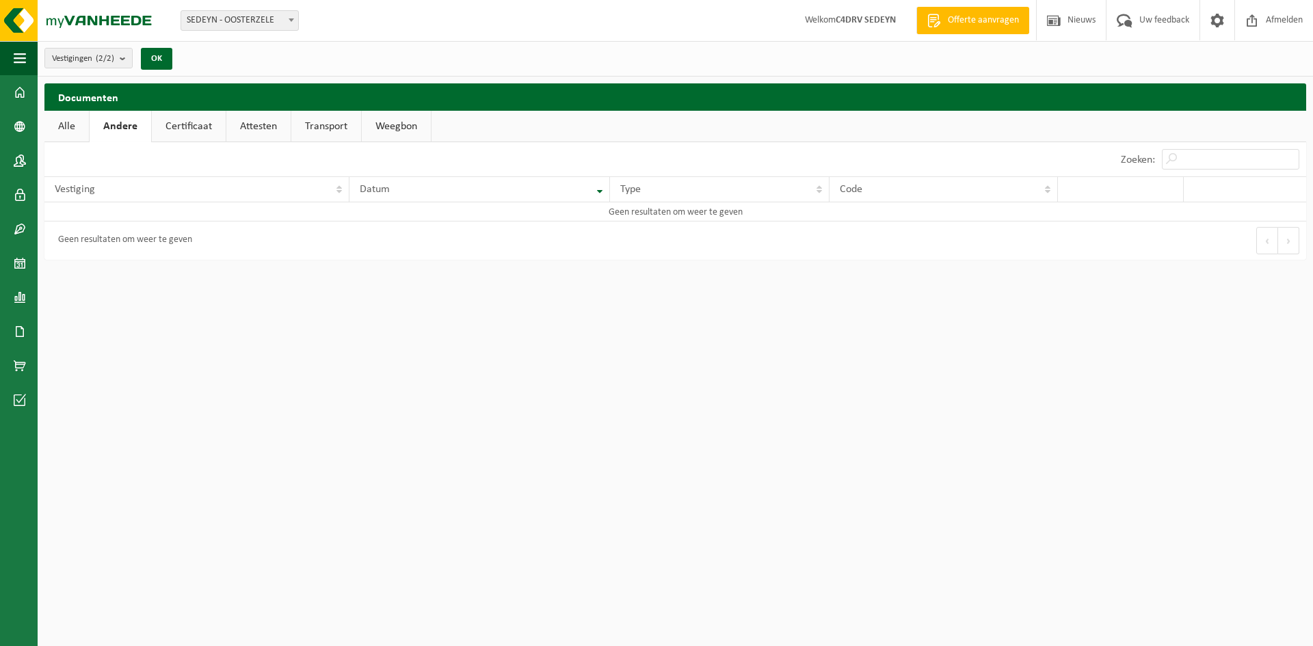
click at [69, 122] on link "Alle" at bounding box center [66, 126] width 44 height 31
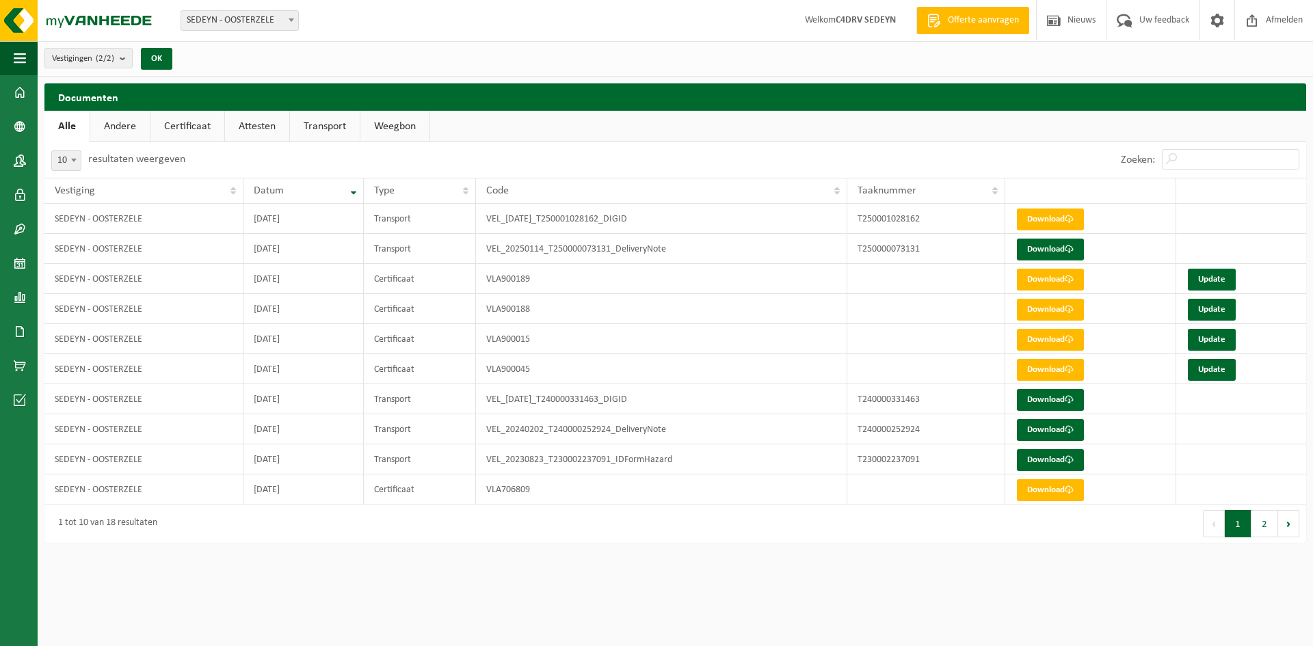
click at [252, 133] on link "Attesten" at bounding box center [257, 126] width 64 height 31
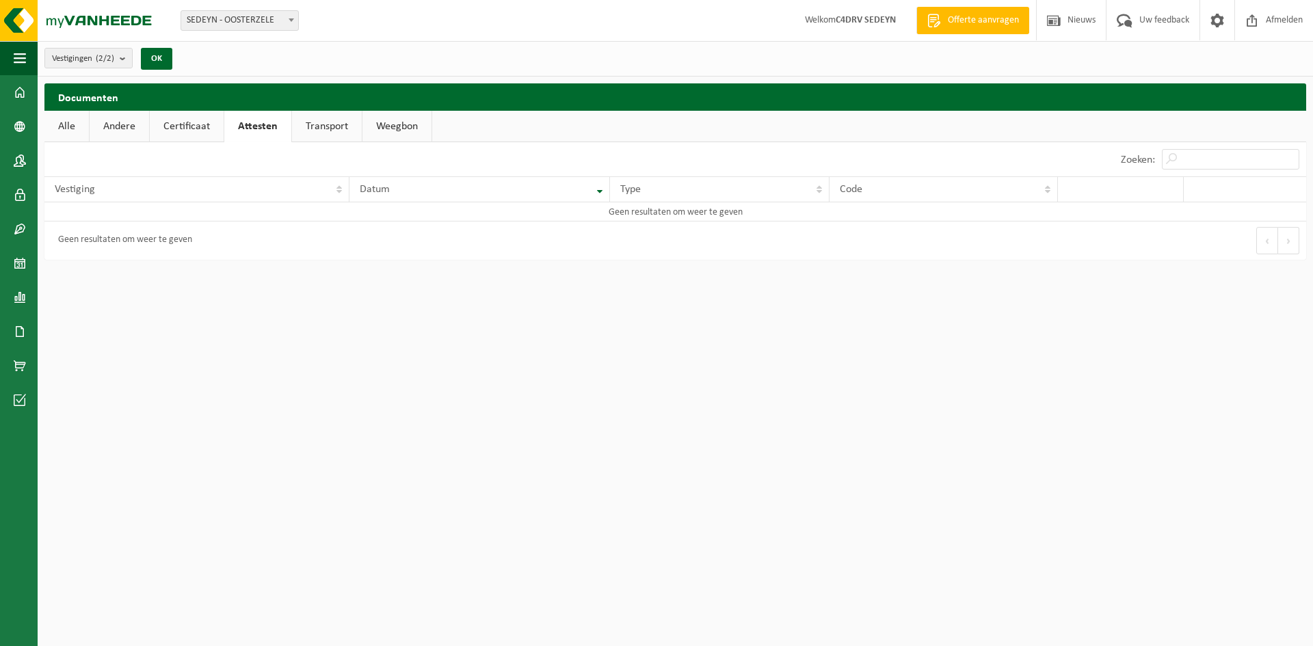
click at [281, 124] on link "Attesten" at bounding box center [257, 126] width 67 height 31
click at [346, 127] on link "Transport" at bounding box center [327, 126] width 70 height 31
click at [380, 123] on link "Weegbon" at bounding box center [397, 126] width 69 height 31
click at [189, 116] on link "Certificaat" at bounding box center [187, 126] width 74 height 31
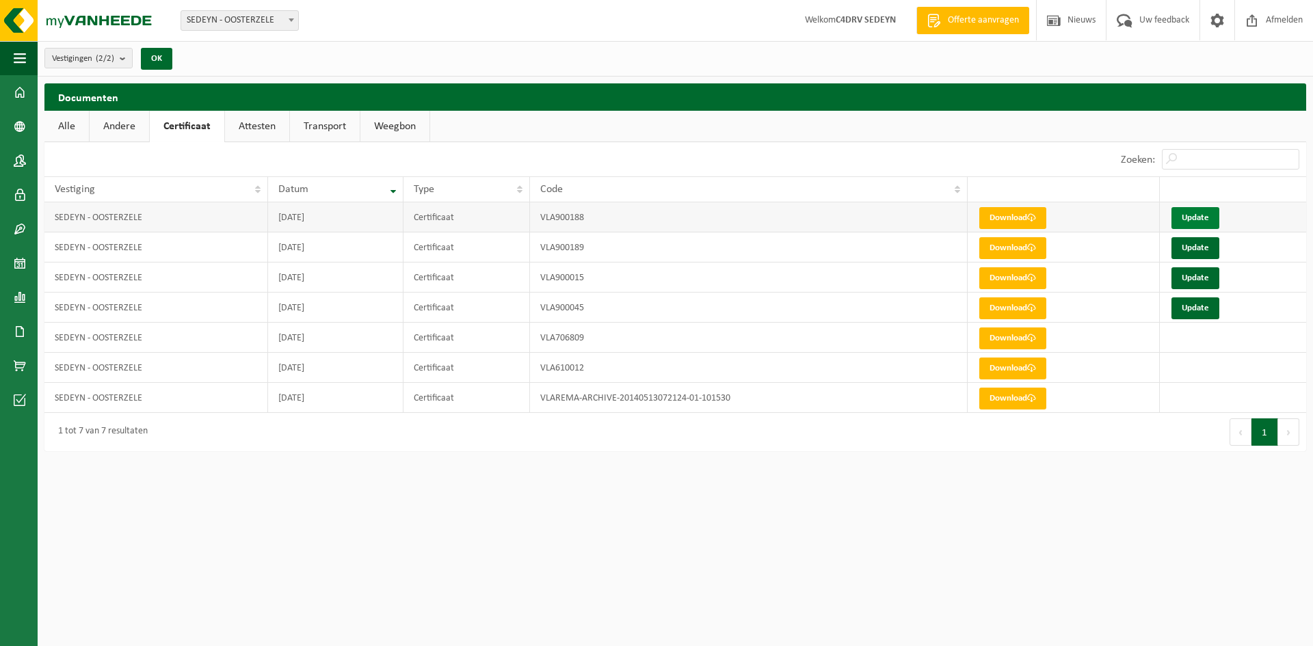
click at [1201, 219] on link "Update" at bounding box center [1196, 218] width 48 height 22
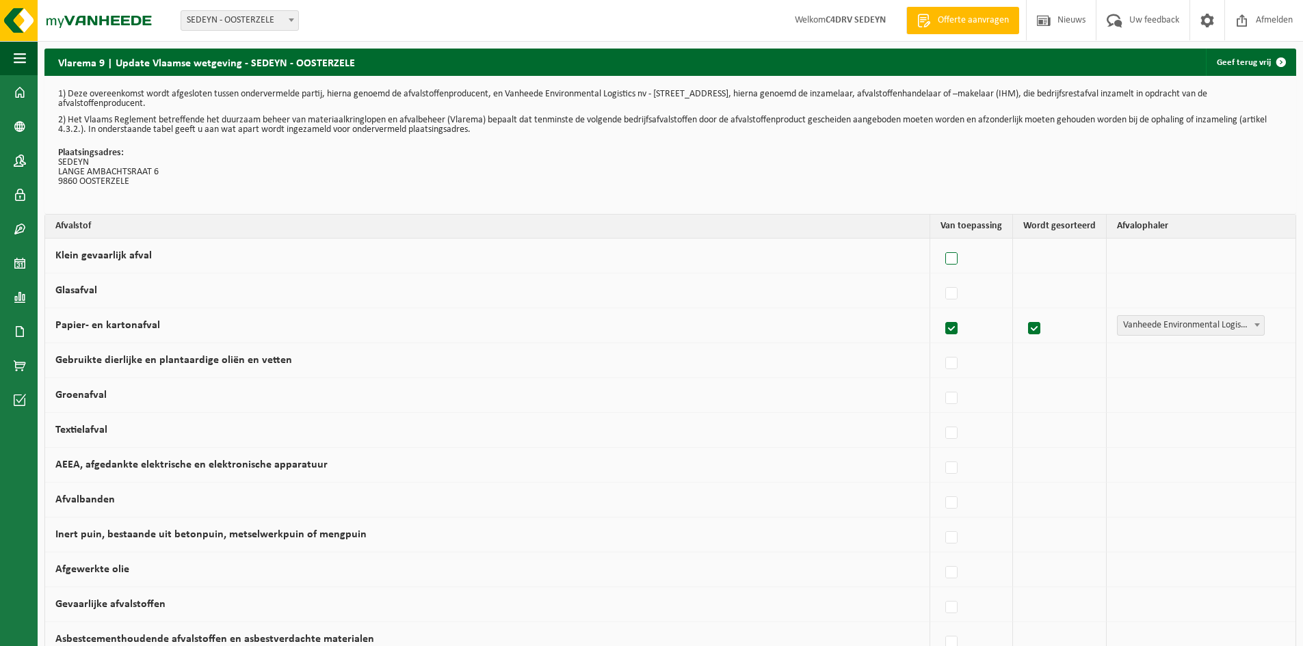
click at [948, 260] on label at bounding box center [952, 259] width 19 height 21
click at [941, 242] on input "Klein gevaarlijk afval" at bounding box center [940, 241] width 1 height 1
checkbox input "true"
click at [951, 291] on label at bounding box center [948, 294] width 19 height 21
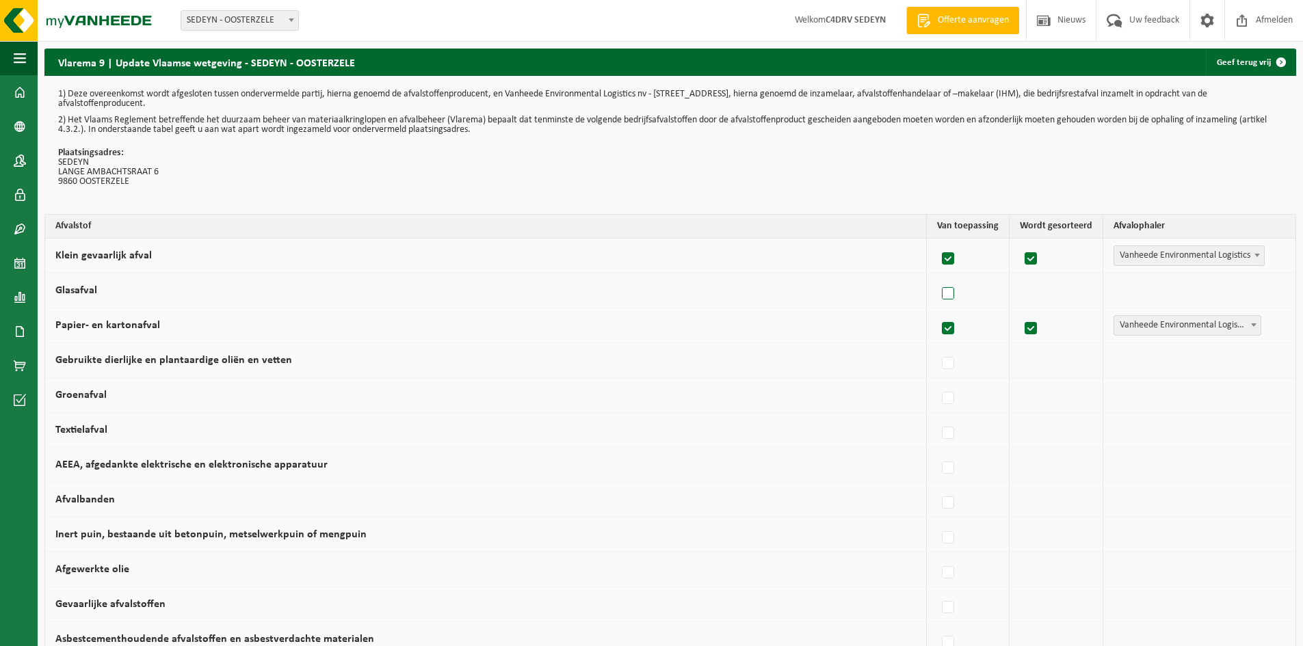
click at [937, 277] on input "Glasafval" at bounding box center [936, 276] width 1 height 1
checkbox input "true"
click at [1136, 293] on span "Vanheede Environmental Logistics" at bounding box center [1189, 290] width 150 height 19
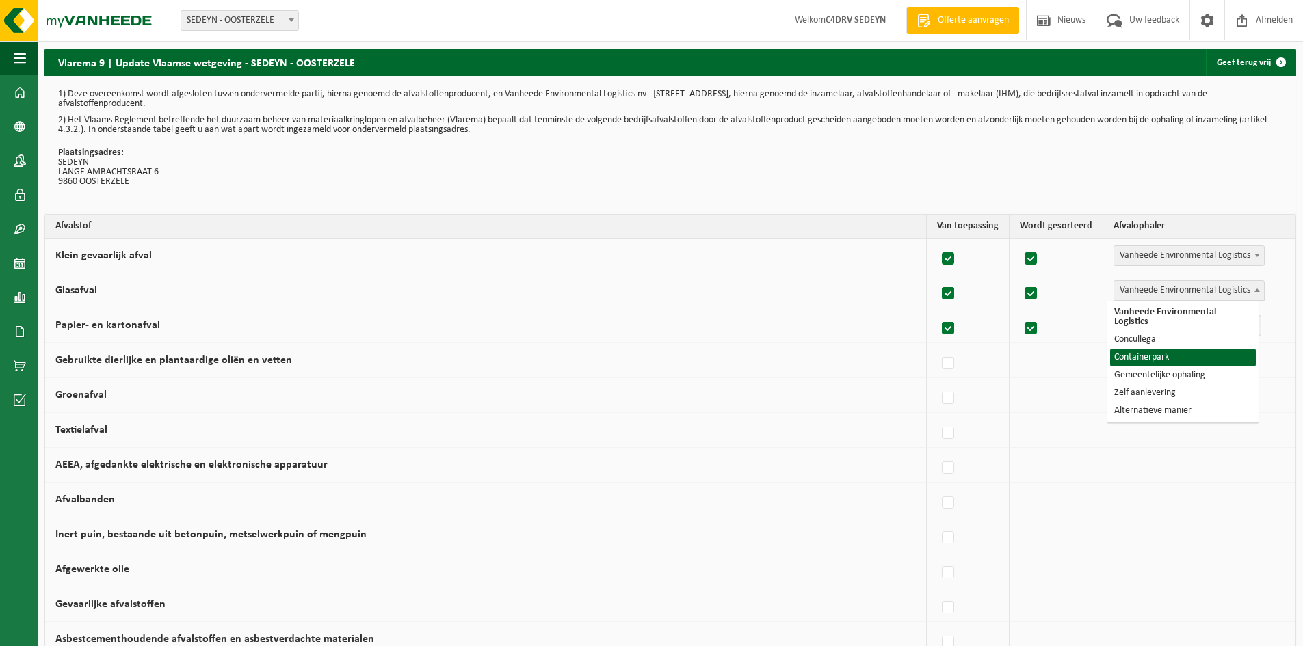
select select "Containerpark"
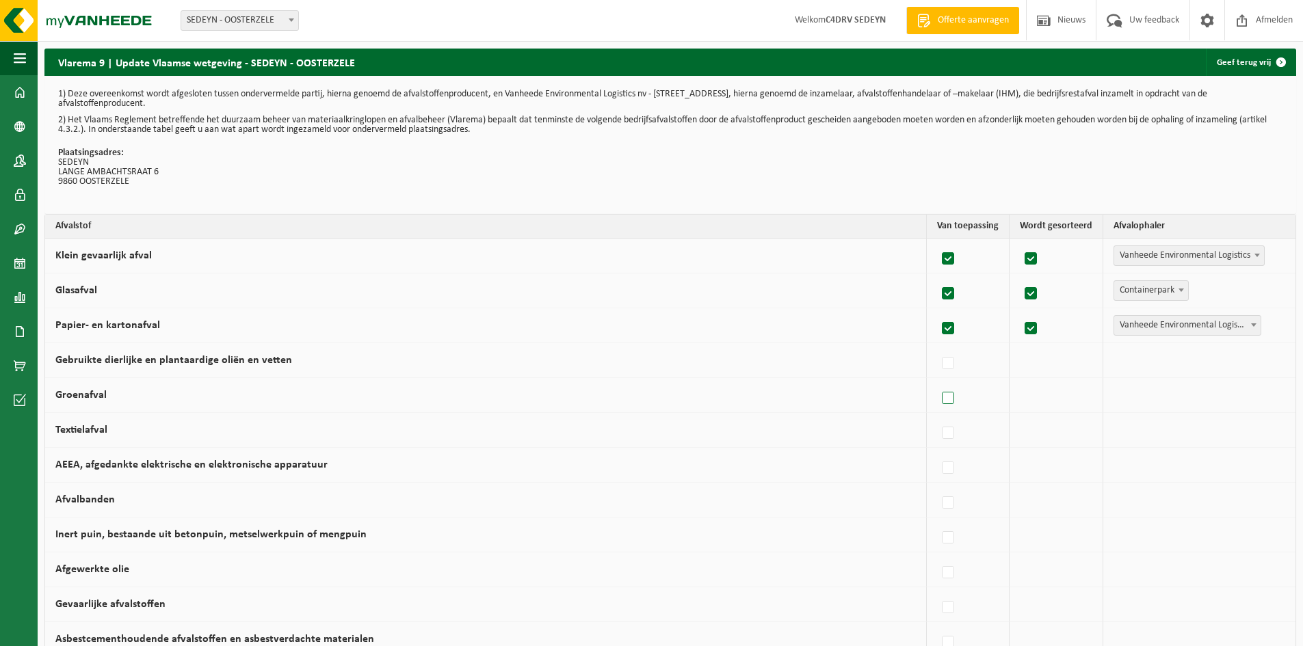
click at [941, 398] on label at bounding box center [948, 399] width 19 height 21
click at [937, 382] on input "Groenafval" at bounding box center [936, 381] width 1 height 1
checkbox input "true"
click at [1121, 395] on span "Vanheede Environmental Logistics" at bounding box center [1189, 395] width 150 height 19
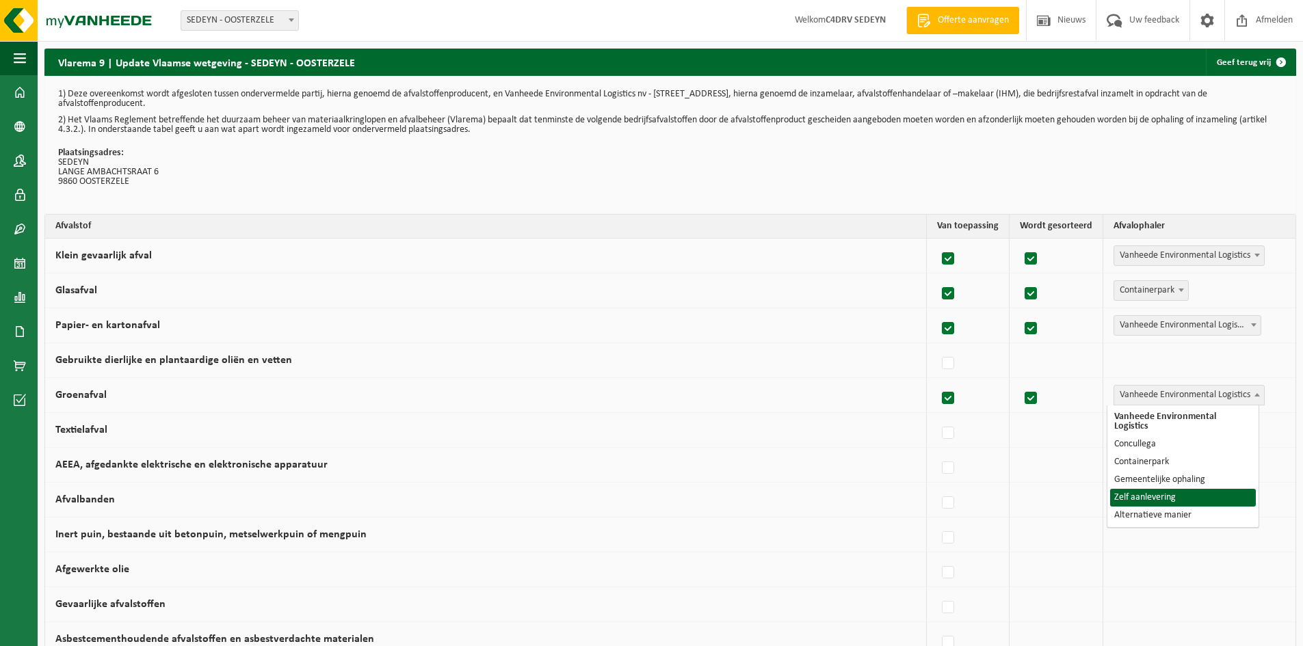
select select "Zelf aanlevering"
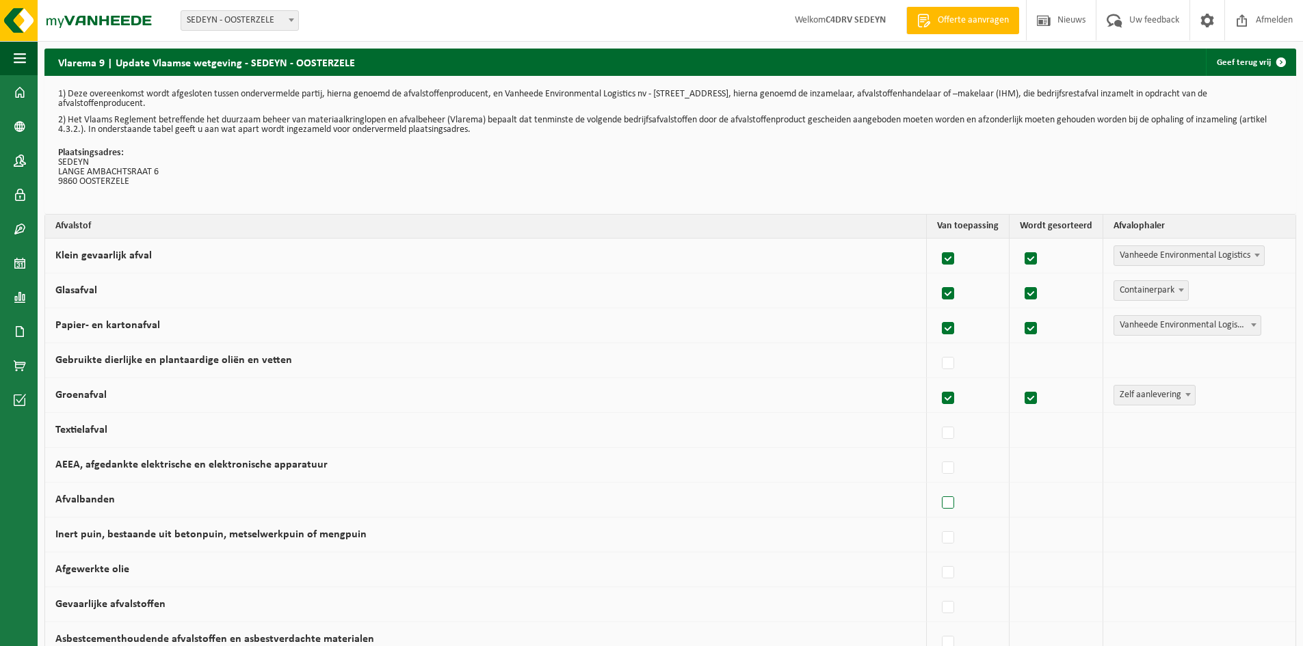
click at [939, 502] on label at bounding box center [948, 503] width 19 height 21
click at [936, 486] on input "Afvalbanden" at bounding box center [936, 486] width 1 height 1
checkbox input "true"
click at [941, 541] on label at bounding box center [948, 538] width 19 height 21
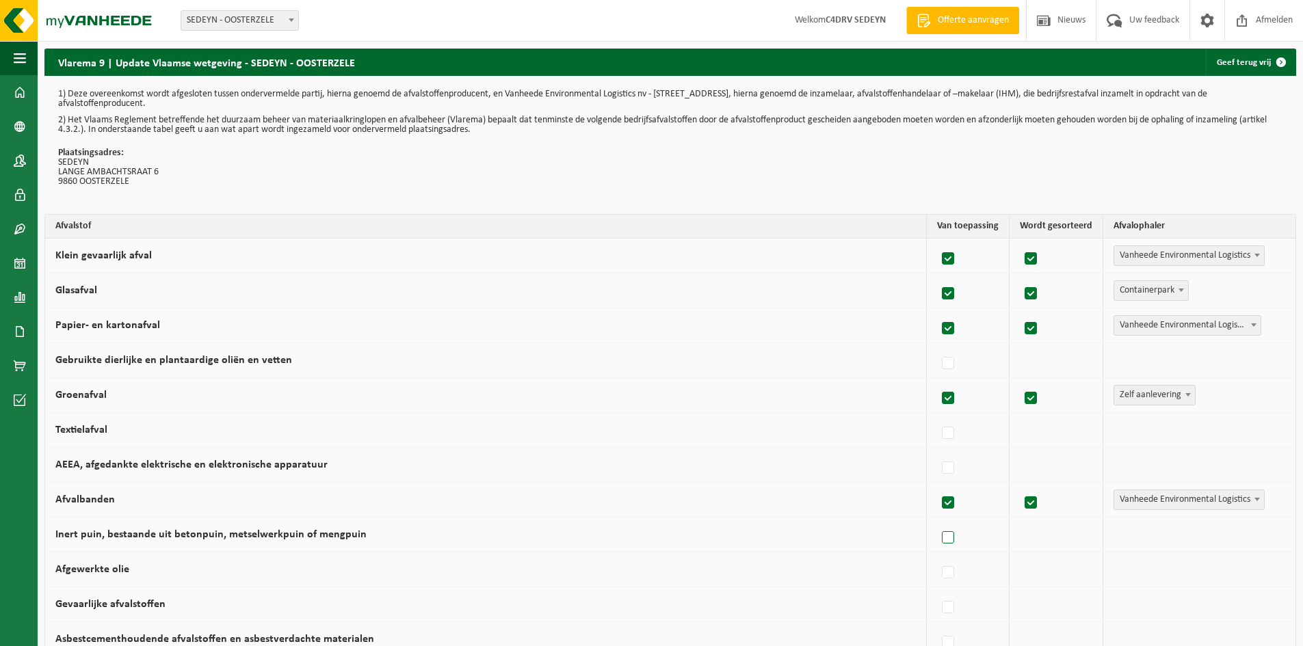
click at [937, 521] on input "Inert puin, bestaande uit betonpuin, metselwerkpuin of mengpuin" at bounding box center [936, 521] width 1 height 1
checkbox input "true"
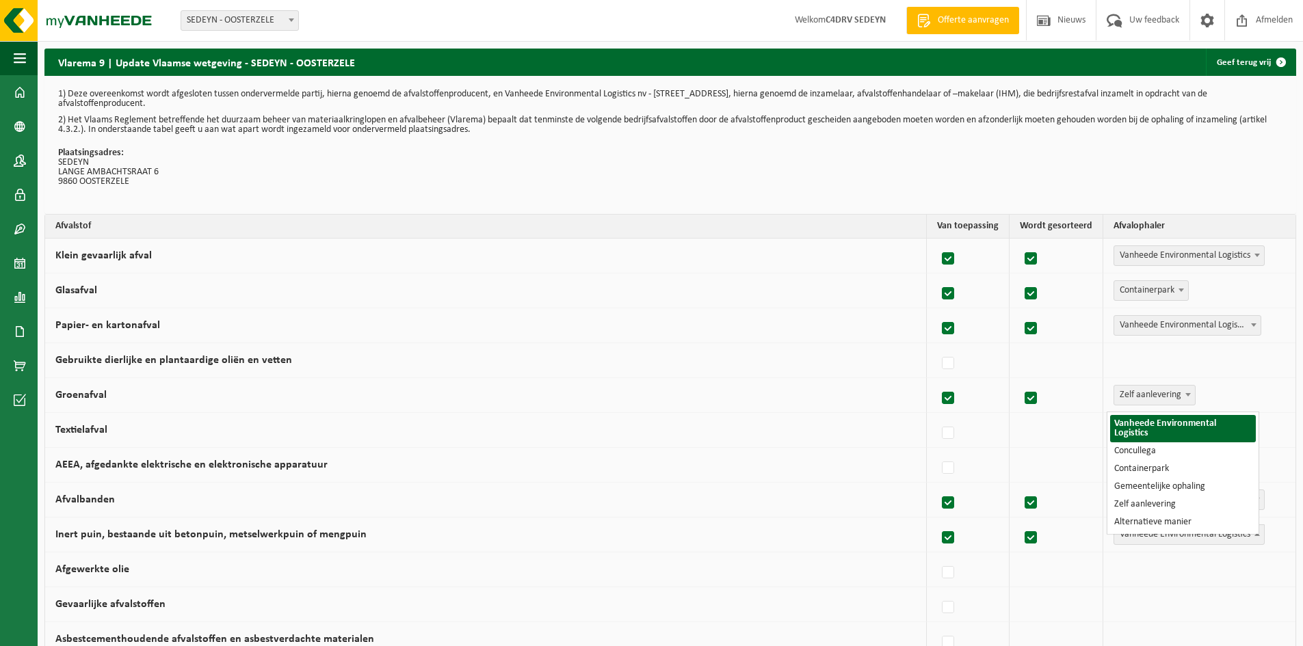
click at [1135, 534] on span "Vanheede Environmental Logistics" at bounding box center [1189, 534] width 150 height 19
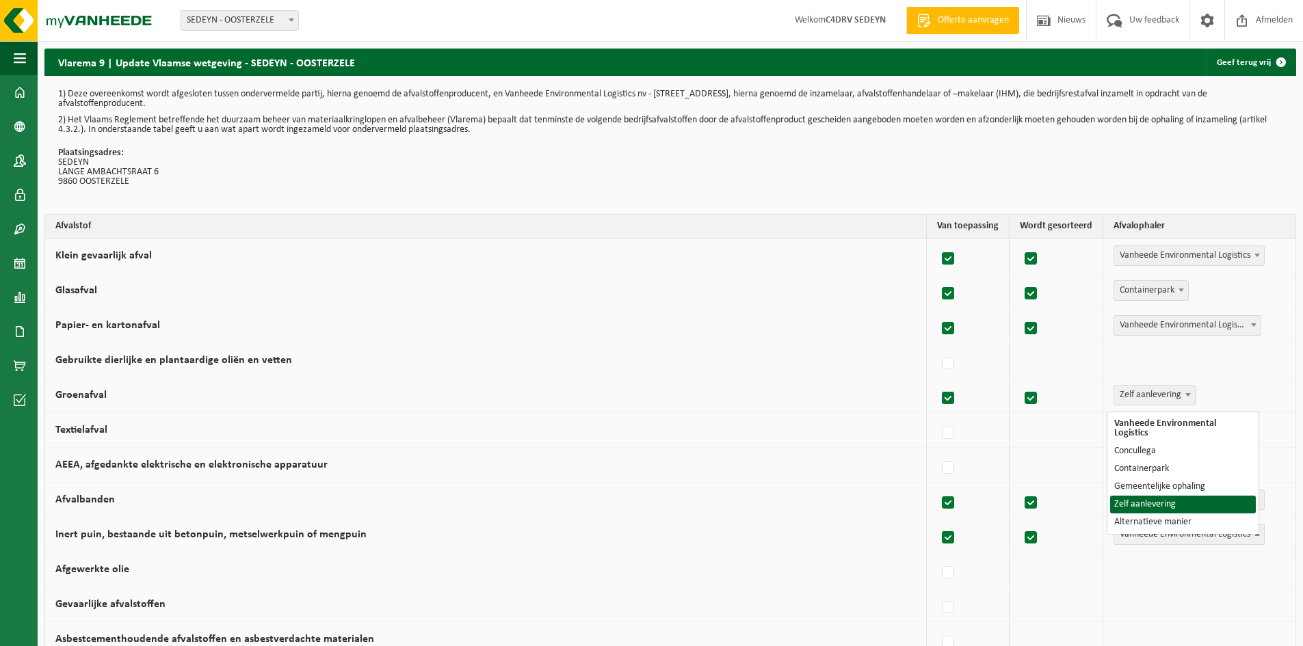
select select "Zelf aanlevering"
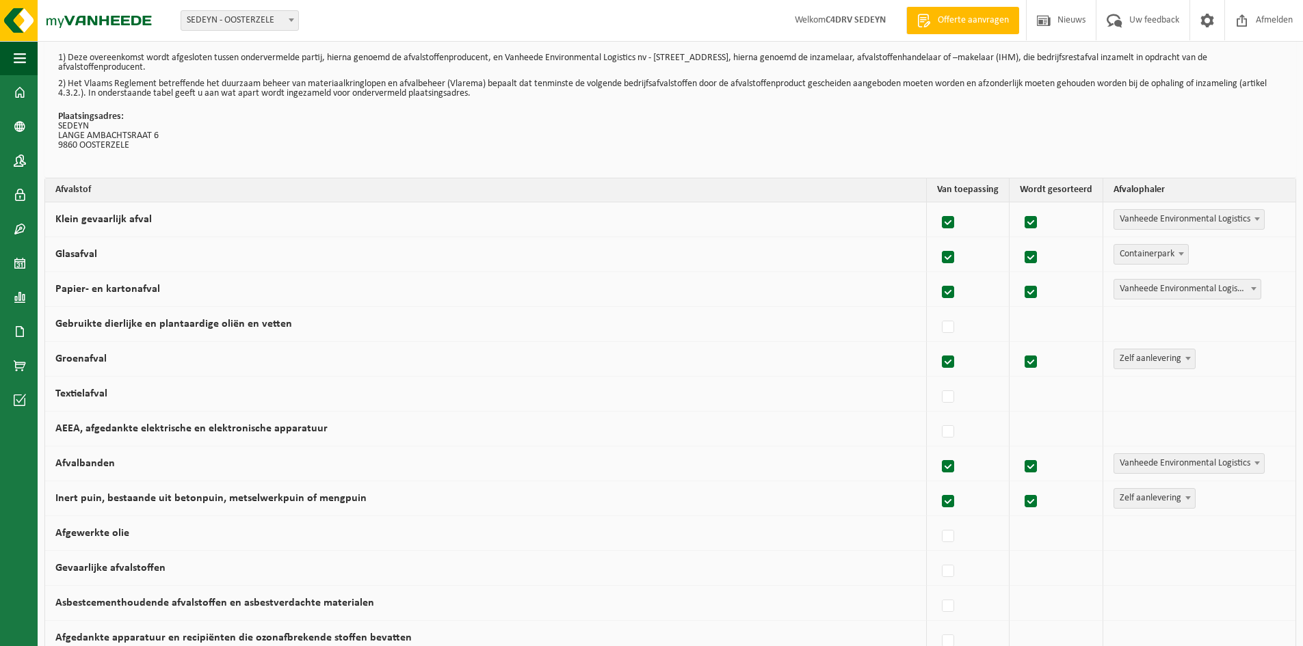
scroll to position [68, 0]
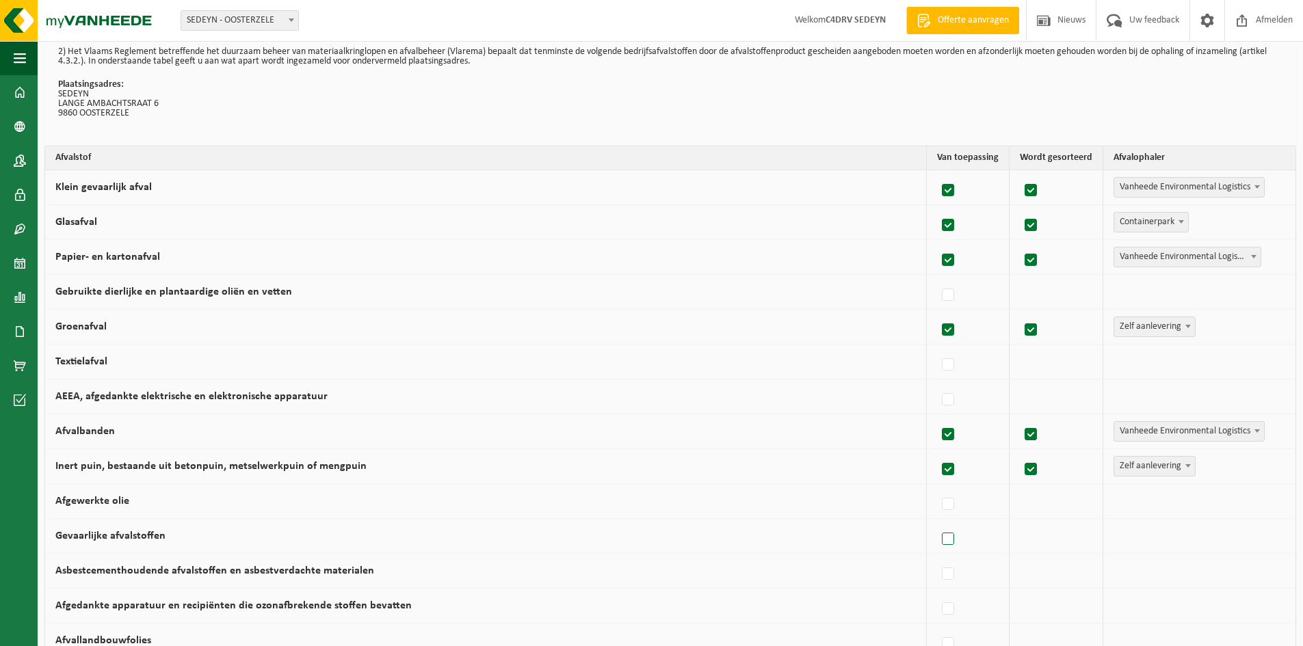
click at [942, 537] on label at bounding box center [948, 539] width 19 height 21
click at [937, 523] on input "Gevaarlijke afvalstoffen" at bounding box center [936, 522] width 1 height 1
checkbox input "true"
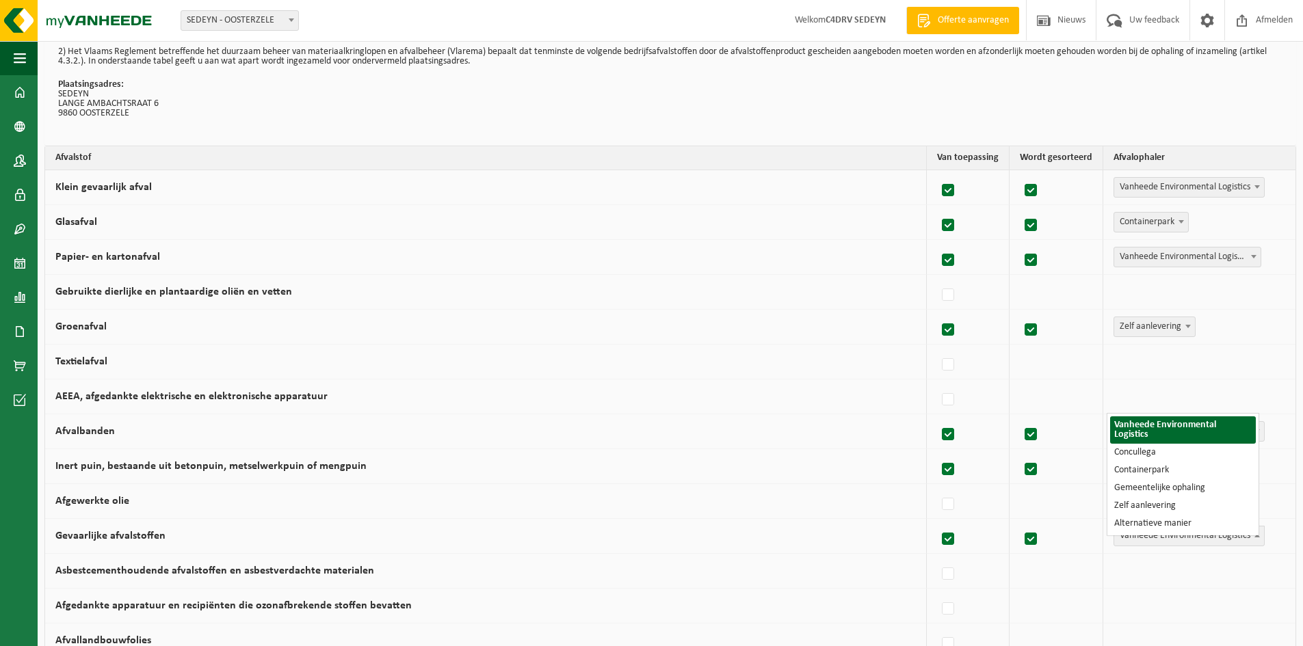
click at [1123, 534] on span "Vanheede Environmental Logistics" at bounding box center [1189, 536] width 150 height 19
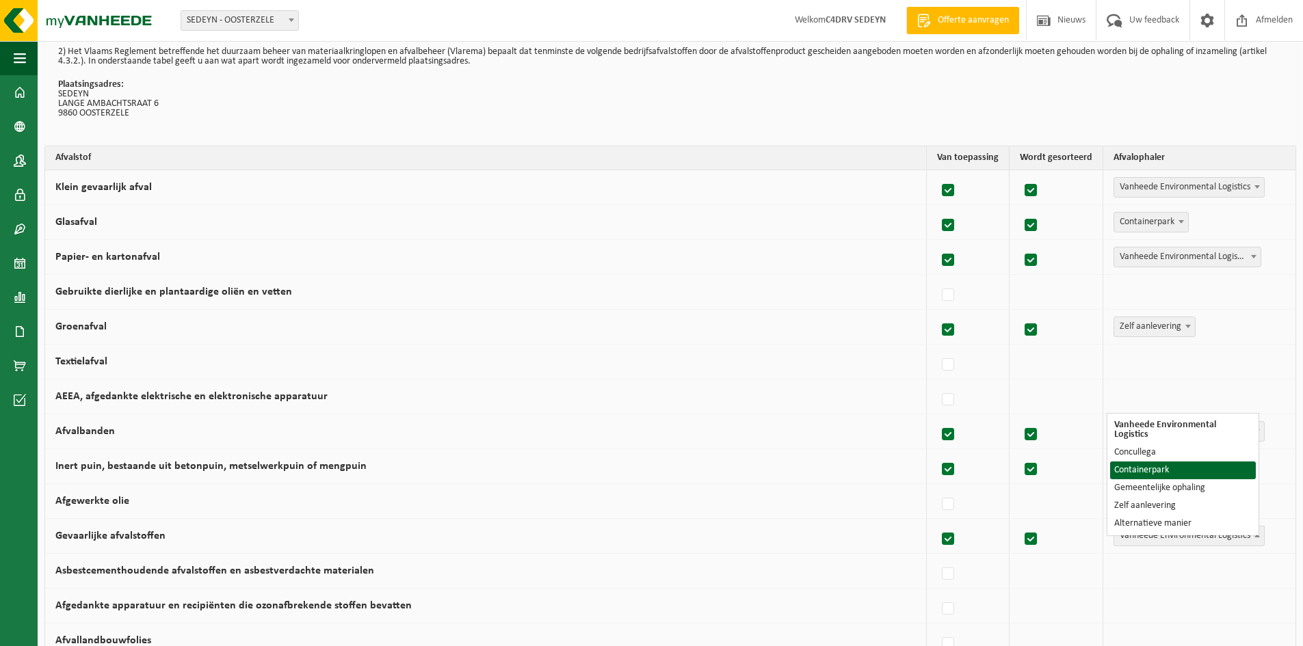
select select "Containerpark"
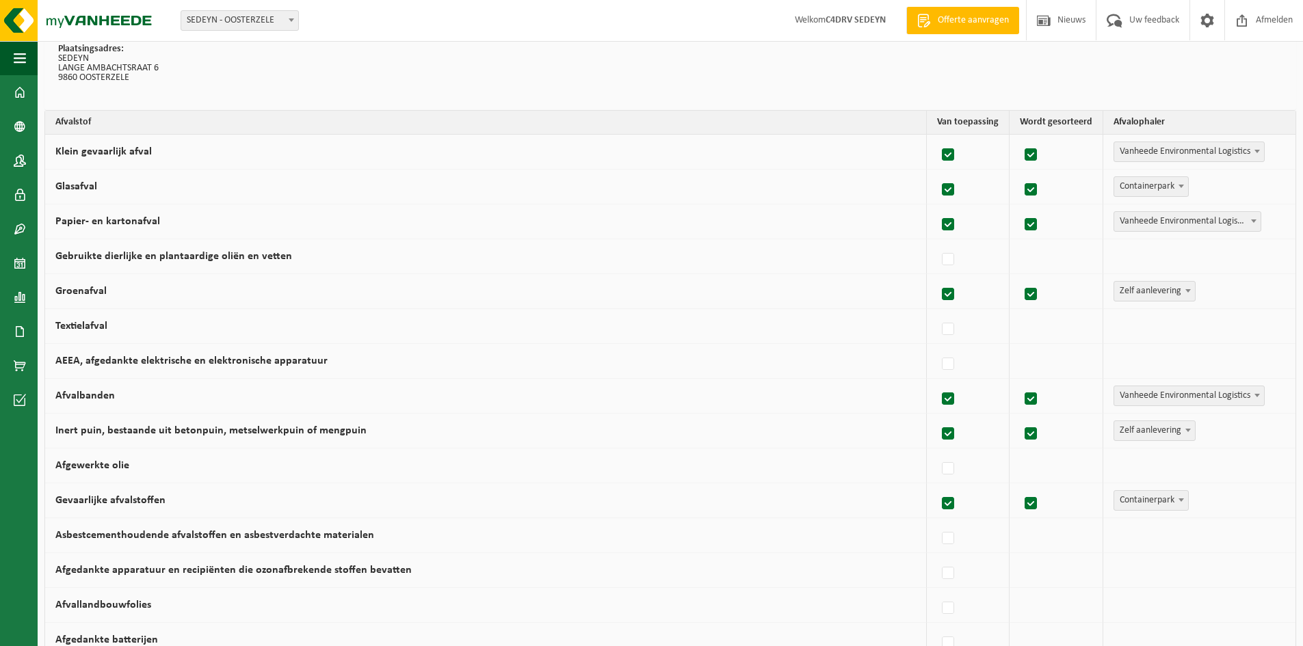
scroll to position [205, 0]
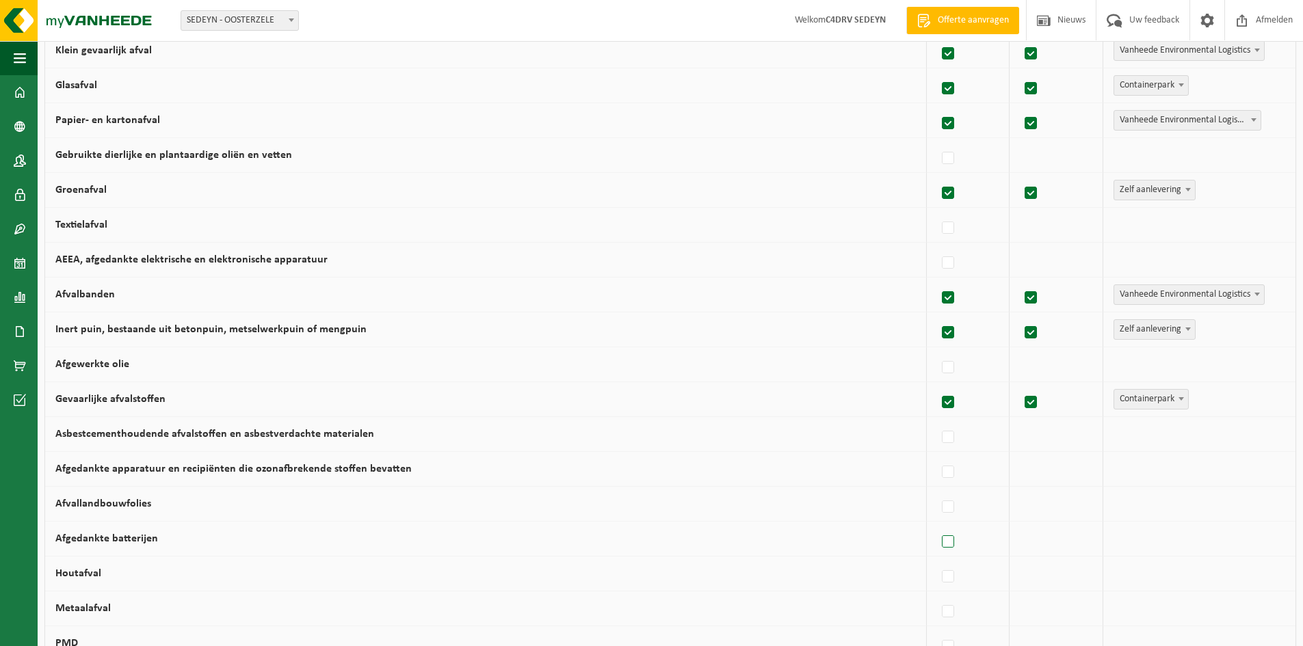
click at [939, 545] on label at bounding box center [948, 542] width 19 height 21
click at [937, 525] on input "Afgedankte batterijen" at bounding box center [936, 525] width 1 height 1
checkbox input "true"
click at [1128, 536] on span "Vanheede Environmental Logistics" at bounding box center [1189, 538] width 150 height 19
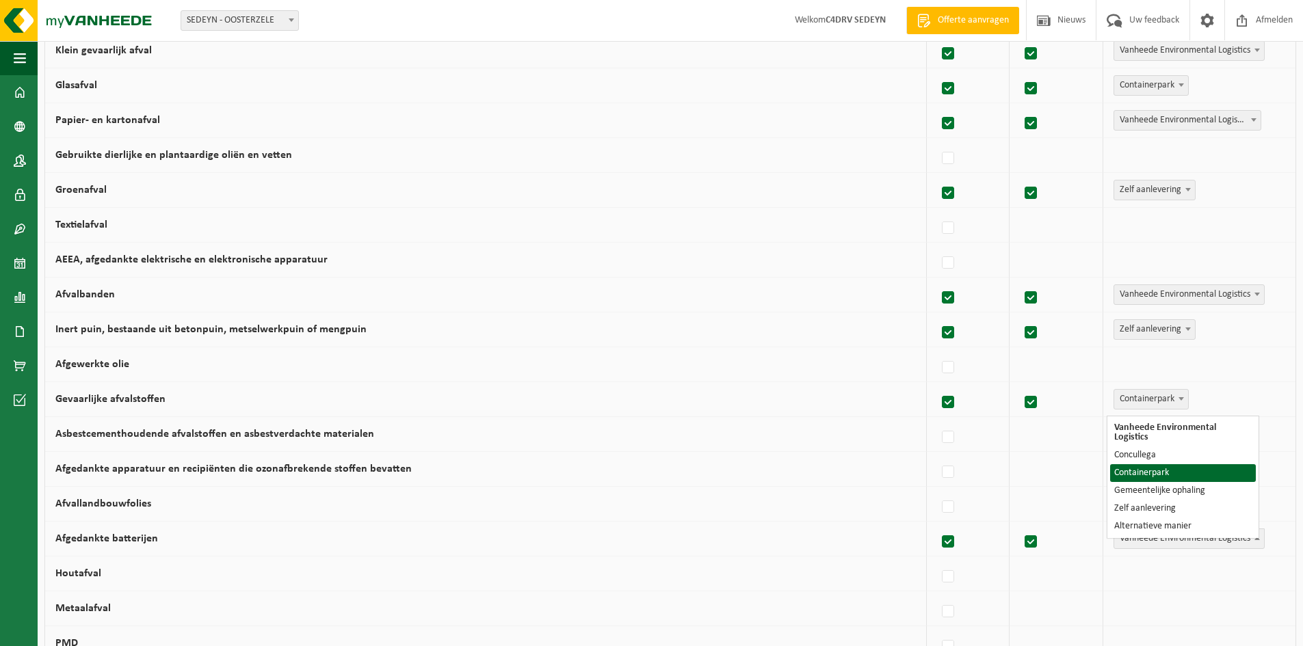
select select "Containerpark"
click at [941, 579] on label at bounding box center [948, 577] width 19 height 21
click at [937, 560] on input "Houtafval" at bounding box center [936, 560] width 1 height 1
checkbox input "true"
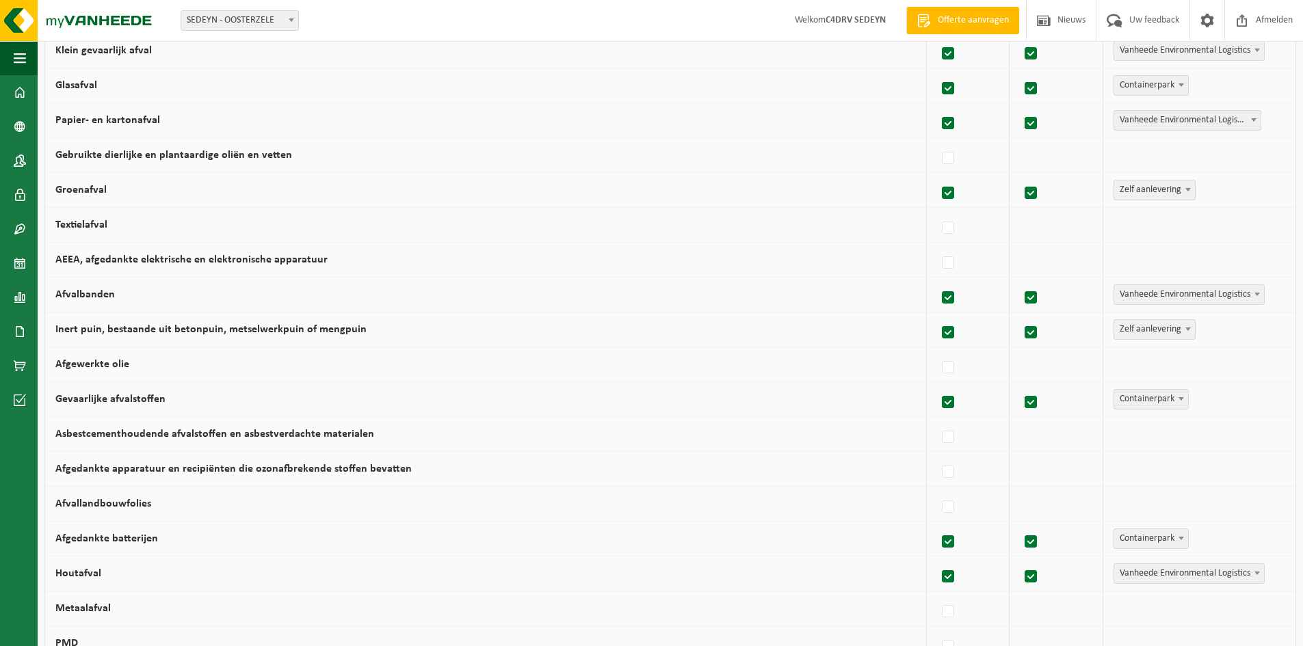
click at [1129, 581] on span "Vanheede Environmental Logistics" at bounding box center [1189, 573] width 150 height 19
select select "Alternatieve manier"
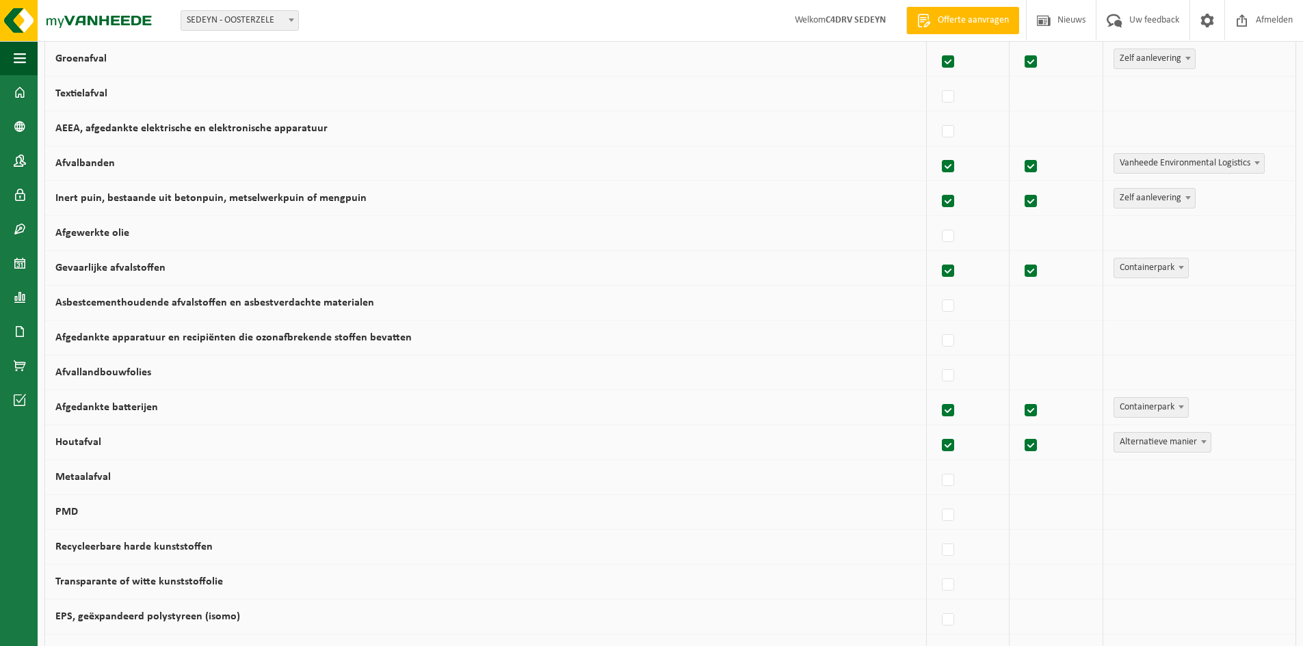
scroll to position [342, 0]
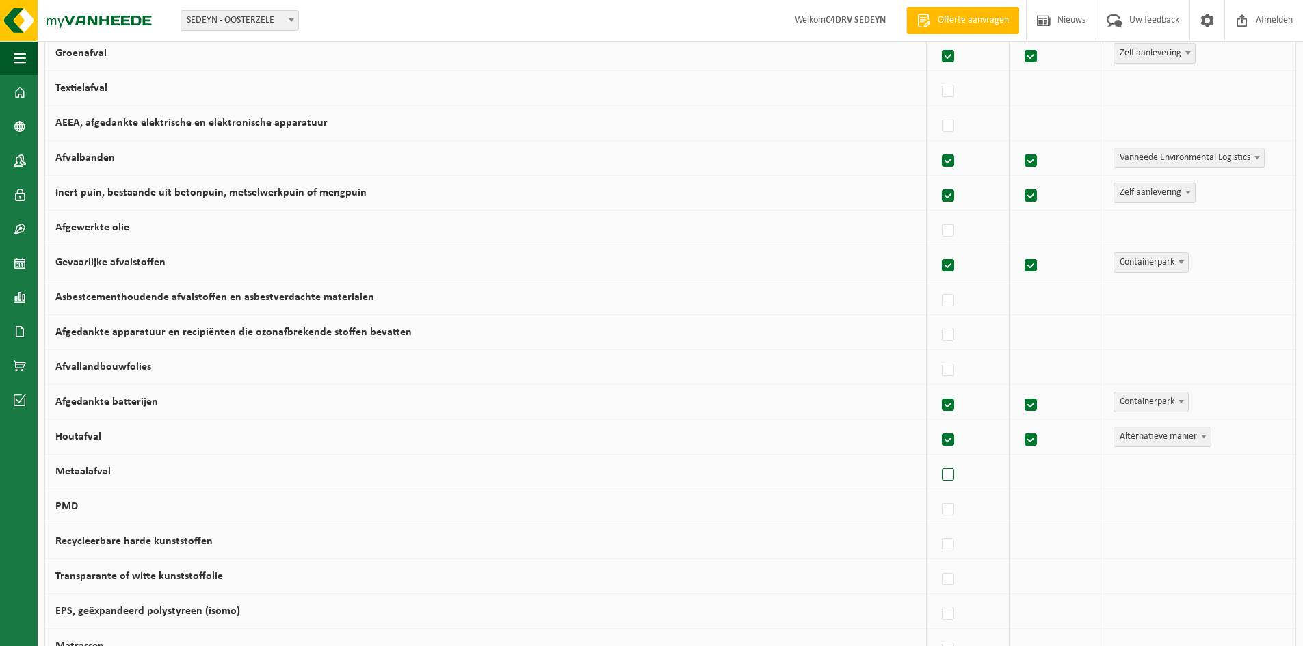
click at [947, 477] on label at bounding box center [948, 475] width 19 height 21
click at [937, 458] on input "Metaalafval" at bounding box center [936, 458] width 1 height 1
checkbox input "true"
click at [1131, 472] on span "Vanheede Environmental Logistics" at bounding box center [1189, 471] width 150 height 19
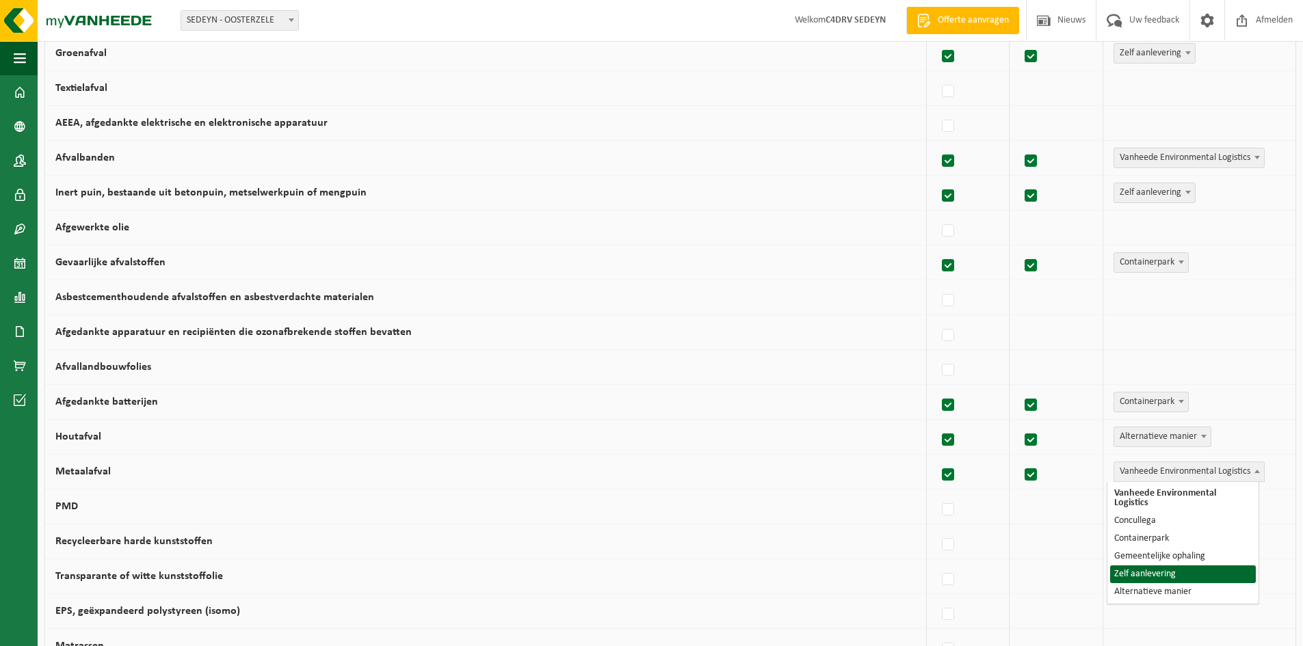
select select "Zelf aanlevering"
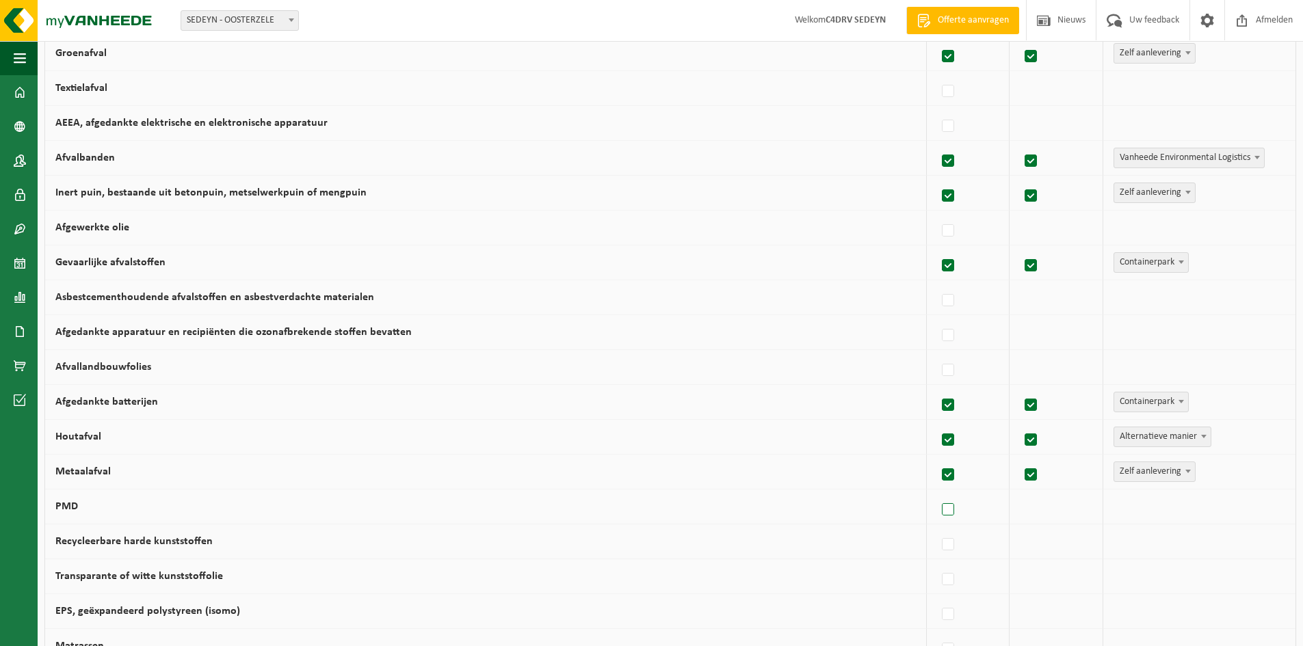
click at [943, 514] on label at bounding box center [948, 510] width 19 height 21
click at [937, 493] on input "PMD" at bounding box center [936, 493] width 1 height 1
checkbox input "true"
click at [1133, 508] on span "Vanheede Environmental Logistics" at bounding box center [1189, 506] width 150 height 19
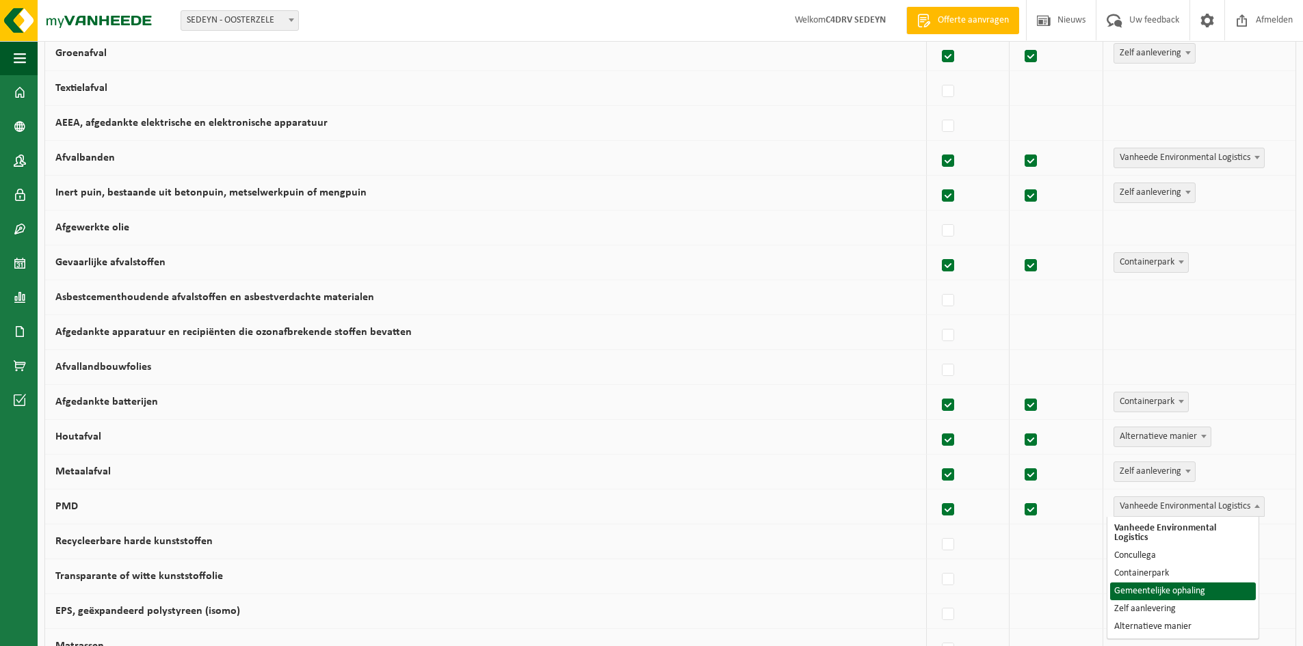
select select "Gemeentelijke ophaling"
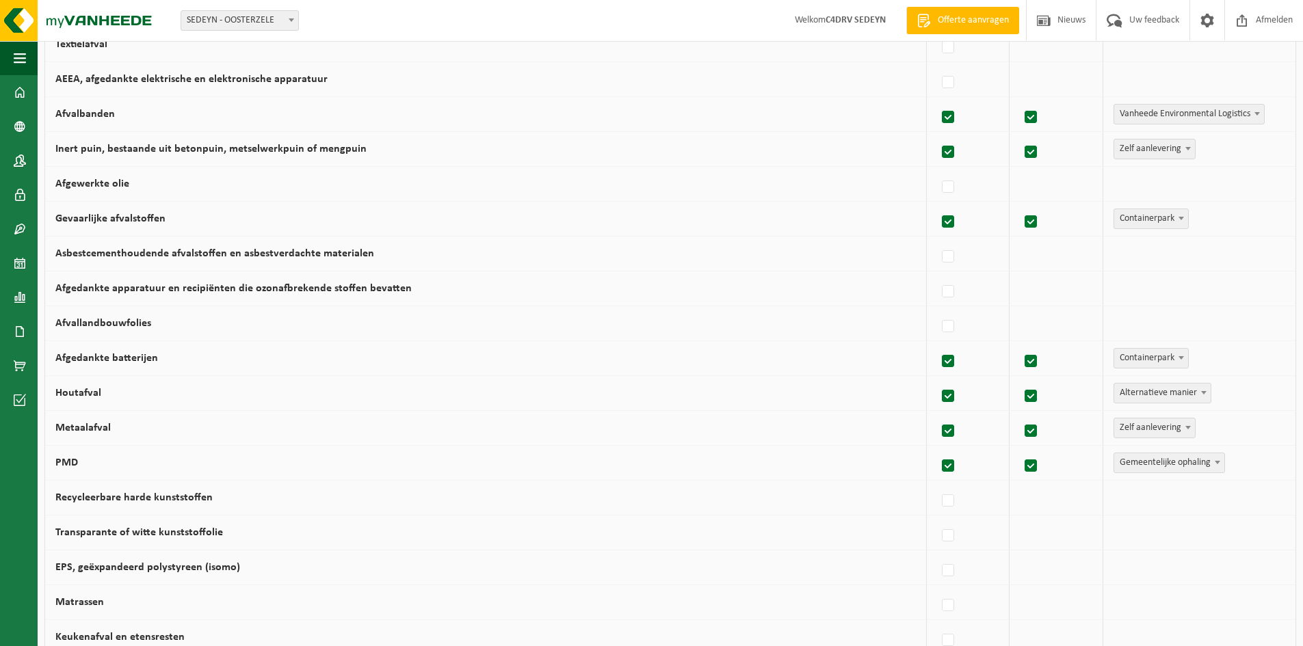
scroll to position [410, 0]
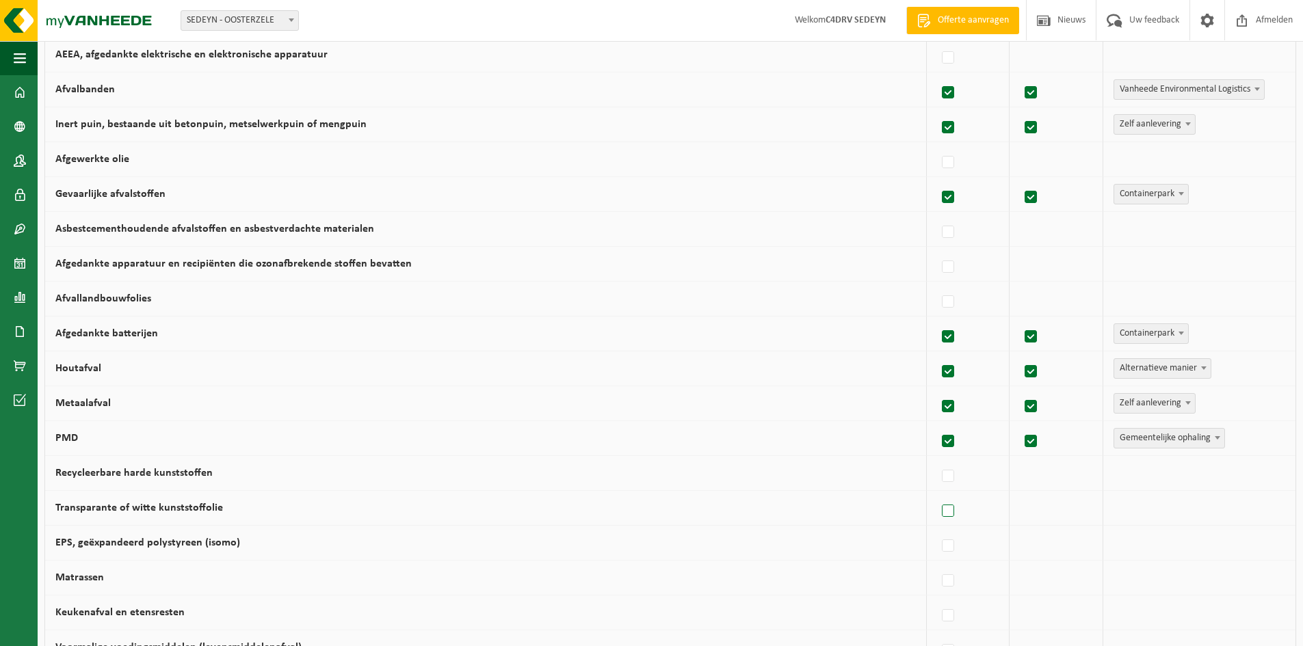
drag, startPoint x: 945, startPoint y: 515, endPoint x: 971, endPoint y: 517, distance: 25.4
click at [946, 515] on label at bounding box center [948, 511] width 19 height 21
click at [937, 495] on input "Transparante of witte kunststoffolie" at bounding box center [936, 494] width 1 height 1
checkbox input "true"
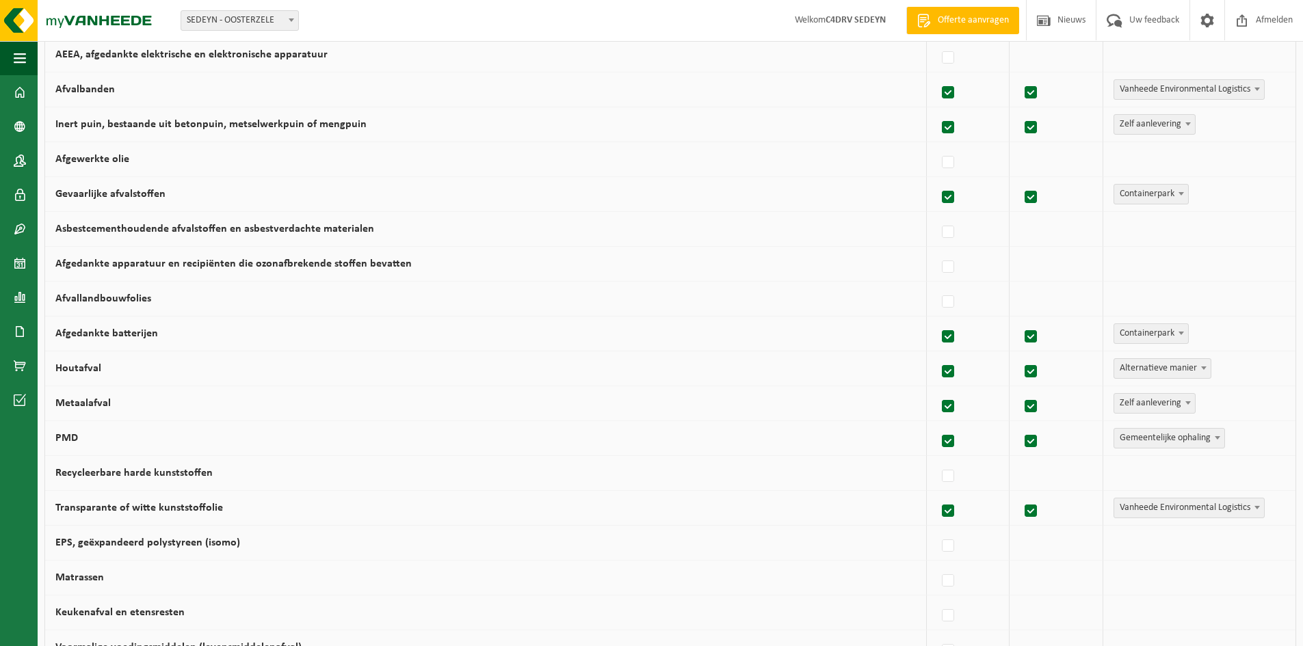
click at [1149, 503] on span "Vanheede Environmental Logistics" at bounding box center [1189, 508] width 150 height 19
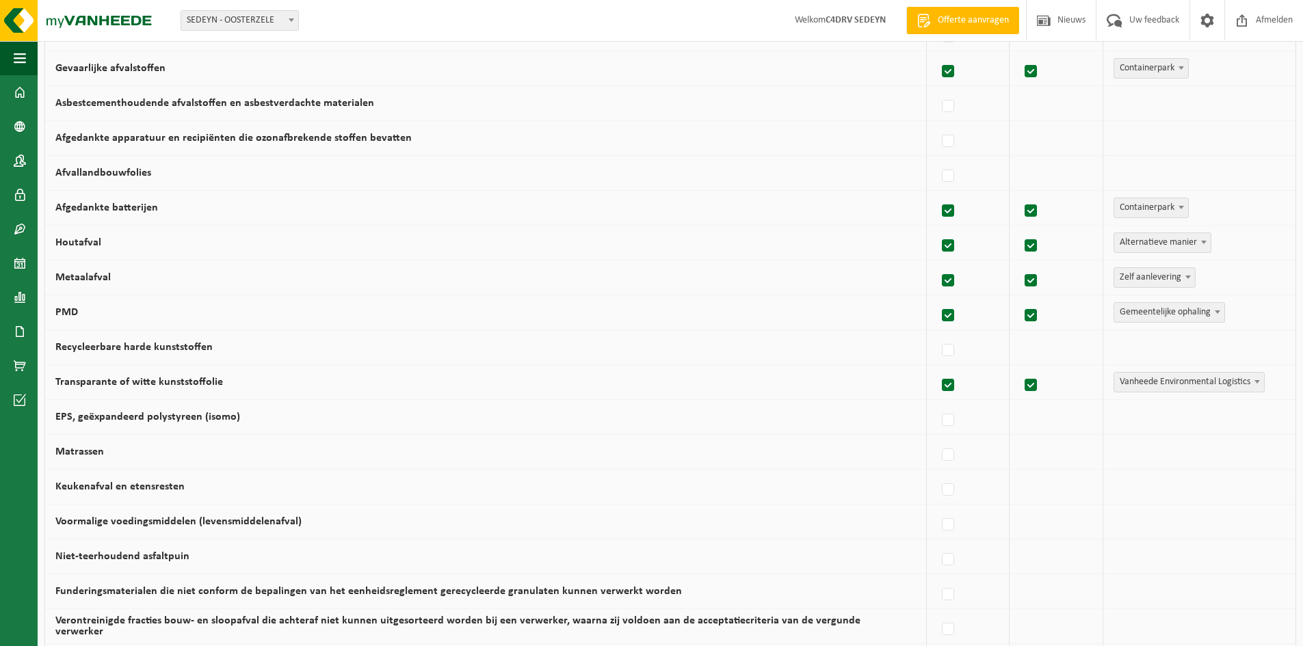
scroll to position [547, 0]
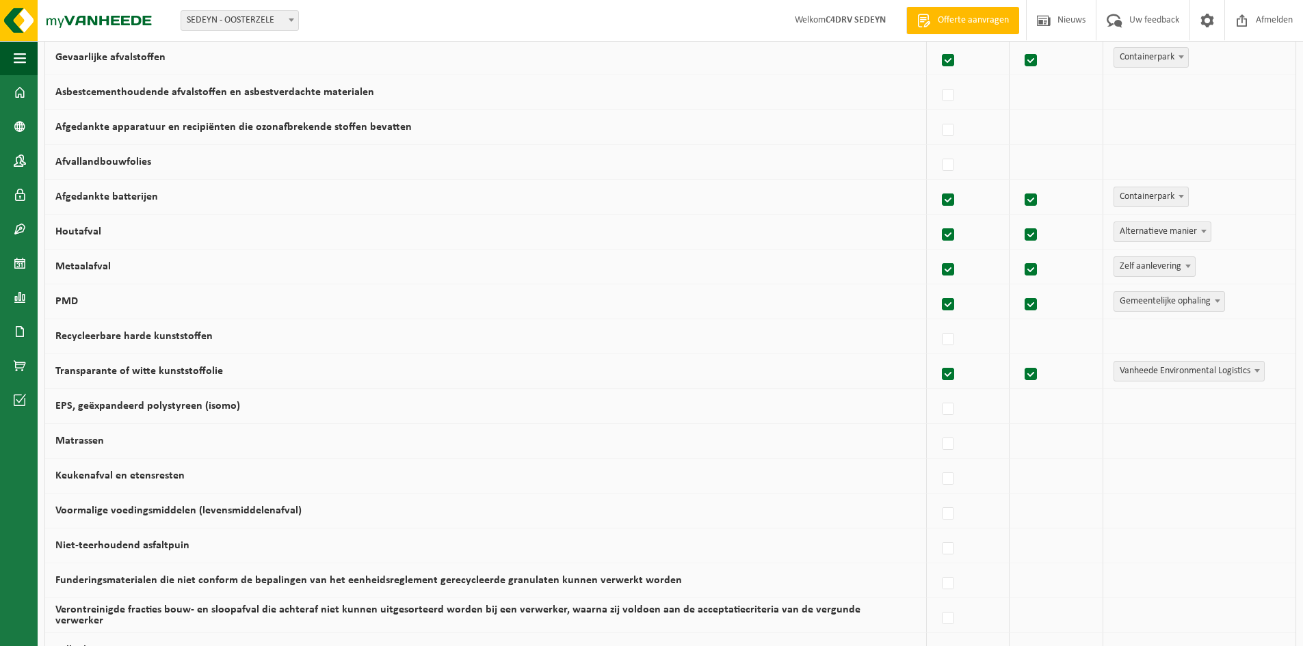
drag, startPoint x: 940, startPoint y: 480, endPoint x: 1048, endPoint y: 477, distance: 108.1
click at [944, 480] on label at bounding box center [948, 479] width 19 height 21
click at [937, 462] on input "Keukenafval en etensresten" at bounding box center [936, 462] width 1 height 1
checkbox input "true"
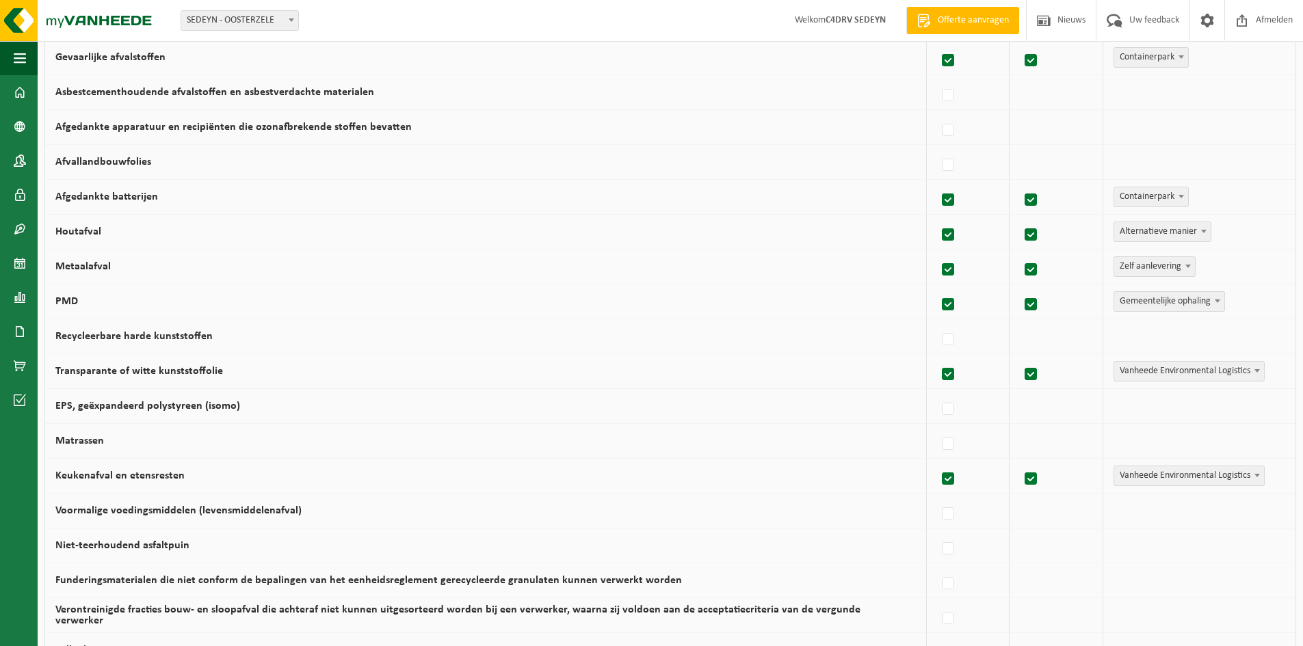
click at [1126, 477] on span "Vanheede Environmental Logistics" at bounding box center [1189, 476] width 150 height 19
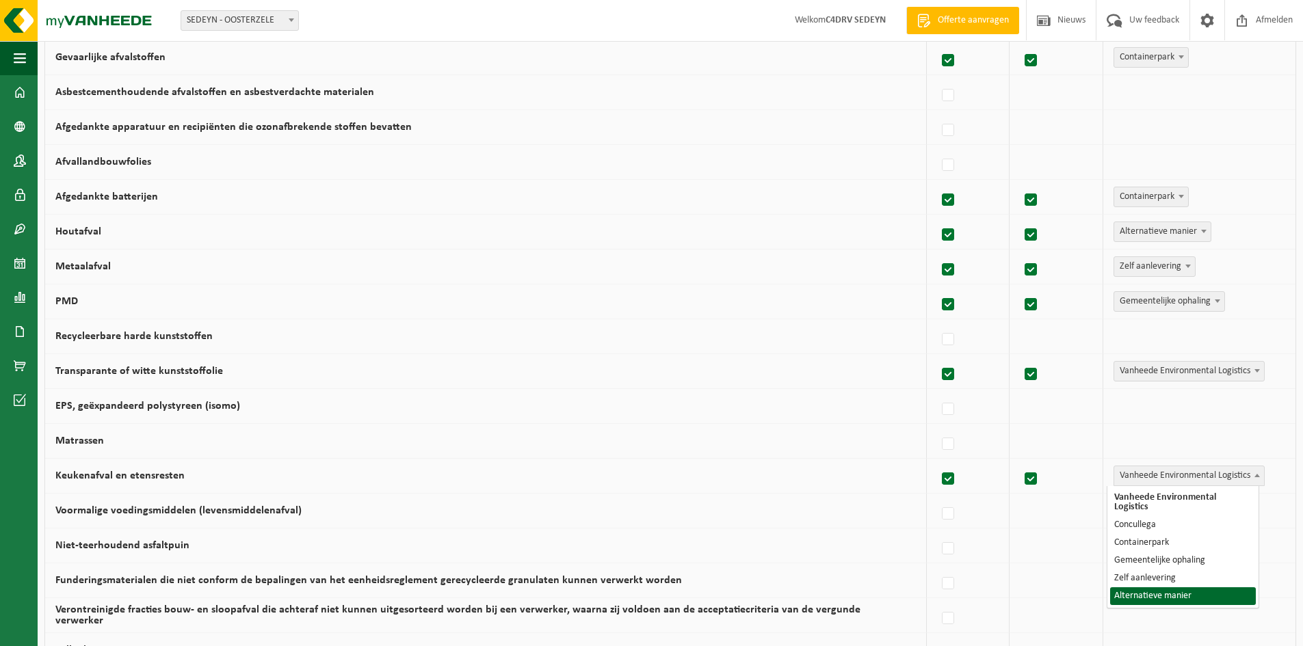
select select "Alternatieve manier"
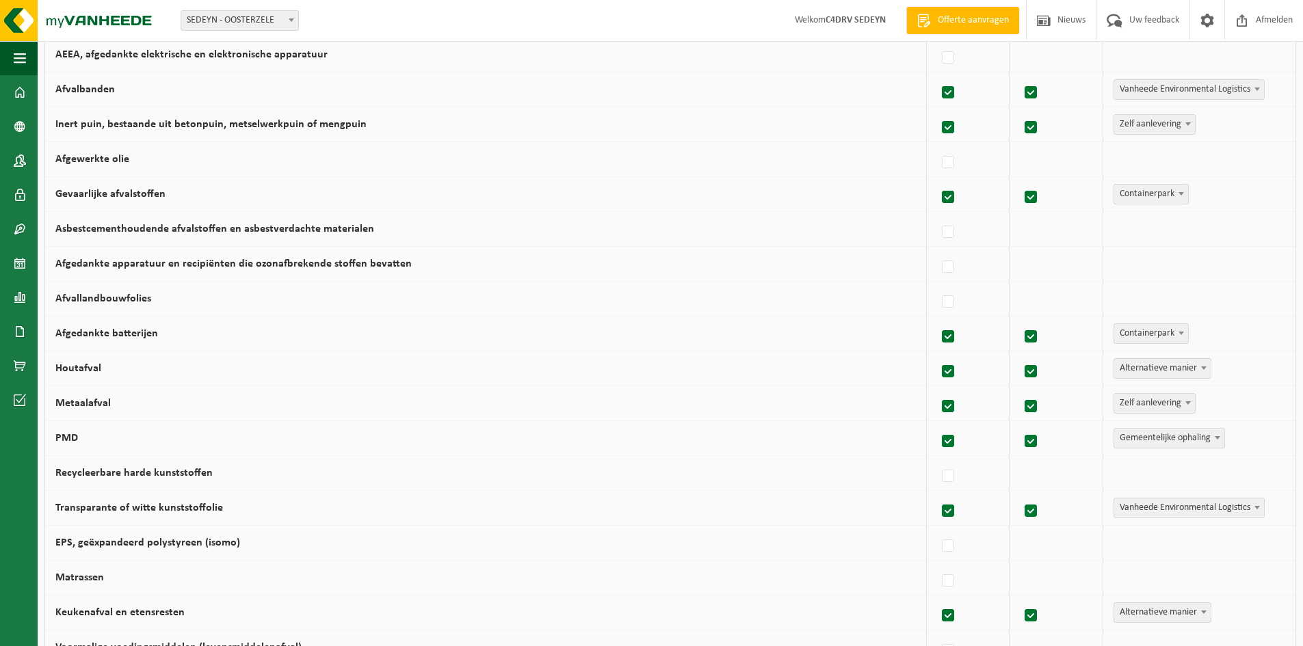
scroll to position [772, 0]
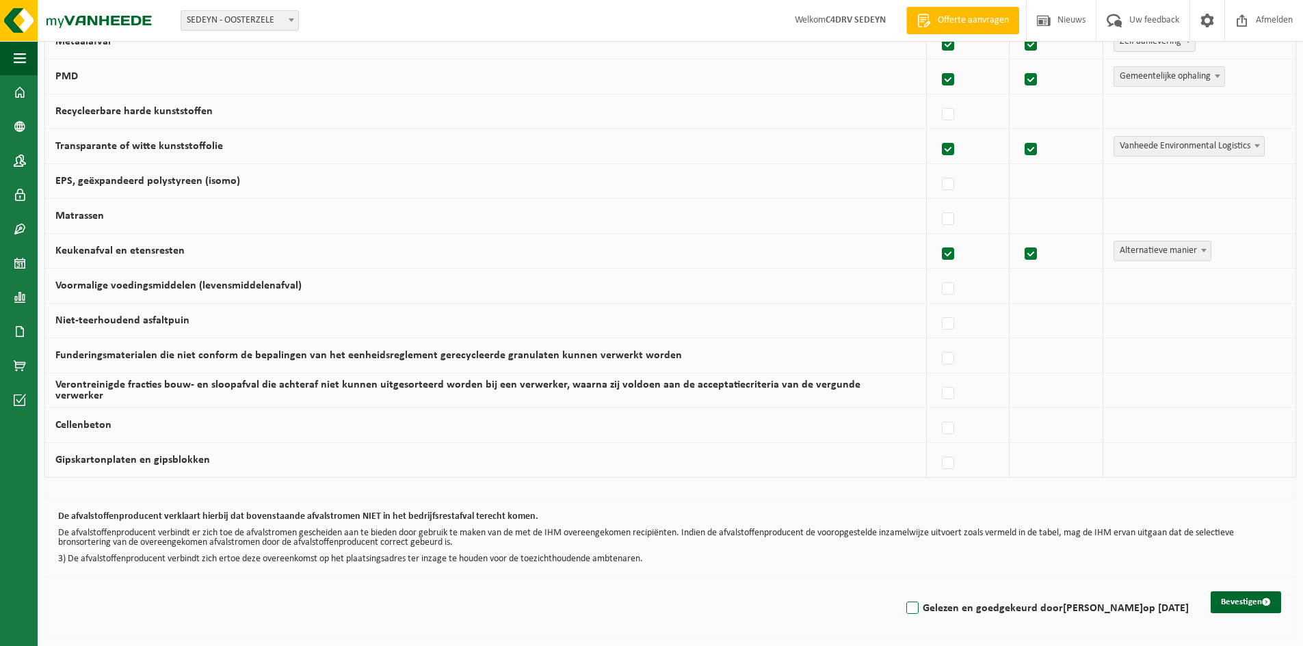
click at [904, 610] on label "Gelezen en goedgekeurd door KATHLEEN VAN BOXSTAEL op 14/08/25" at bounding box center [1046, 609] width 285 height 21
click at [901, 592] on input "Gelezen en goedgekeurd door KATHLEEN VAN BOXSTAEL op 14/08/25" at bounding box center [901, 591] width 1 height 1
checkbox input "true"
click at [1226, 599] on button "Bevestigen" at bounding box center [1246, 603] width 70 height 22
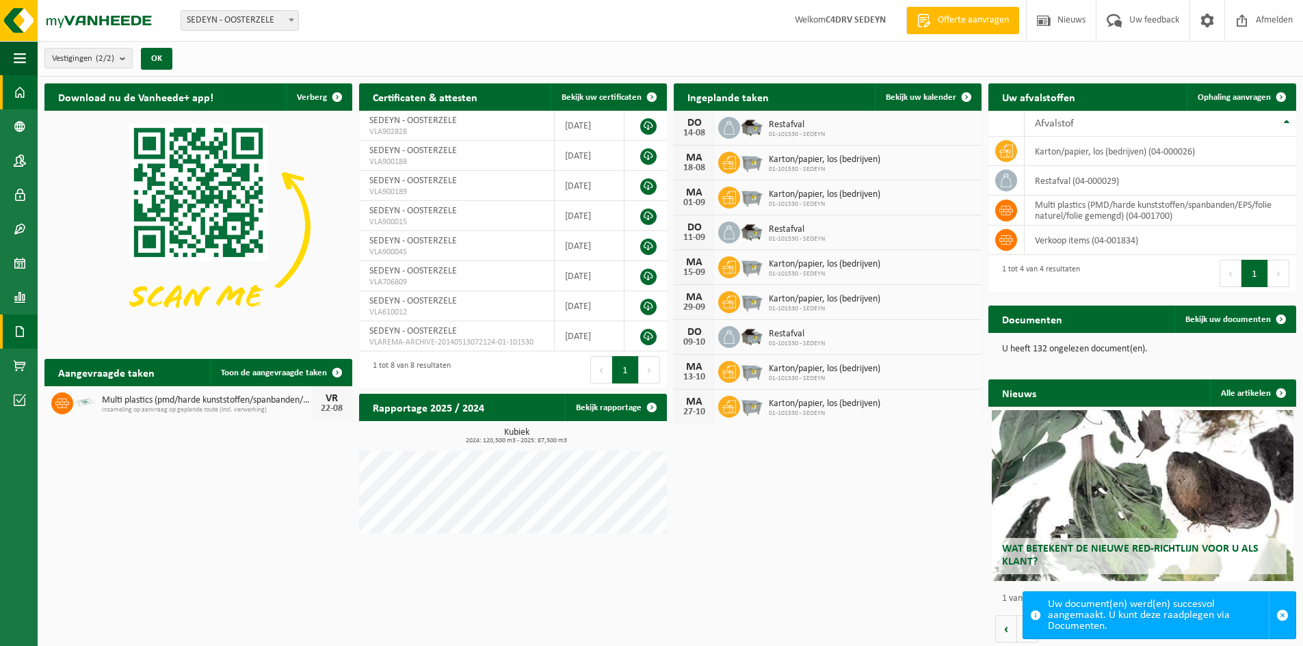
click at [21, 330] on span at bounding box center [20, 332] width 12 height 34
click at [107, 368] on span "Documenten" at bounding box center [104, 361] width 51 height 26
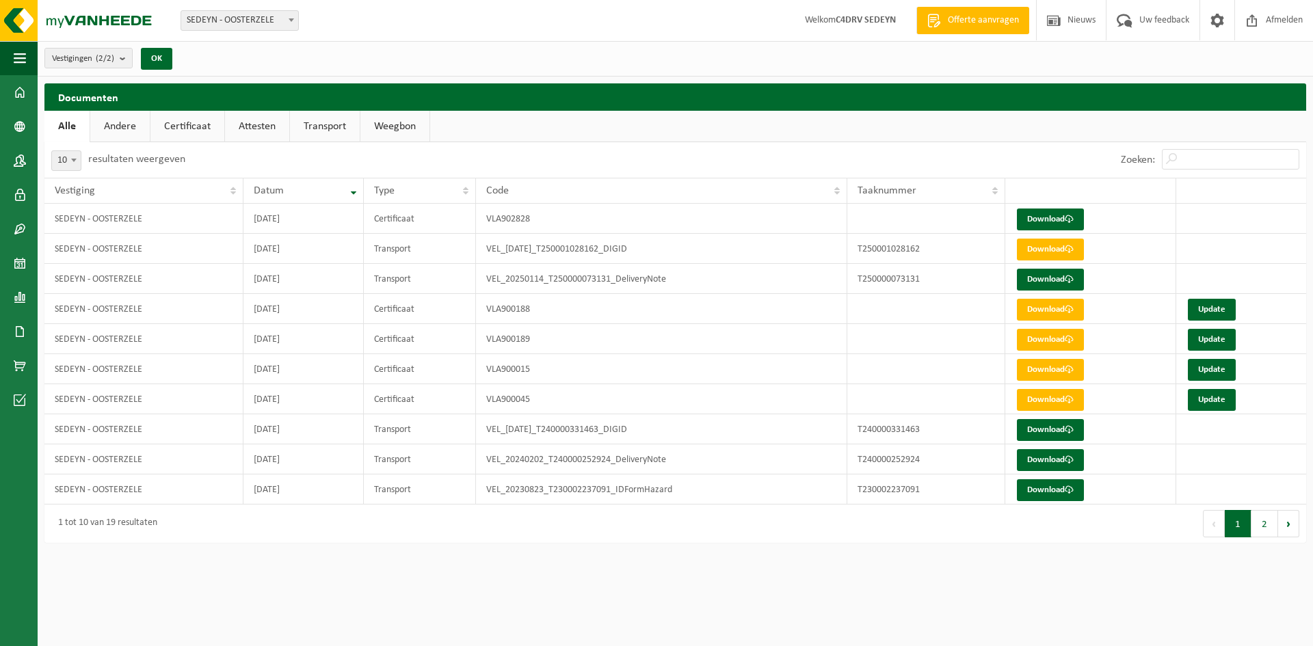
click at [193, 133] on link "Certificaat" at bounding box center [187, 126] width 74 height 31
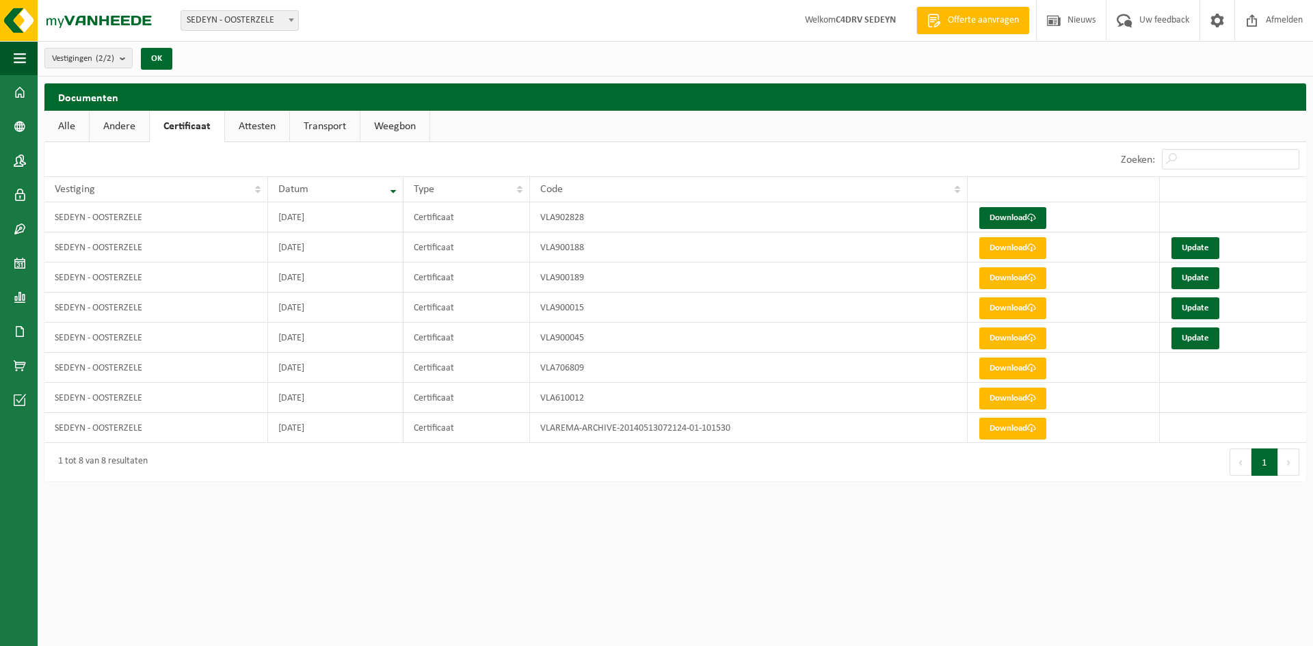
click at [267, 130] on link "Attesten" at bounding box center [257, 126] width 64 height 31
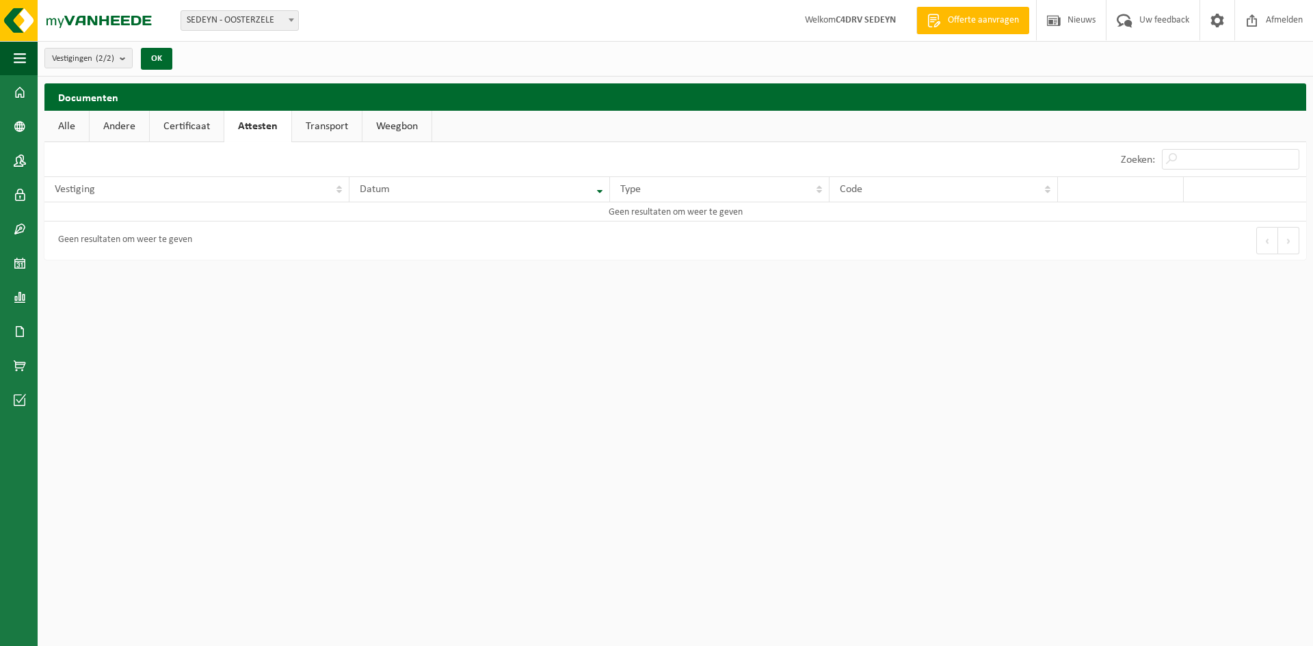
click at [202, 133] on link "Certificaat" at bounding box center [187, 126] width 74 height 31
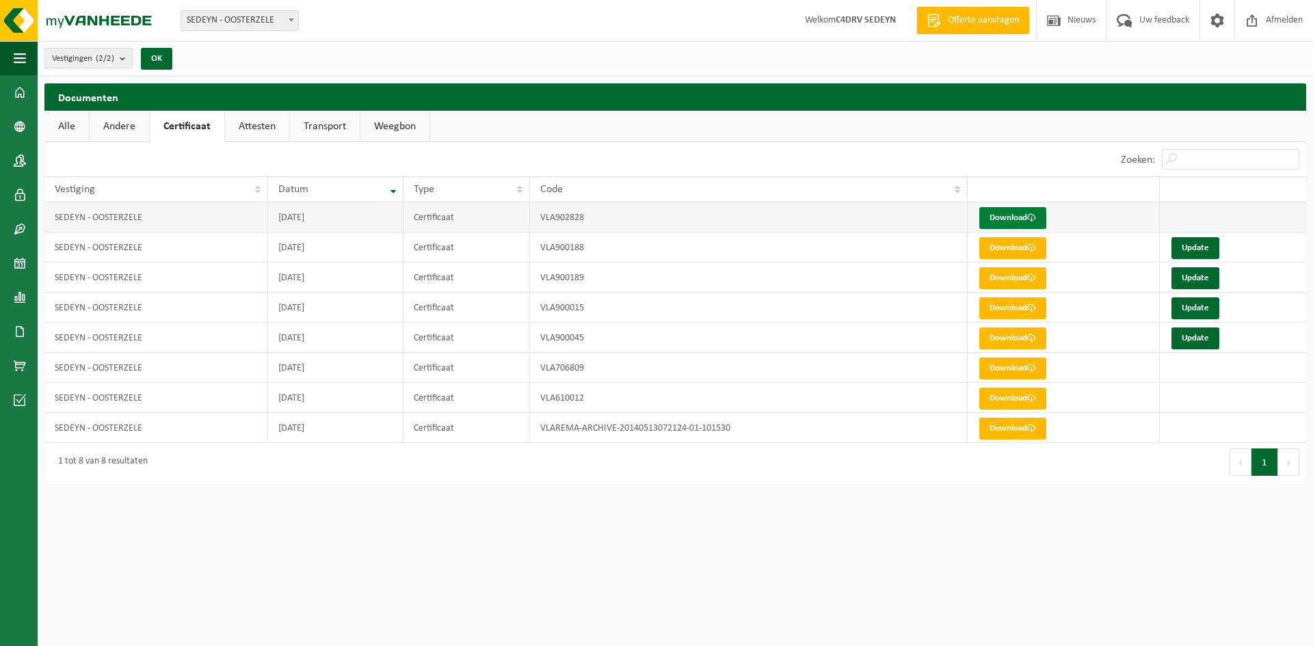
click at [1024, 215] on link "Download" at bounding box center [1013, 218] width 67 height 22
click at [31, 57] on button "Navigatie" at bounding box center [19, 58] width 38 height 34
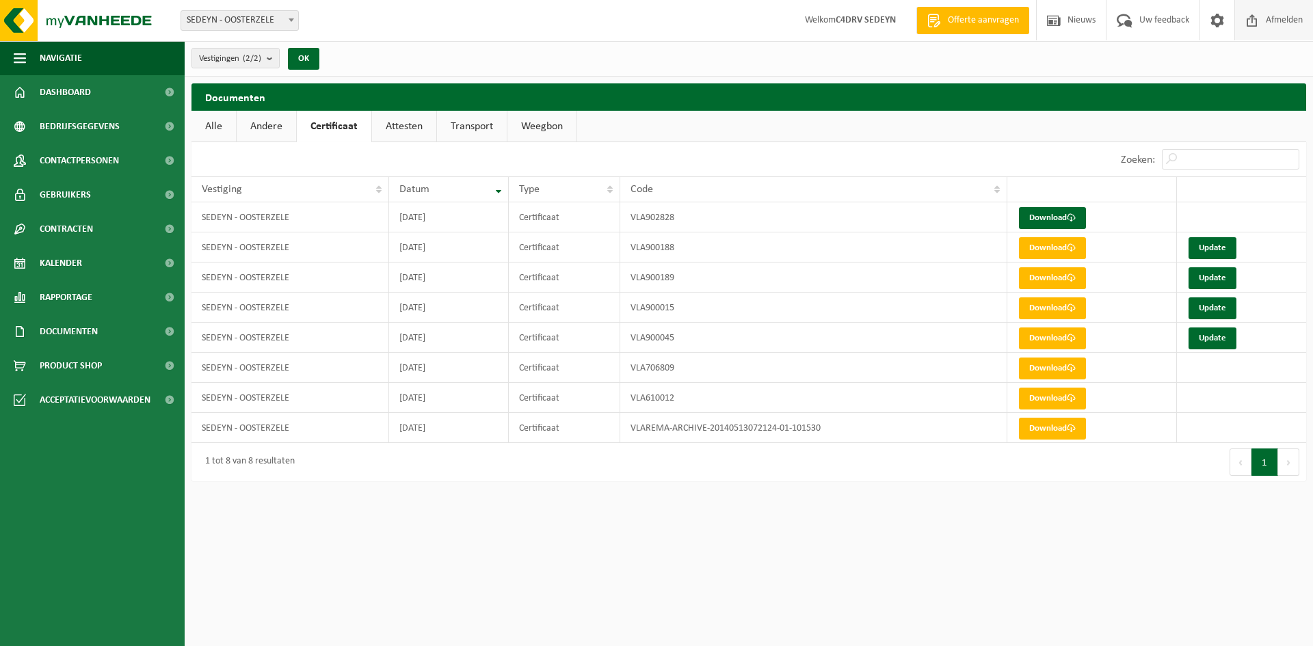
click at [1260, 22] on span at bounding box center [1252, 20] width 21 height 40
